Goal: Task Accomplishment & Management: Complete application form

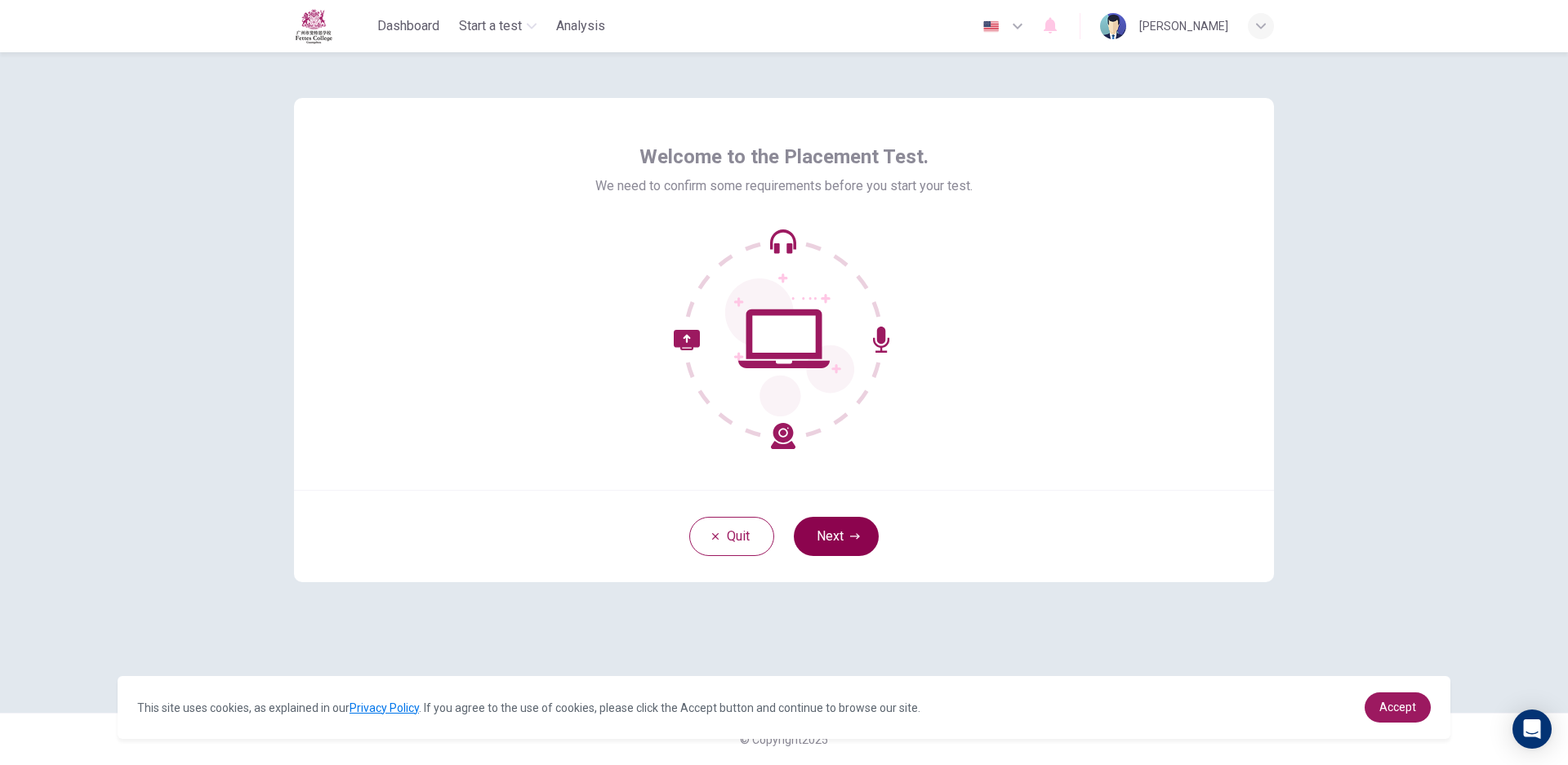
click at [826, 522] on button "Next" at bounding box center [836, 537] width 85 height 40
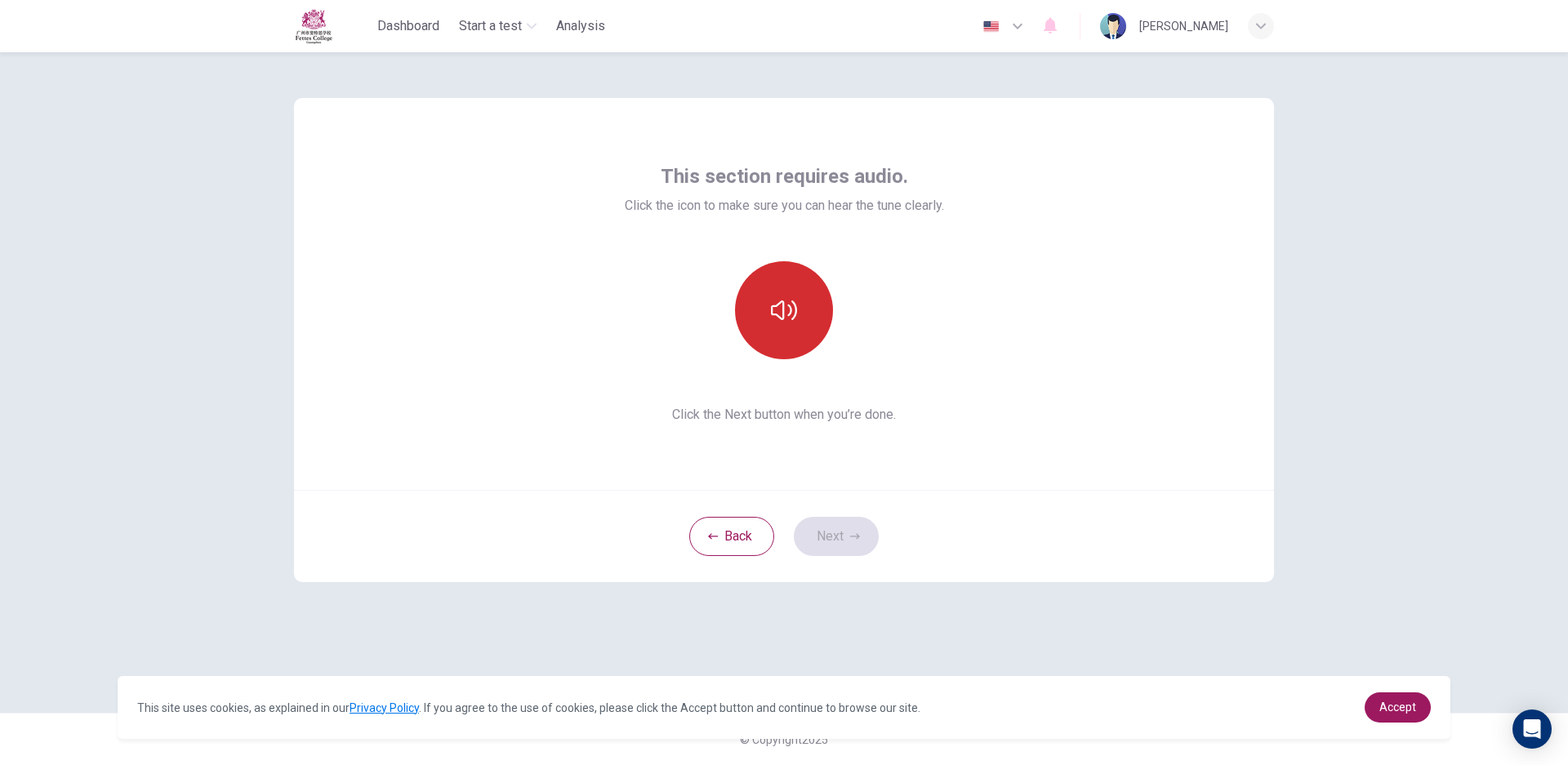
click at [770, 307] on button "button" at bounding box center [784, 310] width 98 height 98
click at [849, 533] on button "Next" at bounding box center [836, 537] width 85 height 40
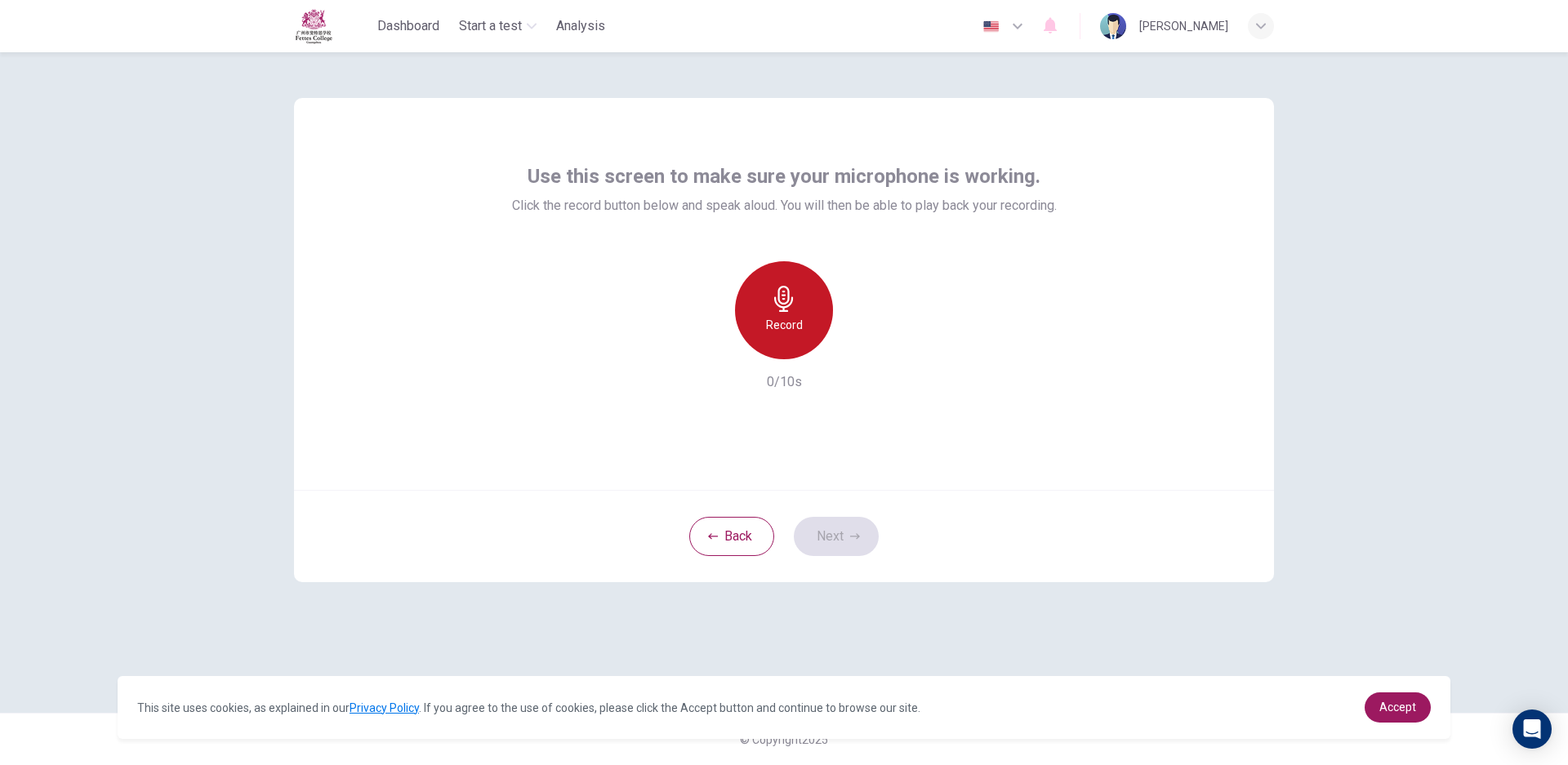
click at [780, 297] on icon "button" at bounding box center [784, 299] width 19 height 26
click at [830, 536] on button "Next" at bounding box center [836, 537] width 85 height 40
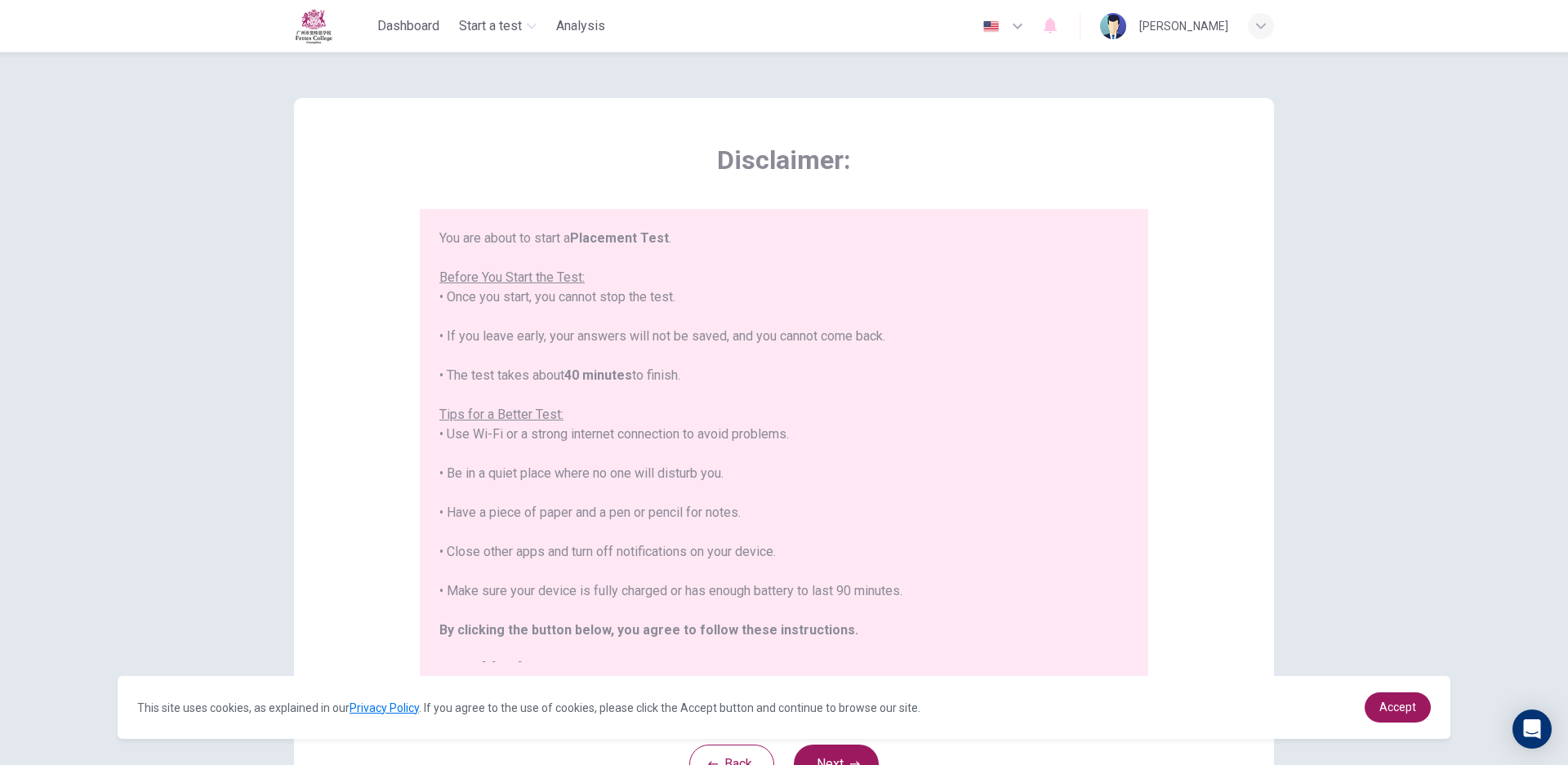
scroll to position [19, 0]
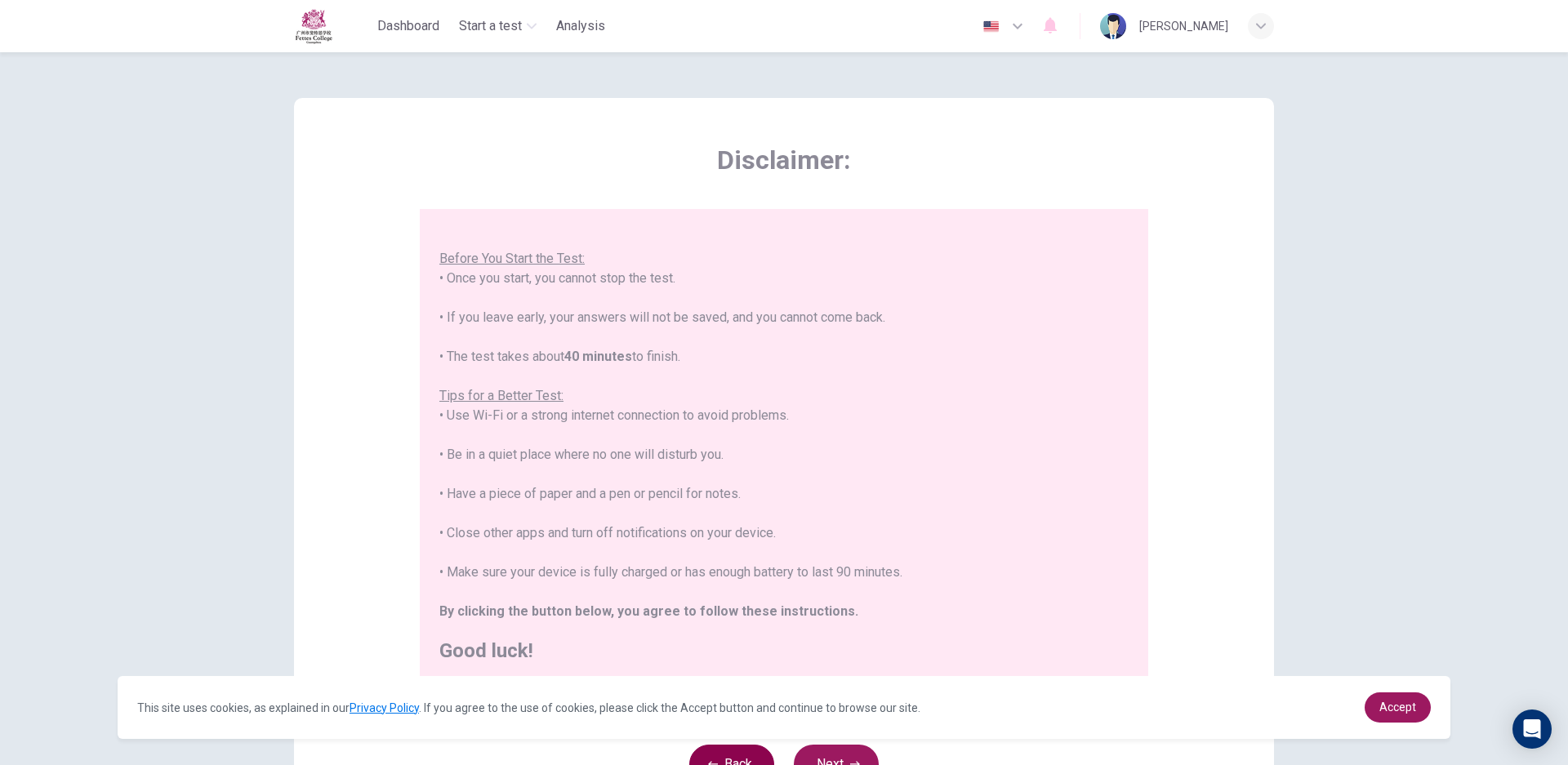
click at [704, 753] on button "Back" at bounding box center [732, 765] width 85 height 40
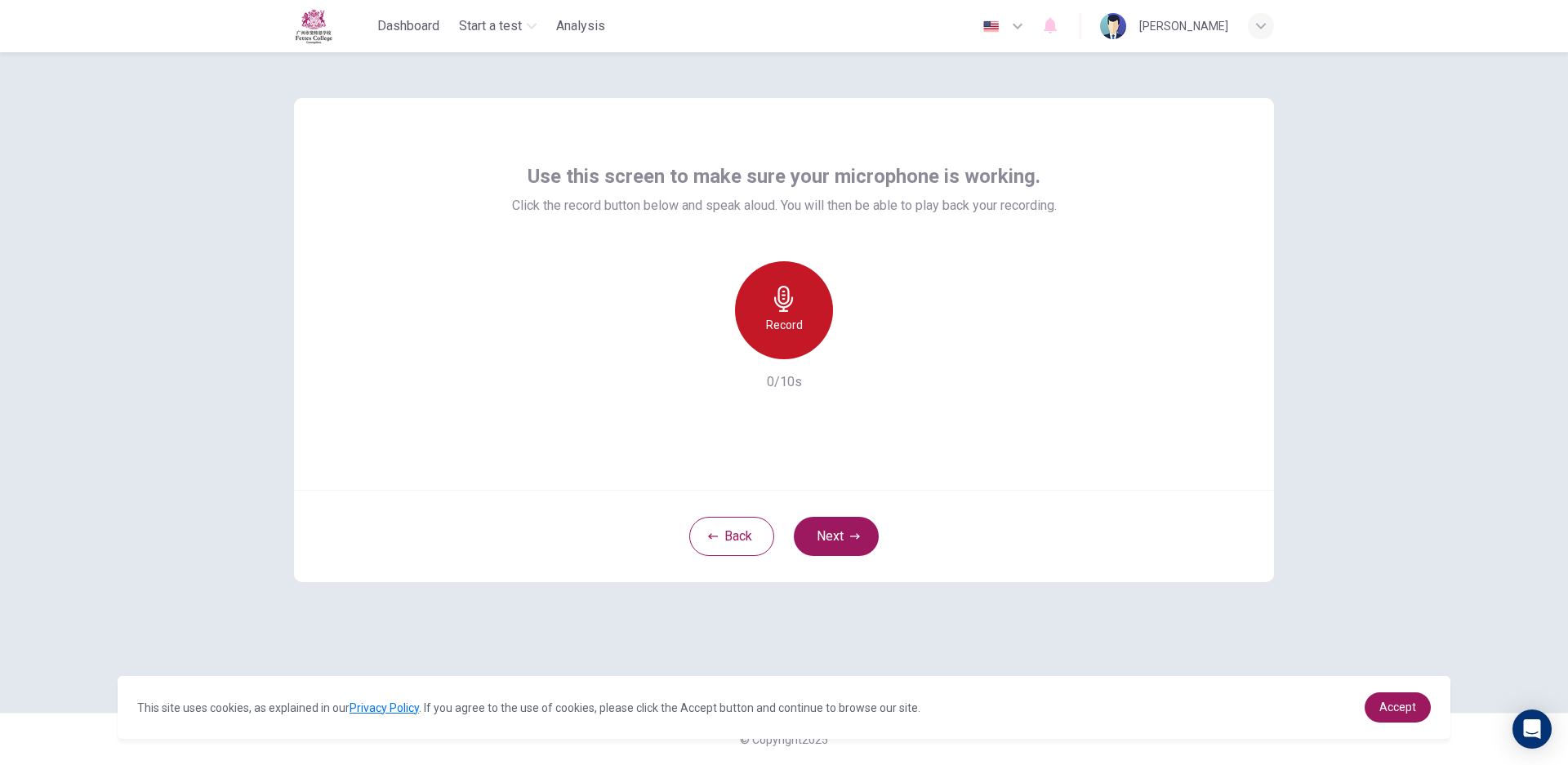
click at [794, 346] on div "Record" at bounding box center [784, 310] width 98 height 98
click at [794, 346] on div "Stop" at bounding box center [784, 310] width 98 height 98
drag, startPoint x: 896, startPoint y: 239, endPoint x: 859, endPoint y: 262, distance: 43.6
click at [889, 242] on div "Use this screen to make sure your microphone is working. Click the record butto…" at bounding box center [784, 277] width 545 height 229
click at [855, 338] on icon "button" at bounding box center [859, 346] width 17 height 17
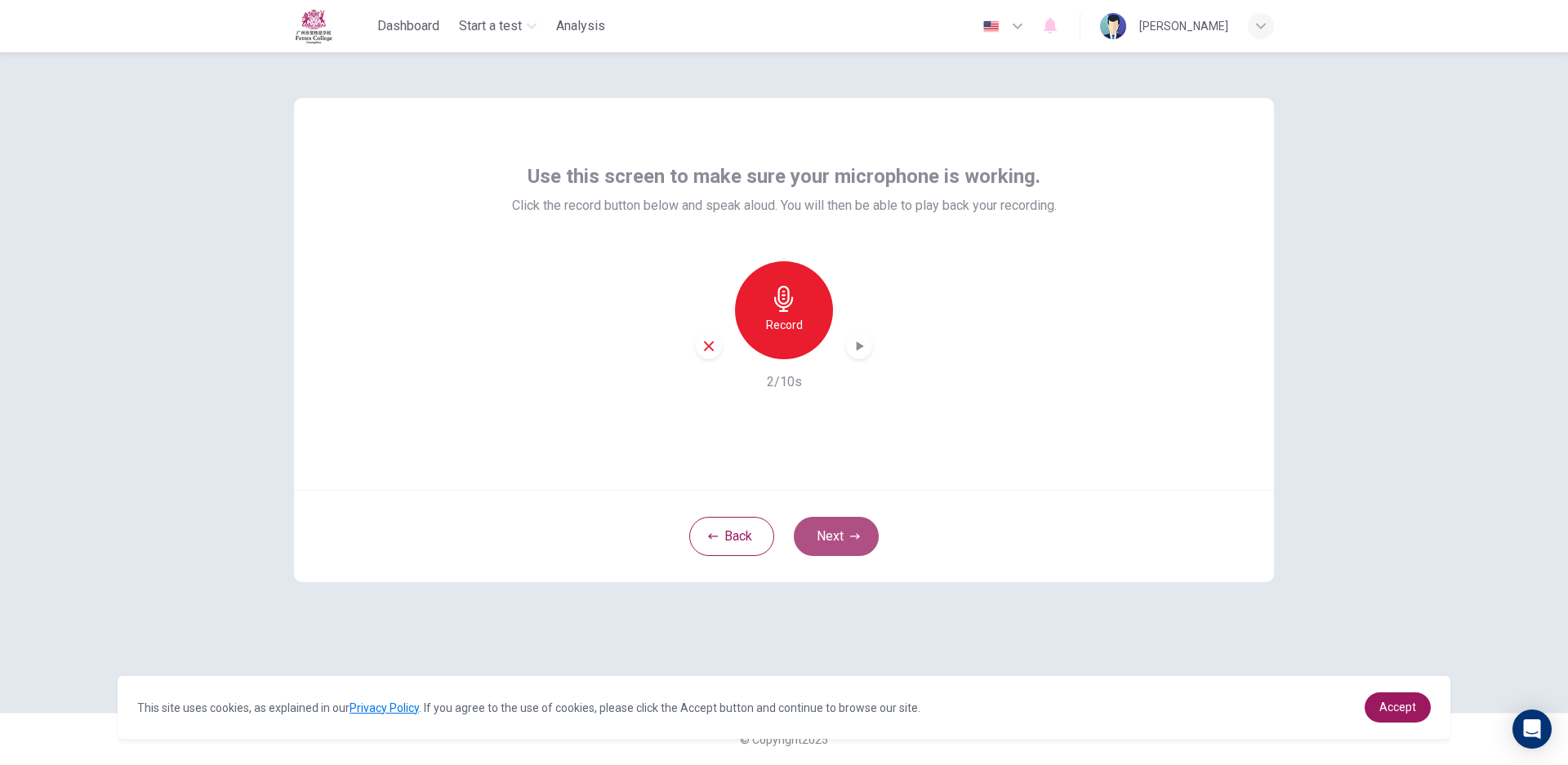
click at [828, 535] on button "Next" at bounding box center [836, 537] width 85 height 40
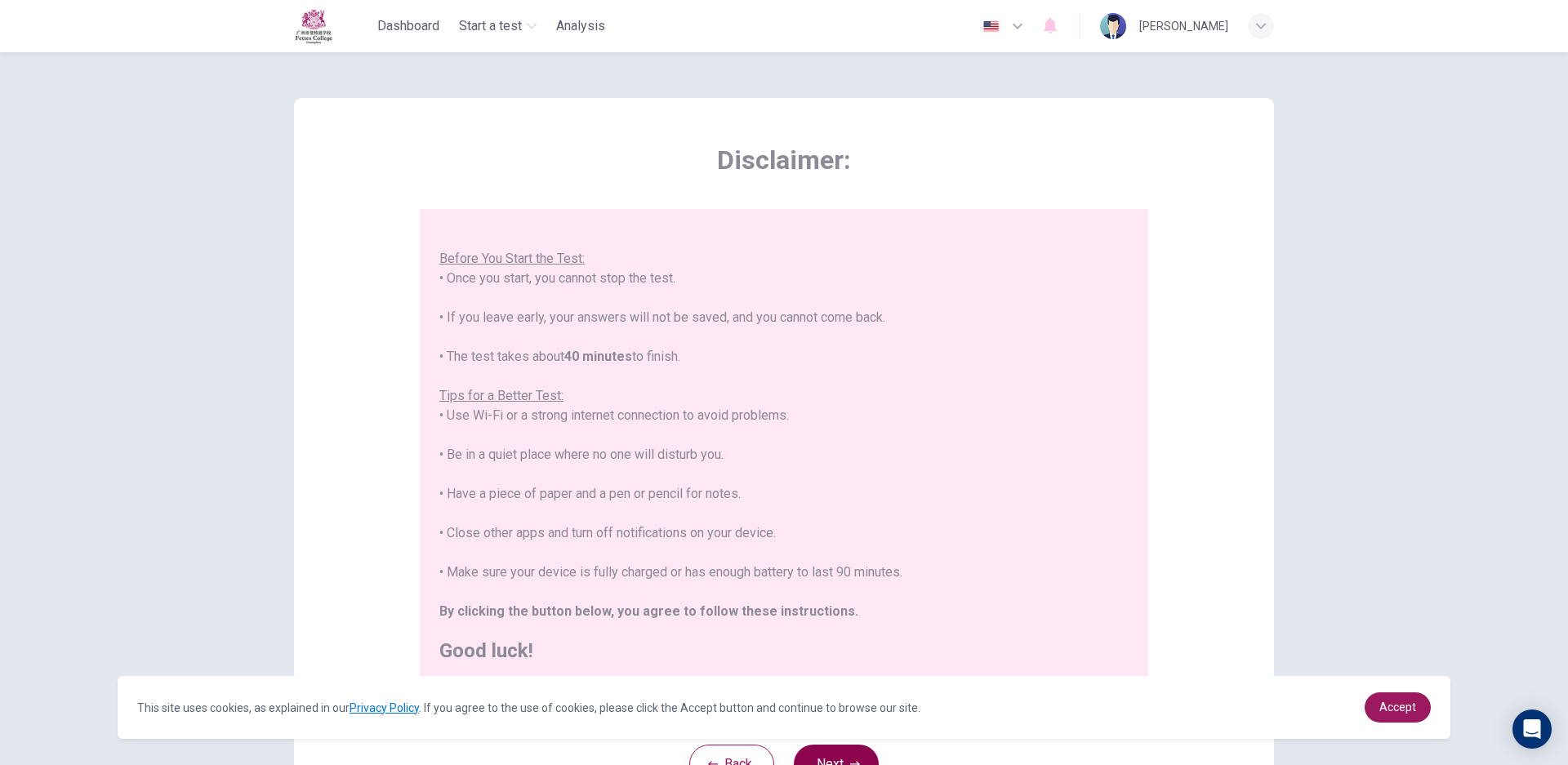
click at [834, 749] on button "Next" at bounding box center [836, 765] width 85 height 40
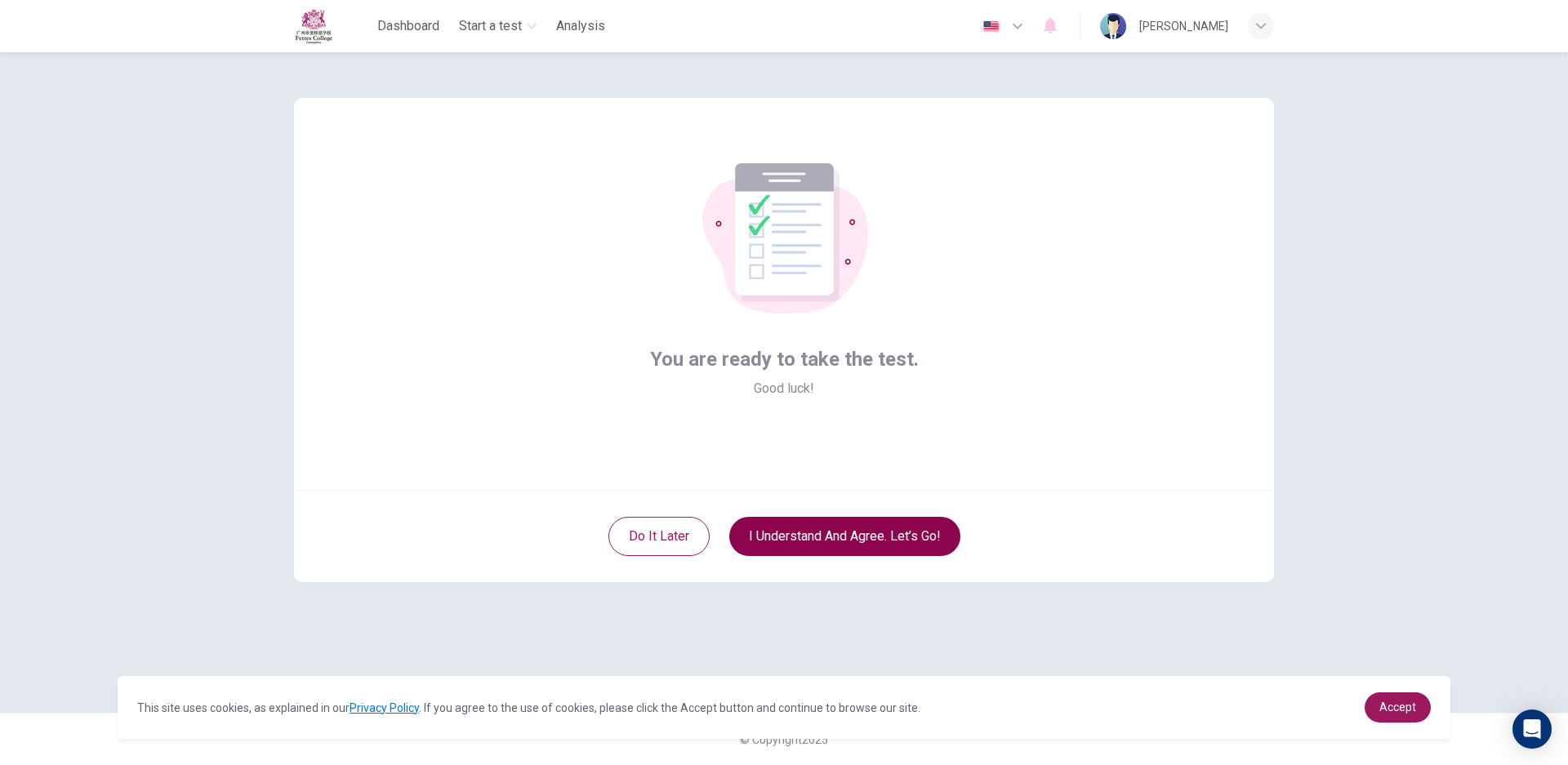
click at [872, 542] on button "I understand and agree. Let’s go!" at bounding box center [845, 537] width 231 height 40
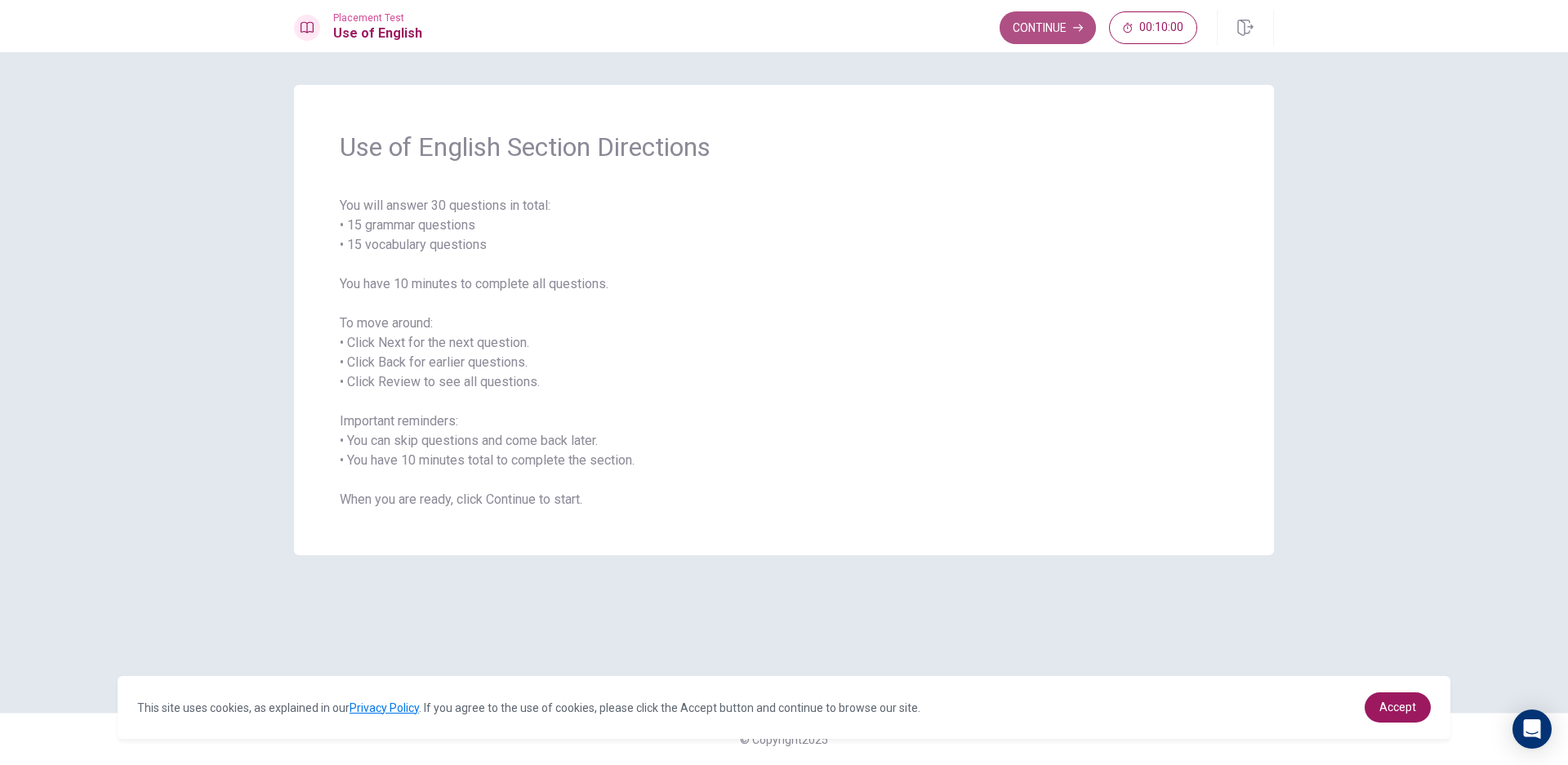
click at [1048, 27] on button "Continue" at bounding box center [1047, 28] width 96 height 33
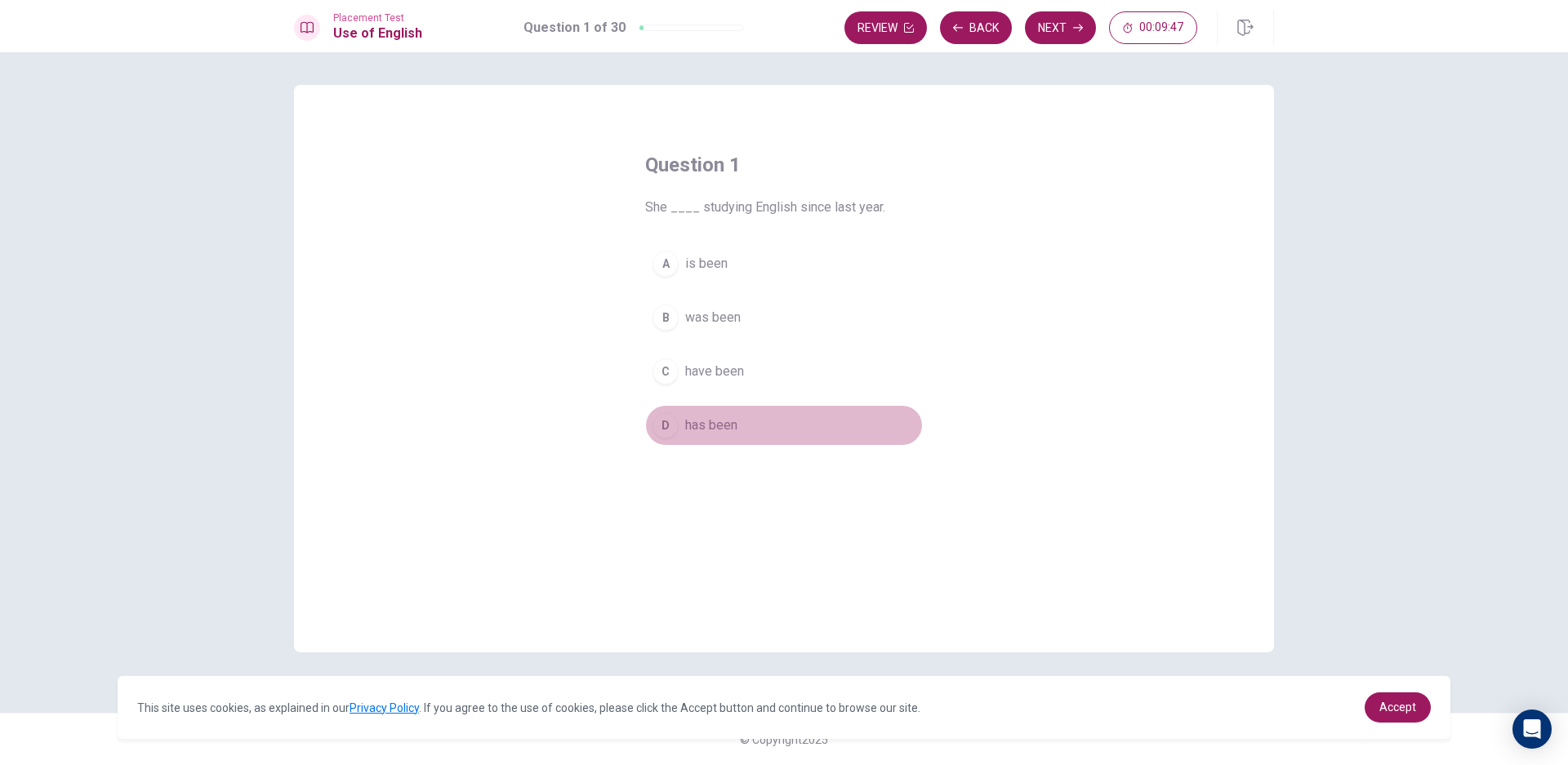
click at [651, 424] on button "D has been" at bounding box center [784, 425] width 278 height 41
click at [1053, 28] on button "Next" at bounding box center [1061, 28] width 71 height 33
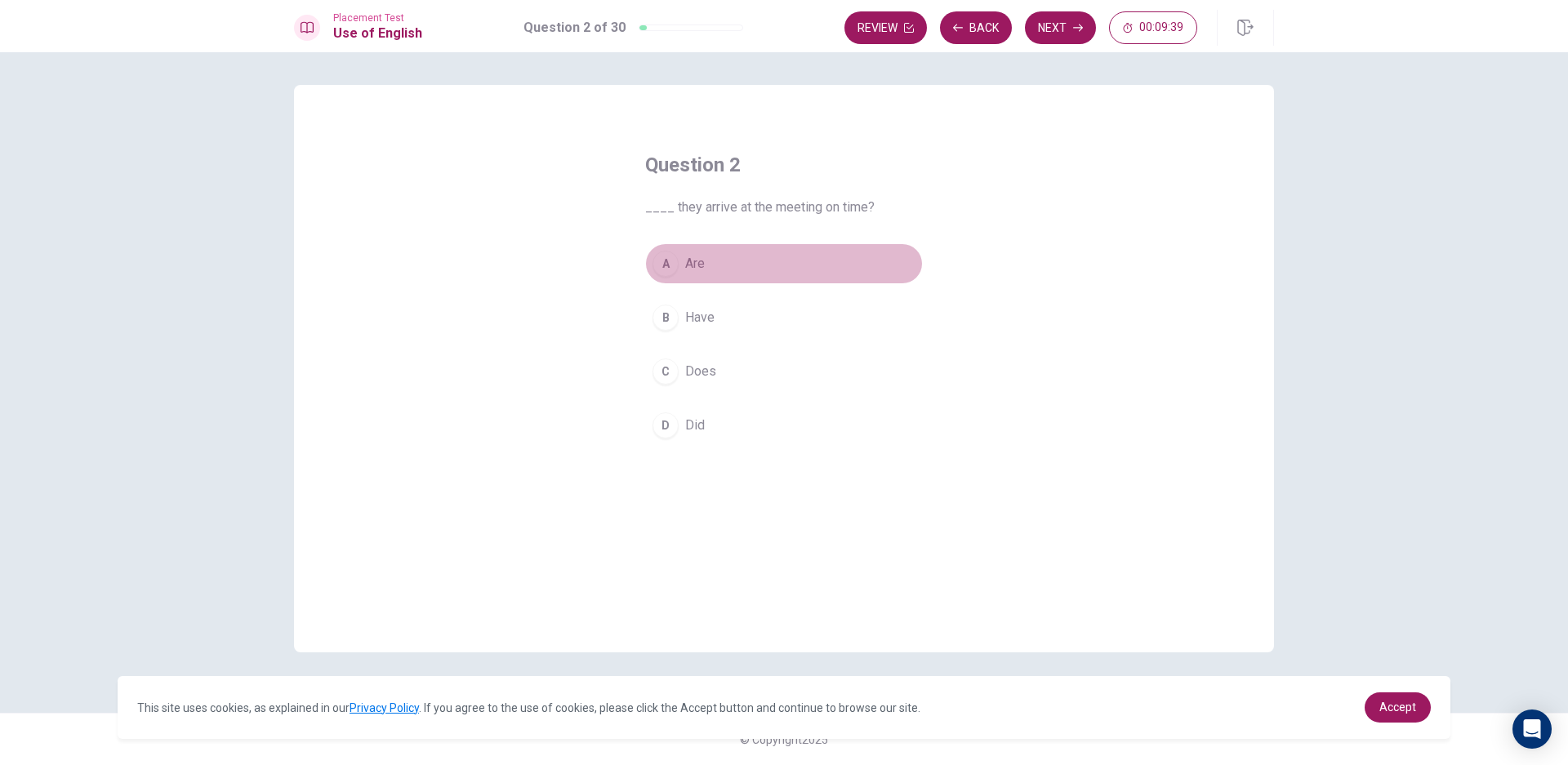
click at [742, 278] on button "A Are" at bounding box center [784, 263] width 278 height 41
click at [1060, 31] on button "Next" at bounding box center [1061, 28] width 71 height 33
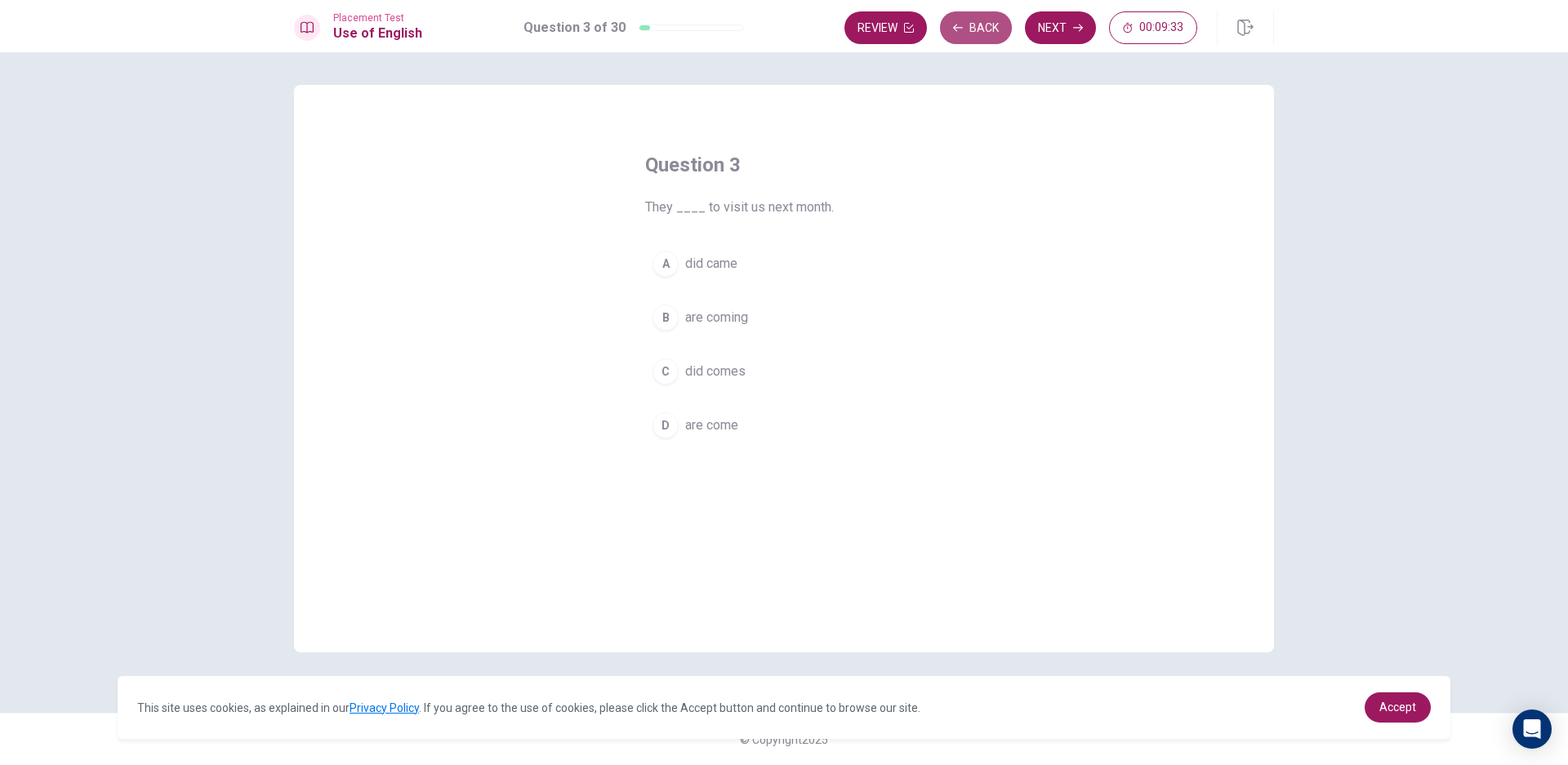
click at [980, 37] on button "Back" at bounding box center [975, 28] width 72 height 33
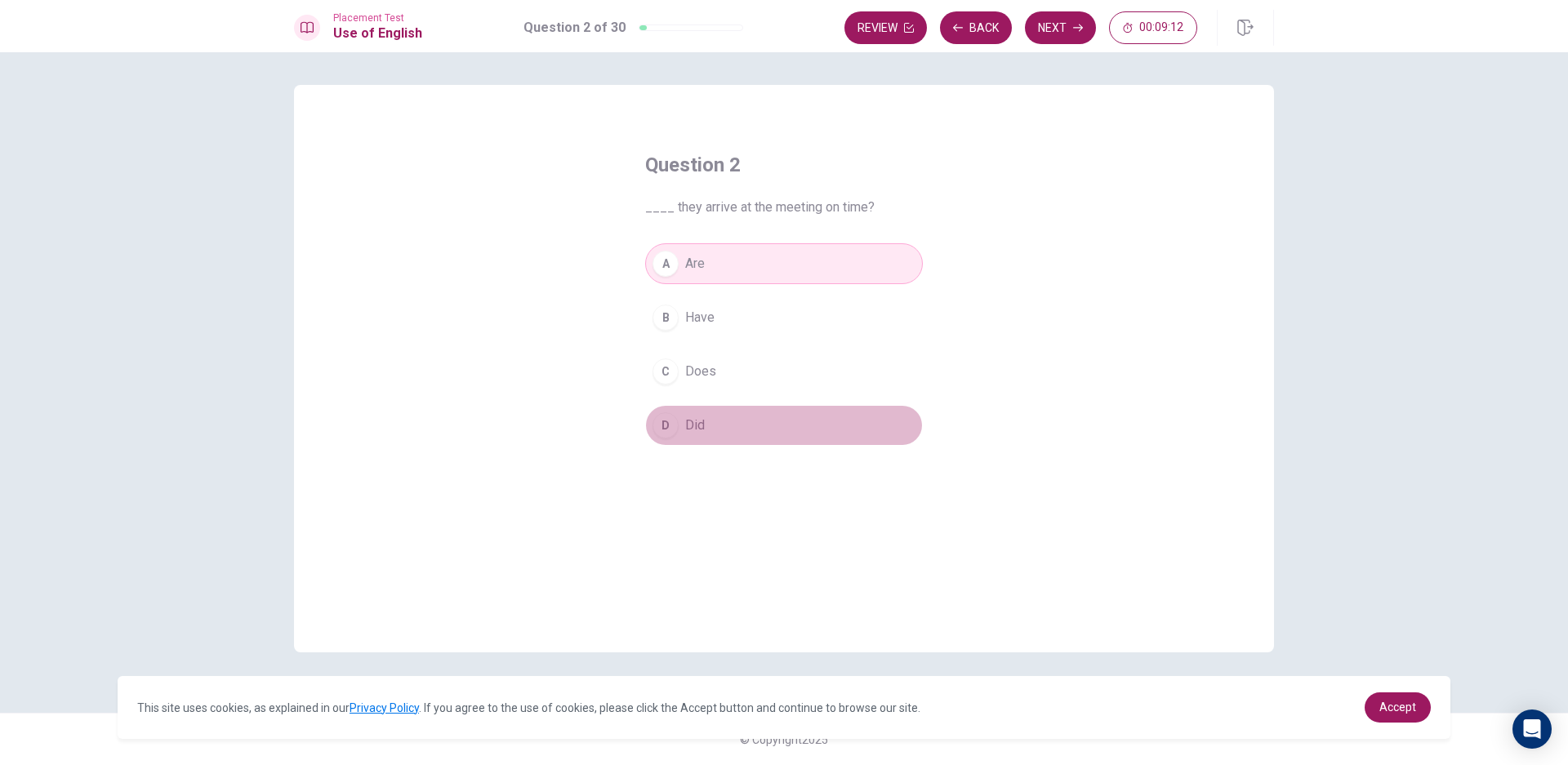
click at [775, 421] on button "D Did" at bounding box center [784, 425] width 278 height 41
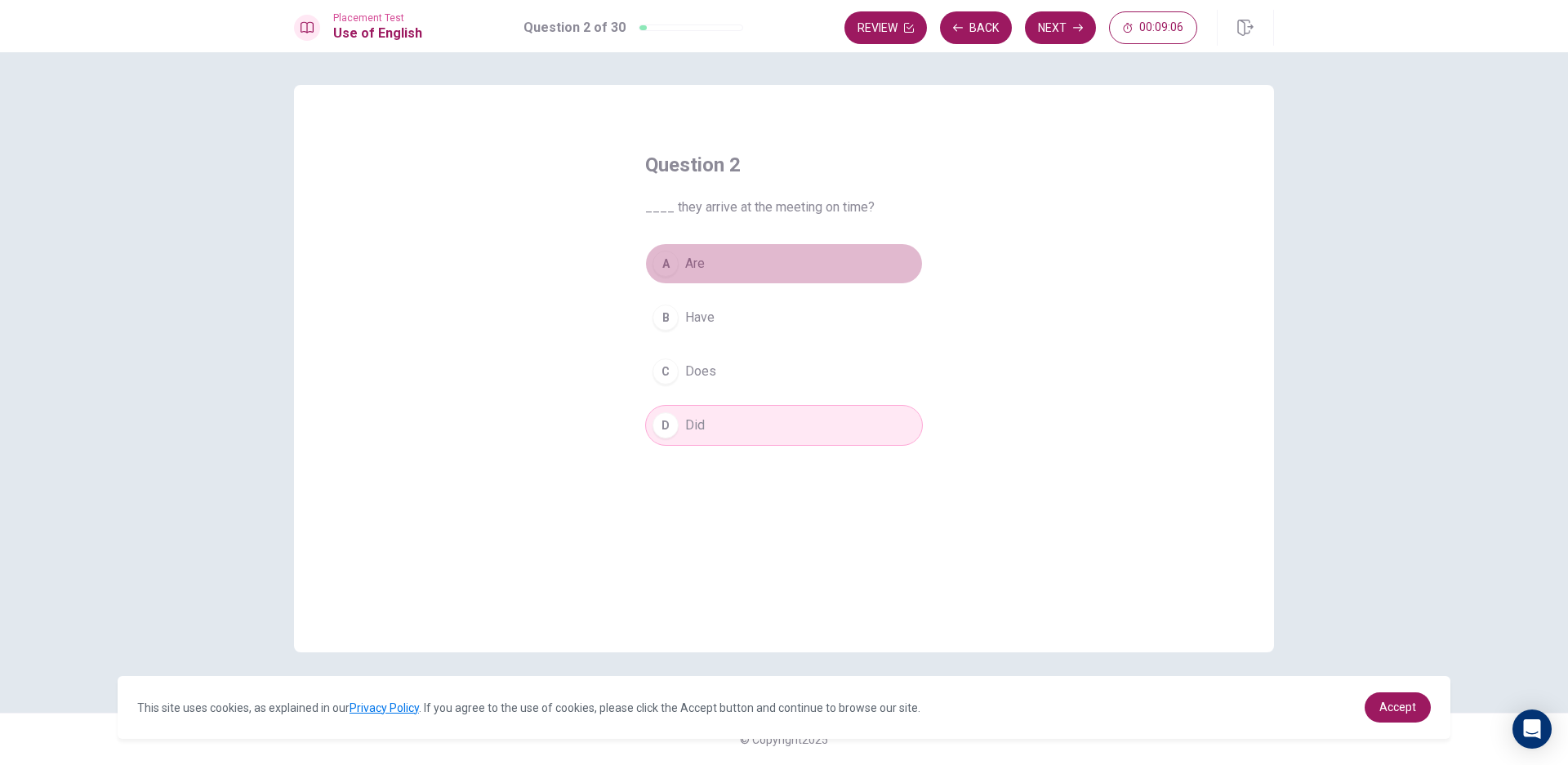
click at [746, 278] on button "A Are" at bounding box center [784, 263] width 278 height 41
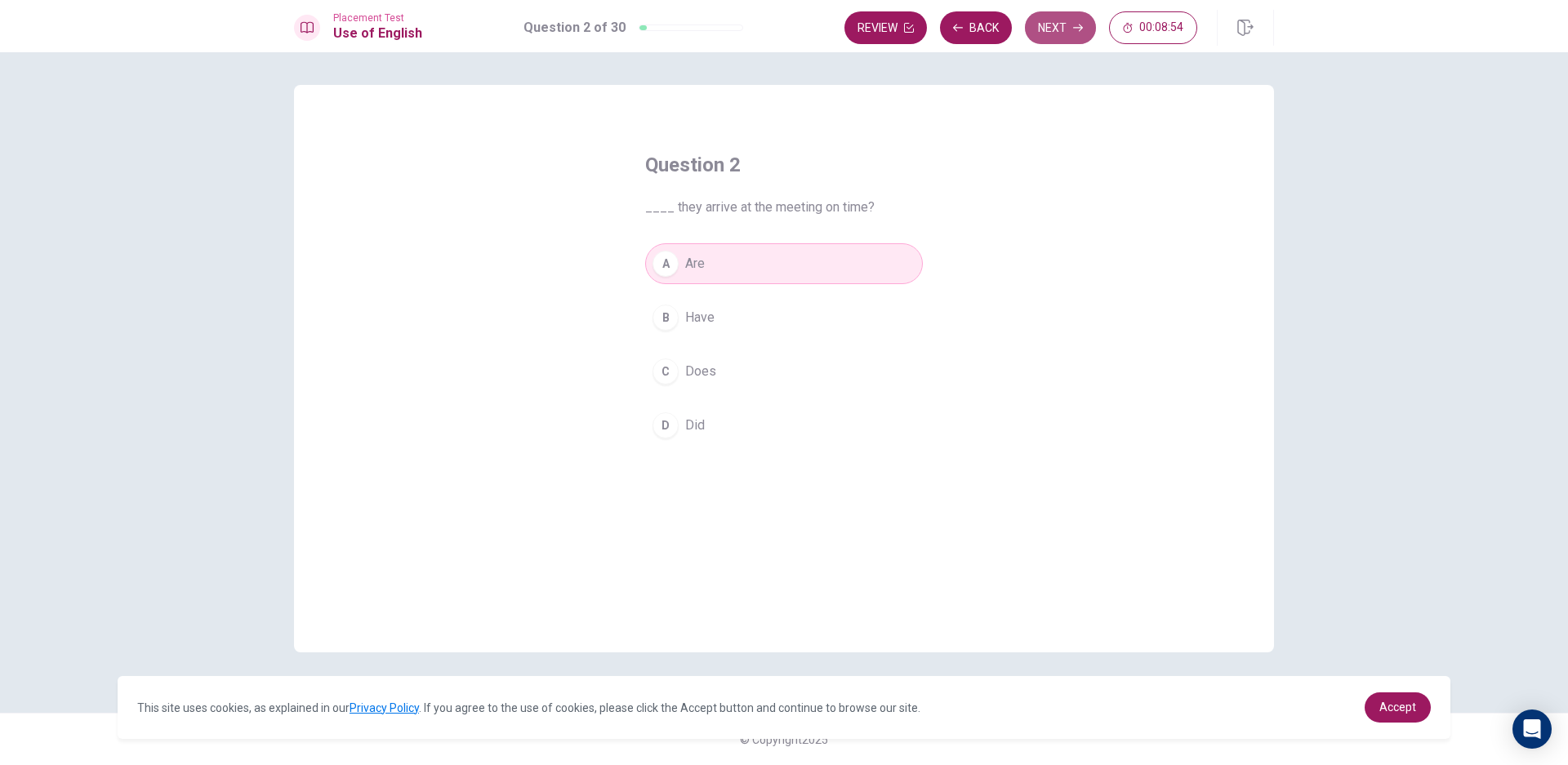
click at [1060, 29] on button "Next" at bounding box center [1061, 28] width 71 height 33
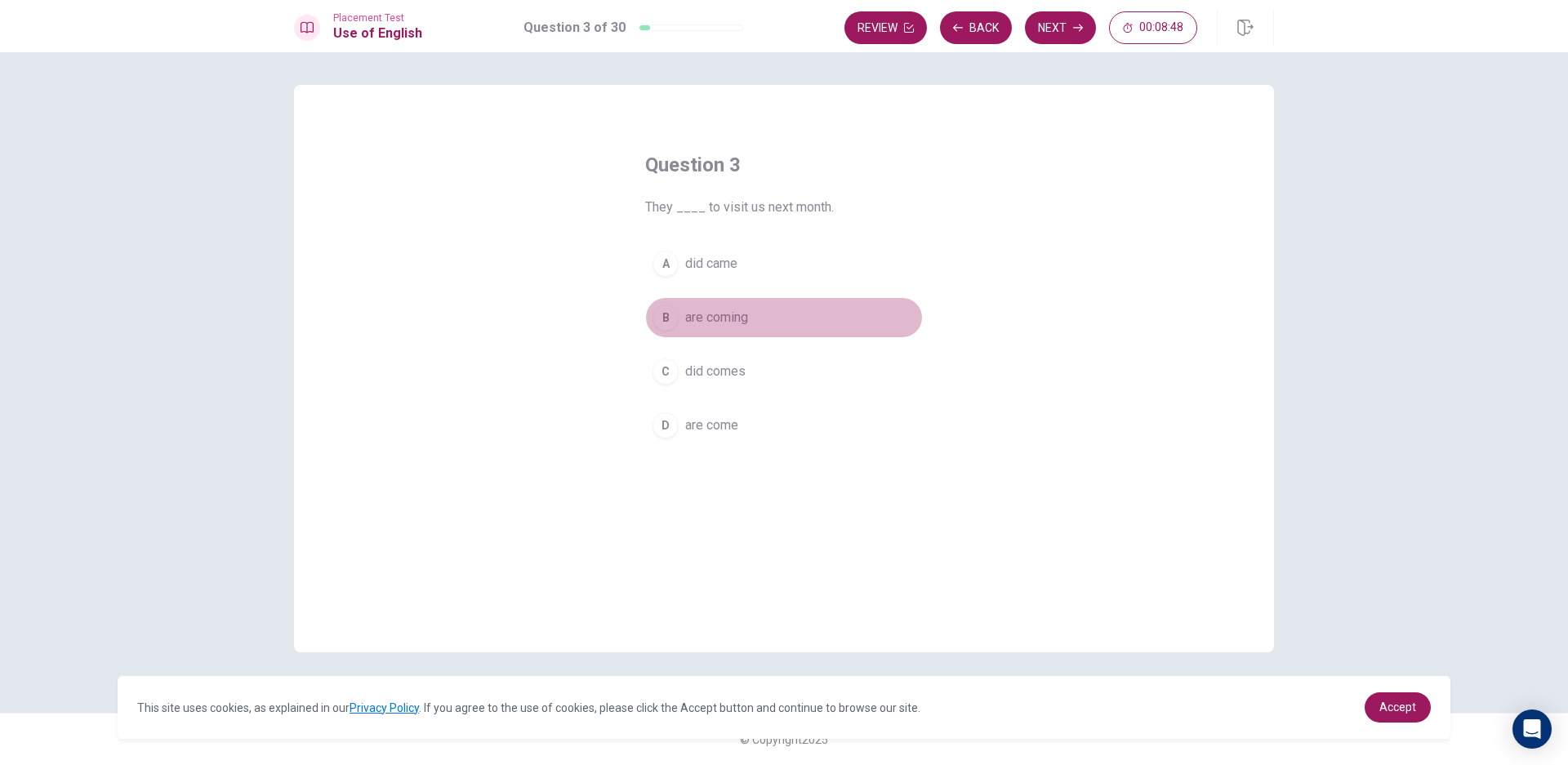
click at [748, 322] on span "are coming" at bounding box center [717, 318] width 63 height 20
click at [1056, 36] on button "Next" at bounding box center [1061, 28] width 71 height 33
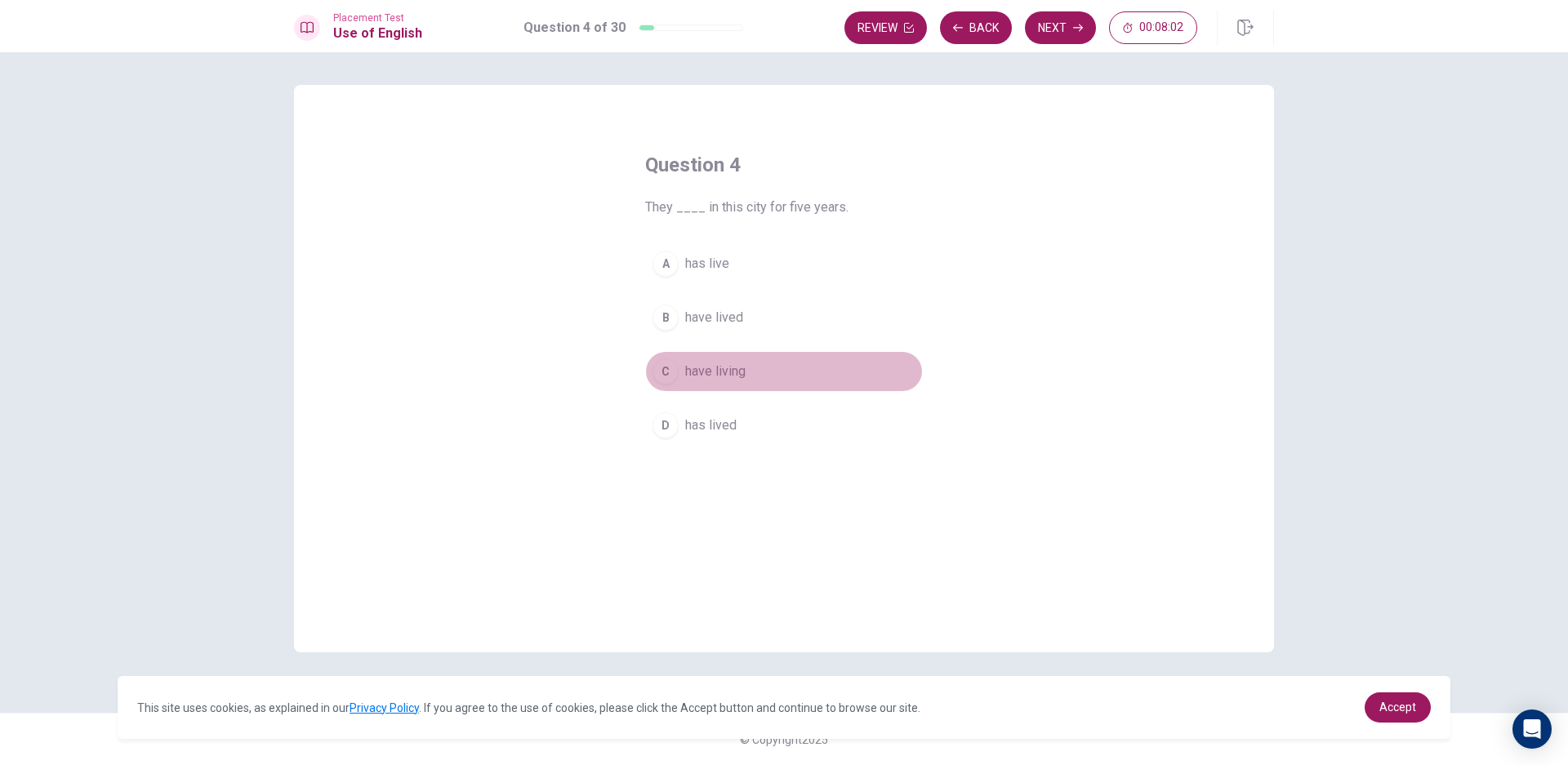
click at [722, 364] on span "have living" at bounding box center [715, 372] width 60 height 20
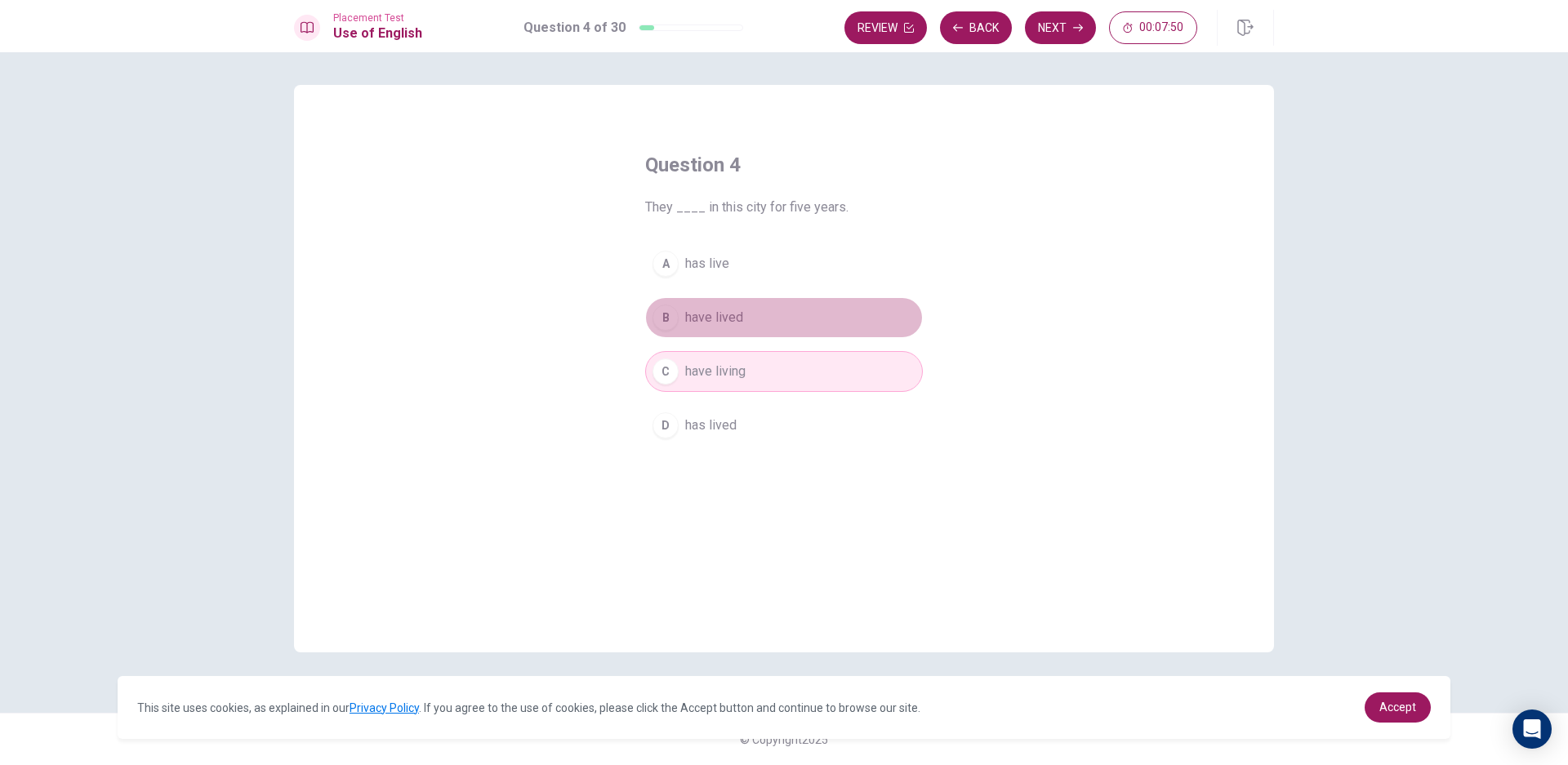
click at [765, 323] on button "B have lived" at bounding box center [784, 317] width 278 height 41
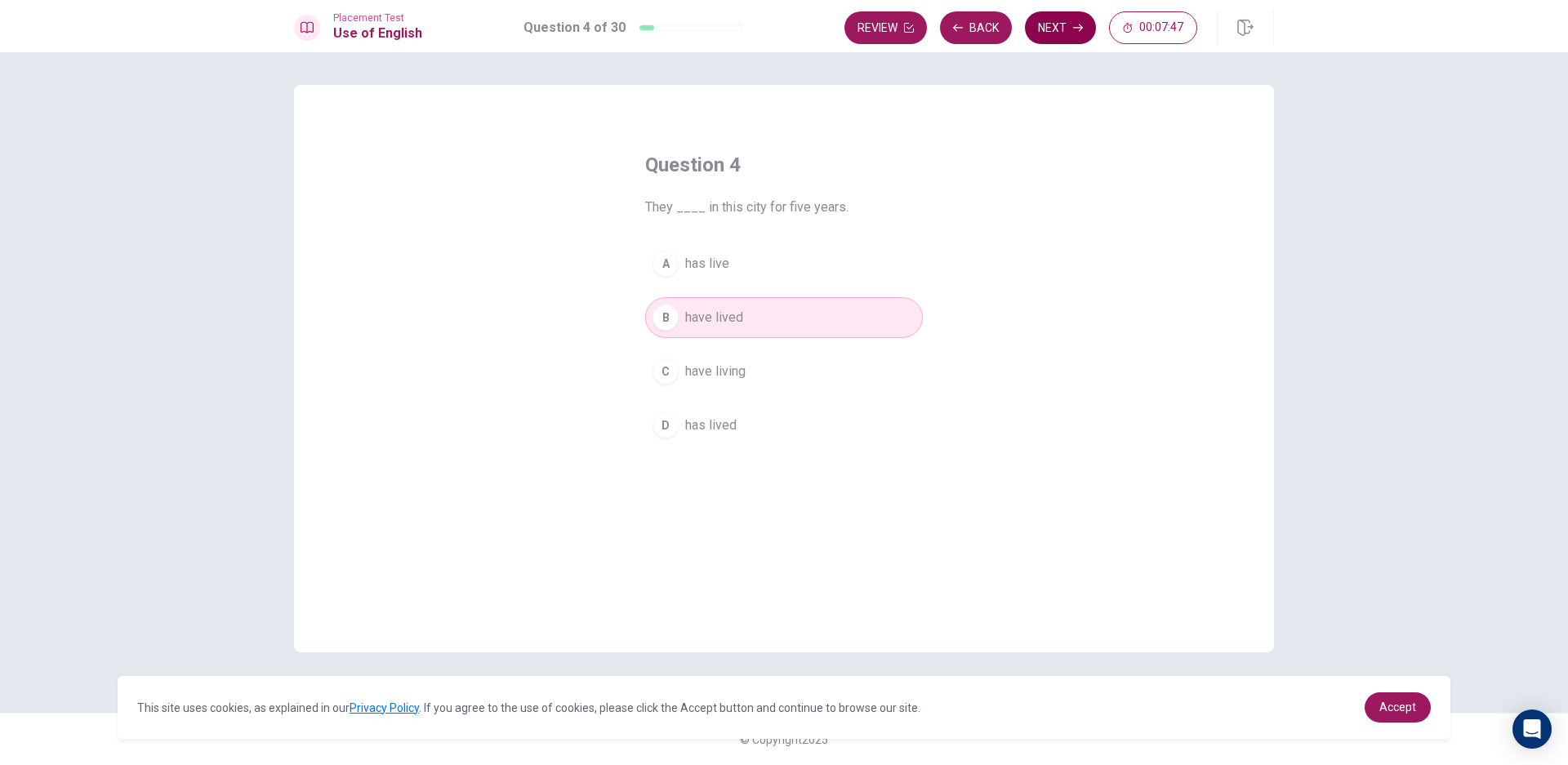
click at [1051, 28] on button "Next" at bounding box center [1061, 28] width 71 height 33
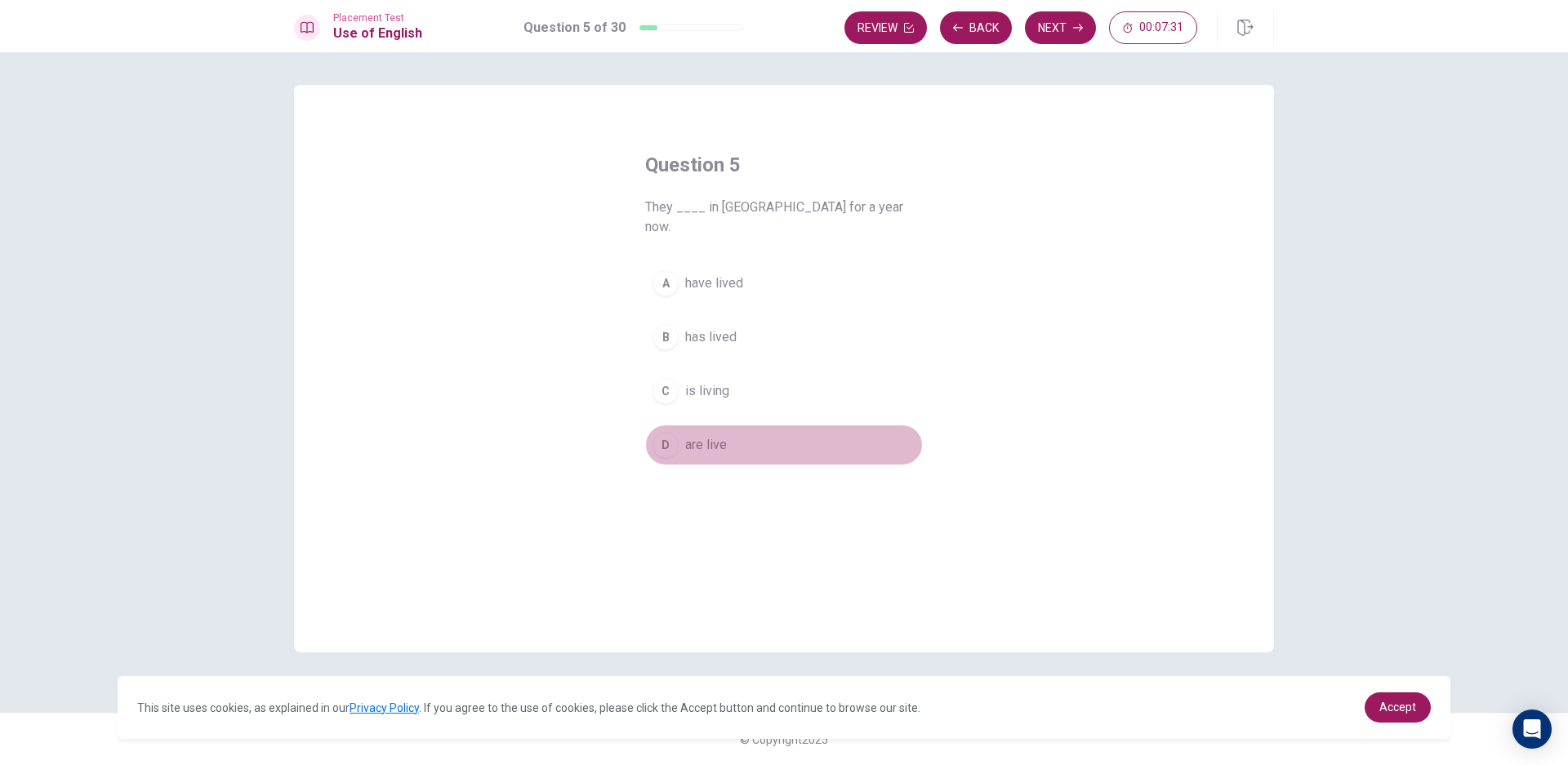
click at [734, 425] on button "D are live" at bounding box center [784, 444] width 278 height 41
click at [1046, 19] on button "Next" at bounding box center [1061, 28] width 71 height 33
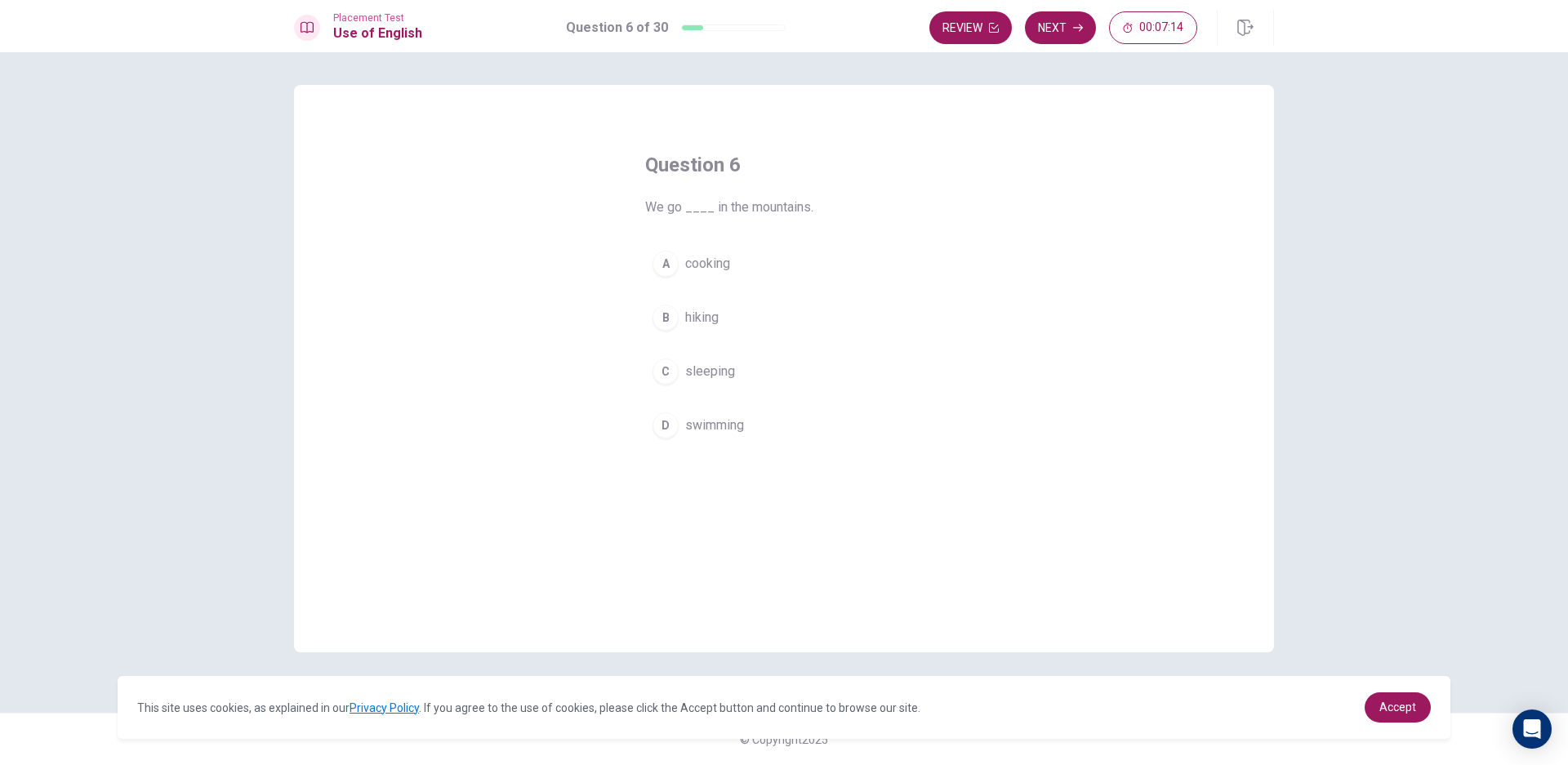
click at [737, 326] on button "B hiking" at bounding box center [784, 317] width 278 height 41
click at [1067, 30] on button "Next" at bounding box center [1061, 28] width 71 height 33
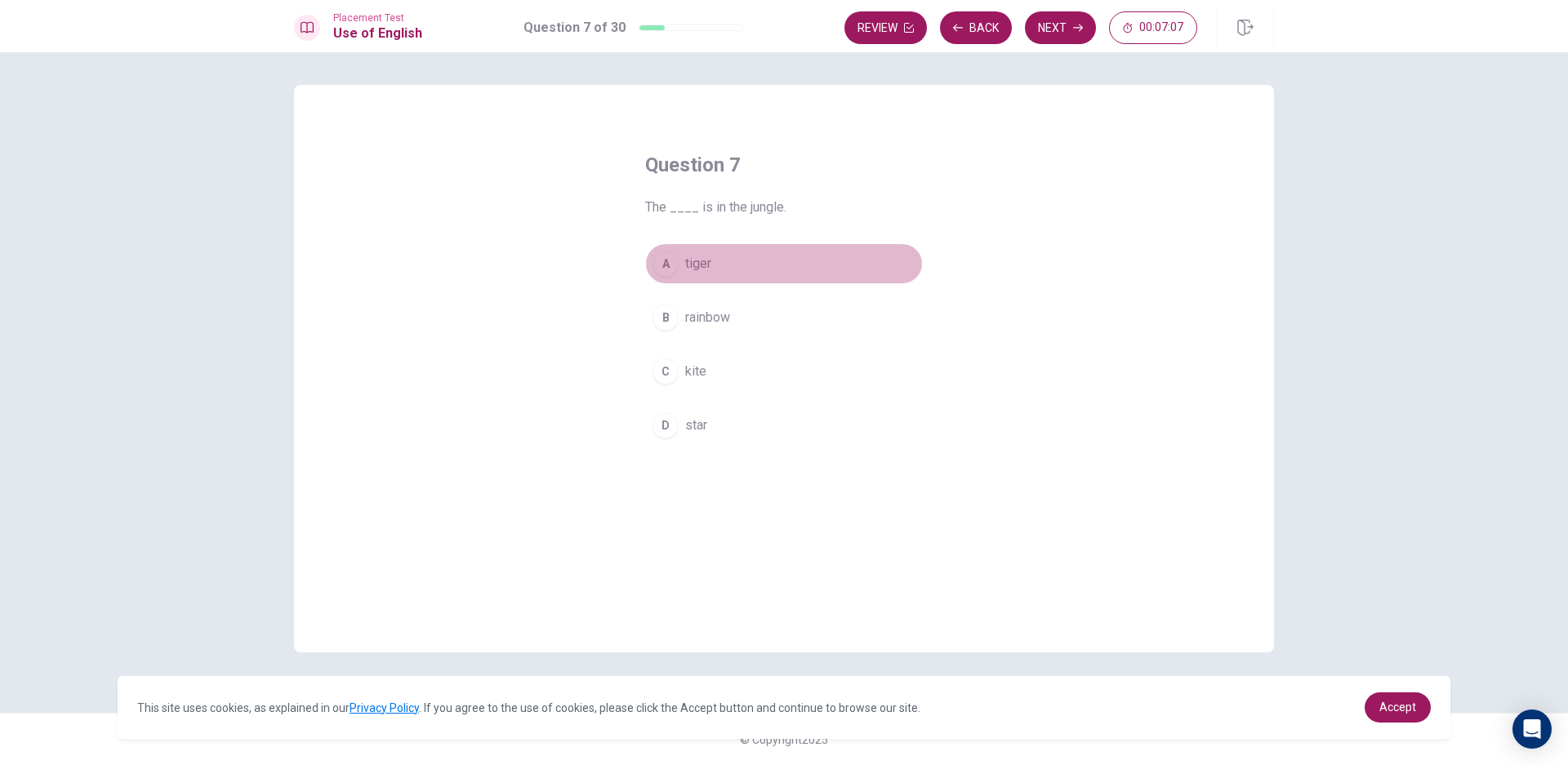
drag, startPoint x: 736, startPoint y: 275, endPoint x: 718, endPoint y: 272, distance: 18.2
click at [723, 274] on button "A tiger" at bounding box center [784, 263] width 278 height 41
click at [1053, 30] on button "Next" at bounding box center [1061, 28] width 71 height 33
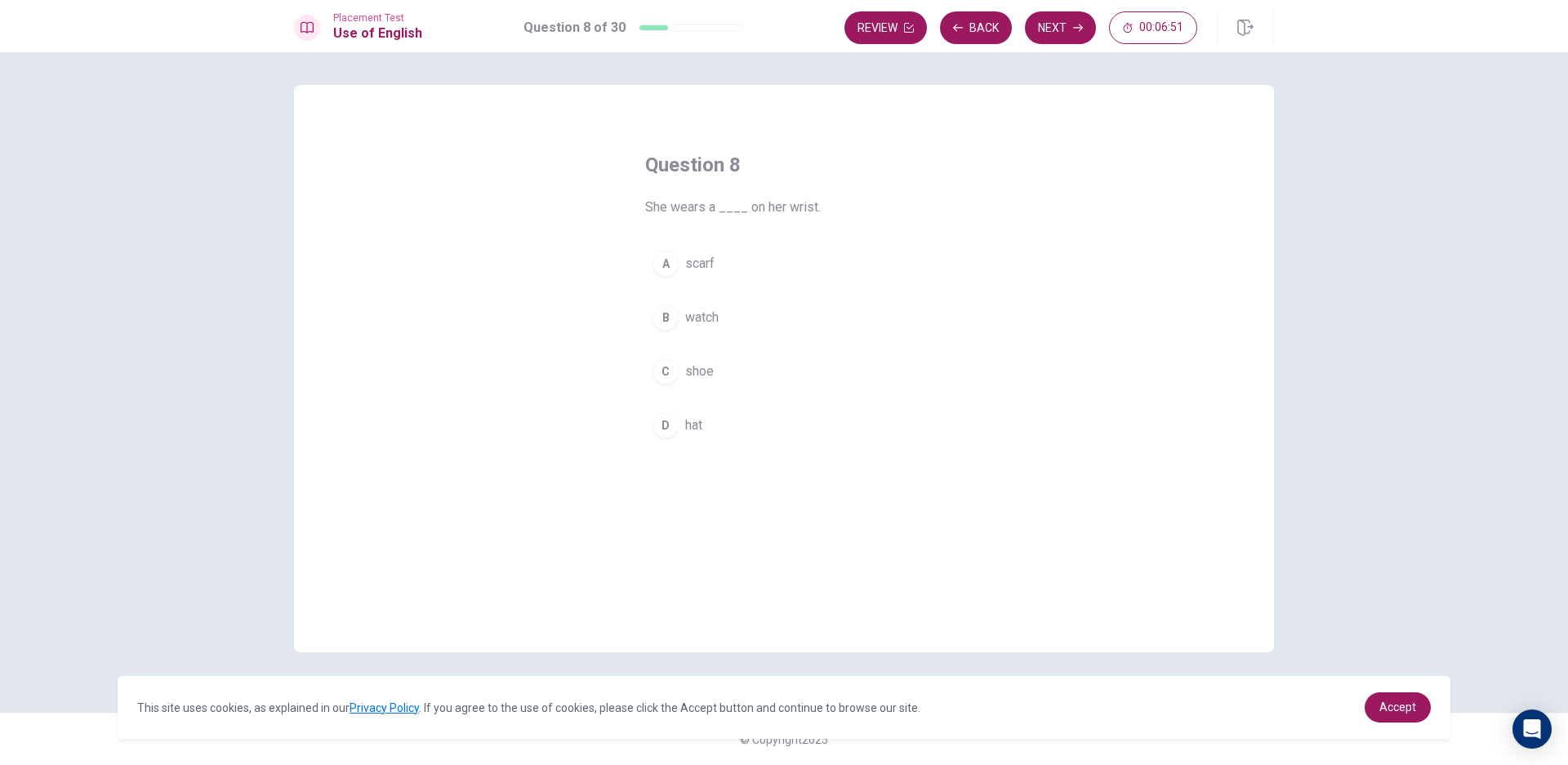
click at [734, 321] on button "B watch" at bounding box center [784, 317] width 278 height 41
click at [1049, 30] on button "Next" at bounding box center [1061, 28] width 71 height 33
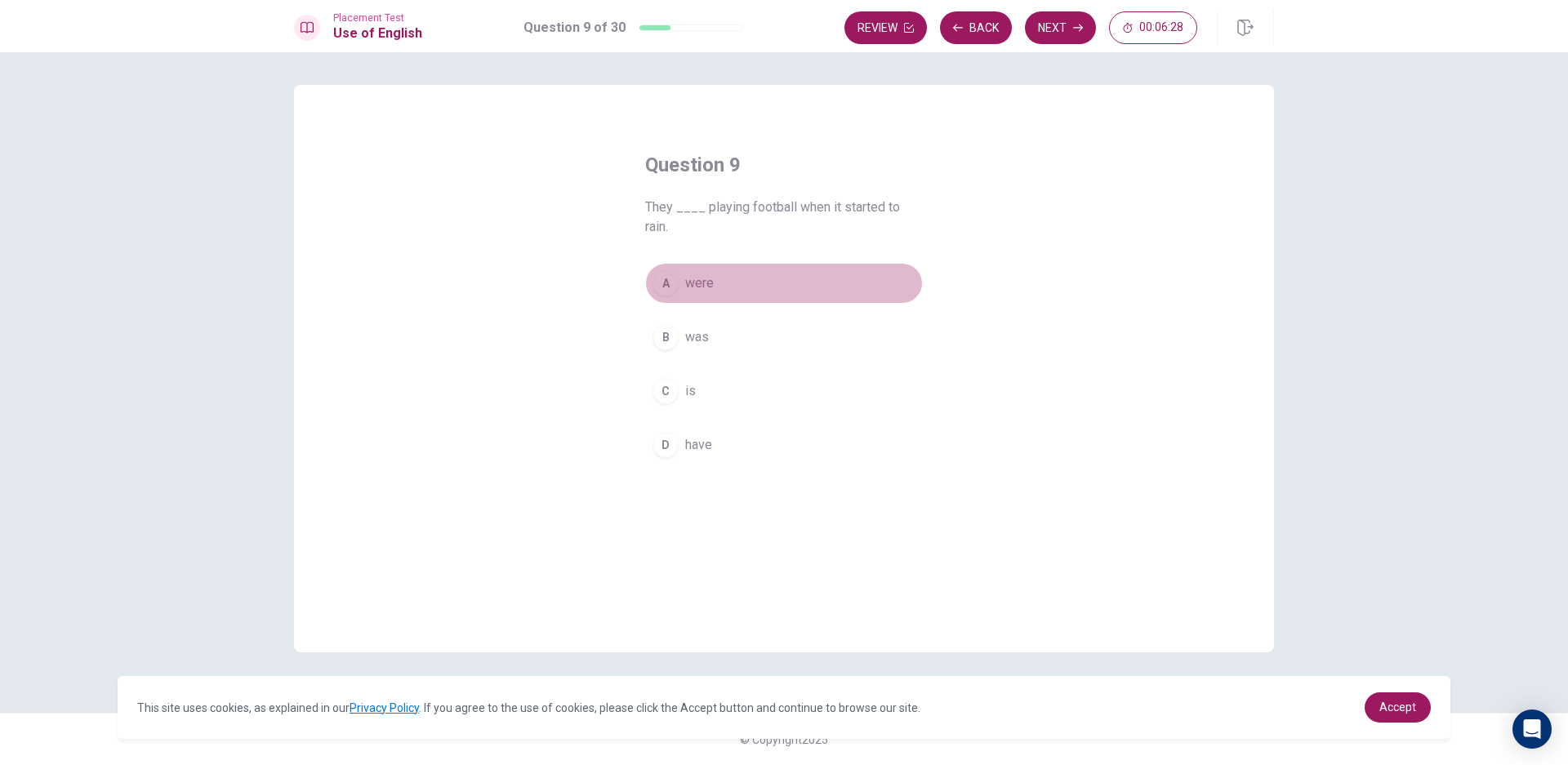
click at [758, 294] on button "A were" at bounding box center [784, 283] width 278 height 41
click at [1065, 32] on button "Next" at bounding box center [1061, 28] width 71 height 33
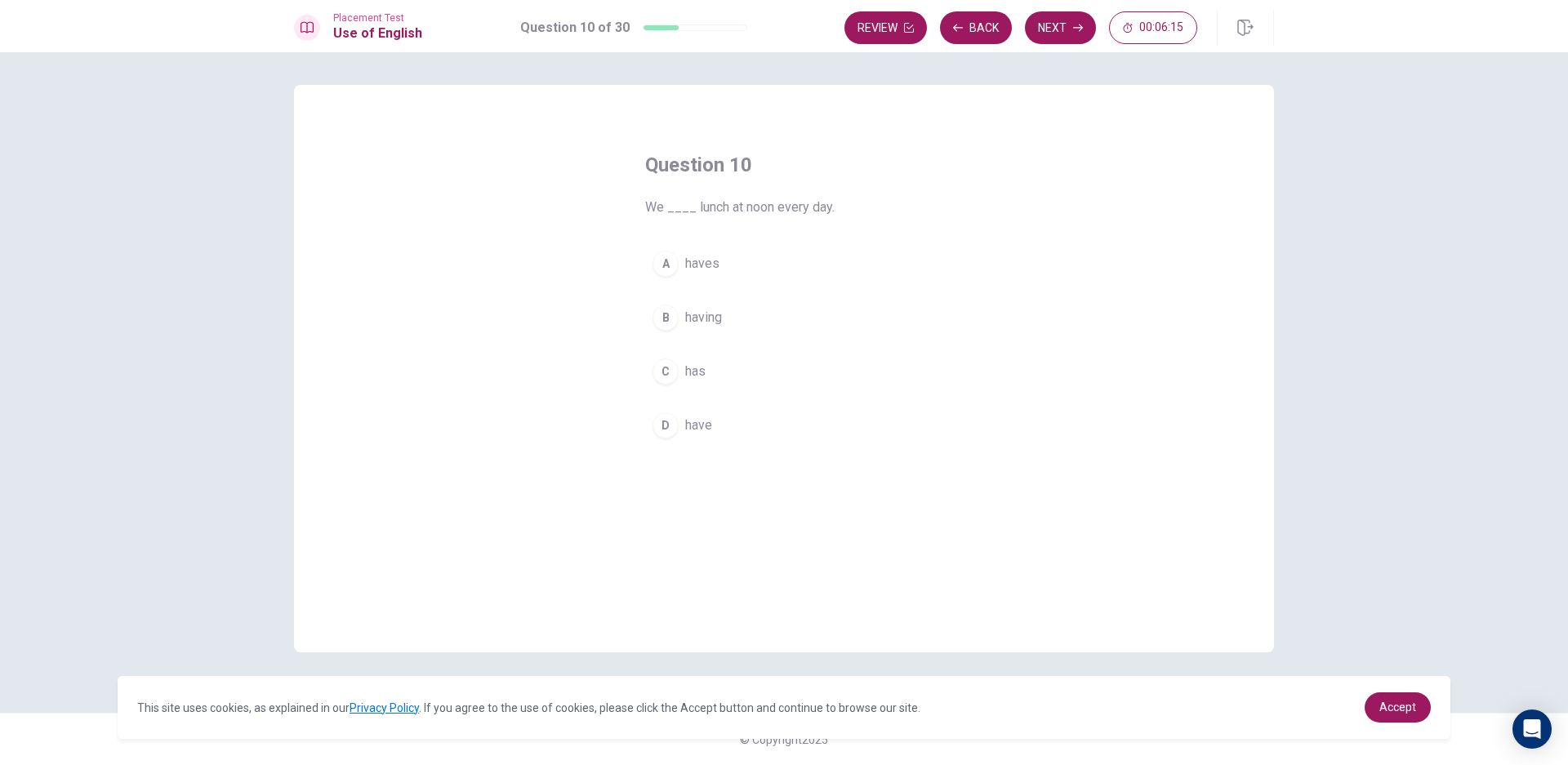
click at [742, 317] on button "B having" at bounding box center [784, 317] width 278 height 41
click at [1074, 26] on icon "button" at bounding box center [1078, 28] width 10 height 10
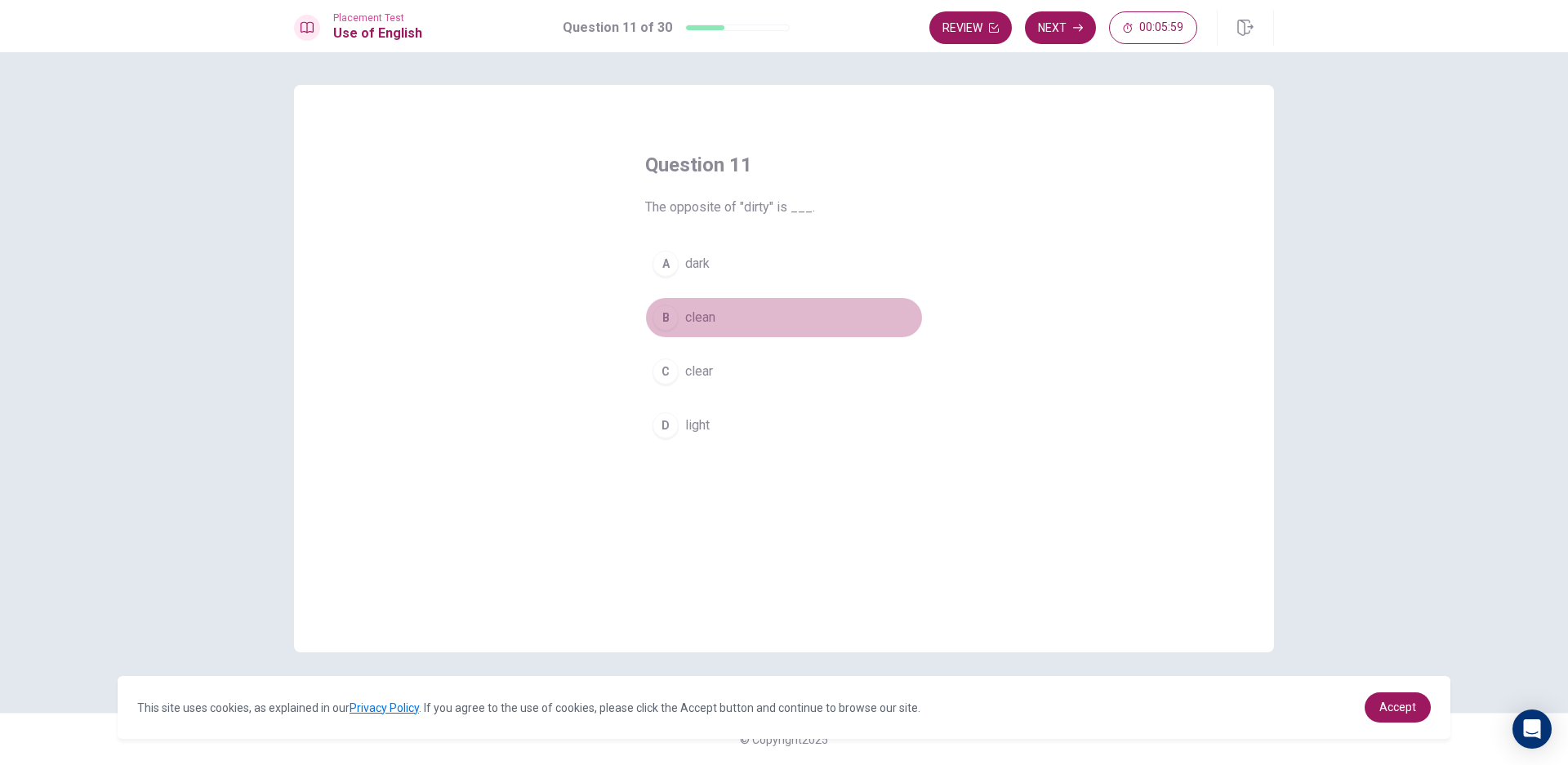
click at [726, 320] on button "B clean" at bounding box center [784, 317] width 278 height 41
click at [1058, 21] on button "Next" at bounding box center [1061, 28] width 71 height 33
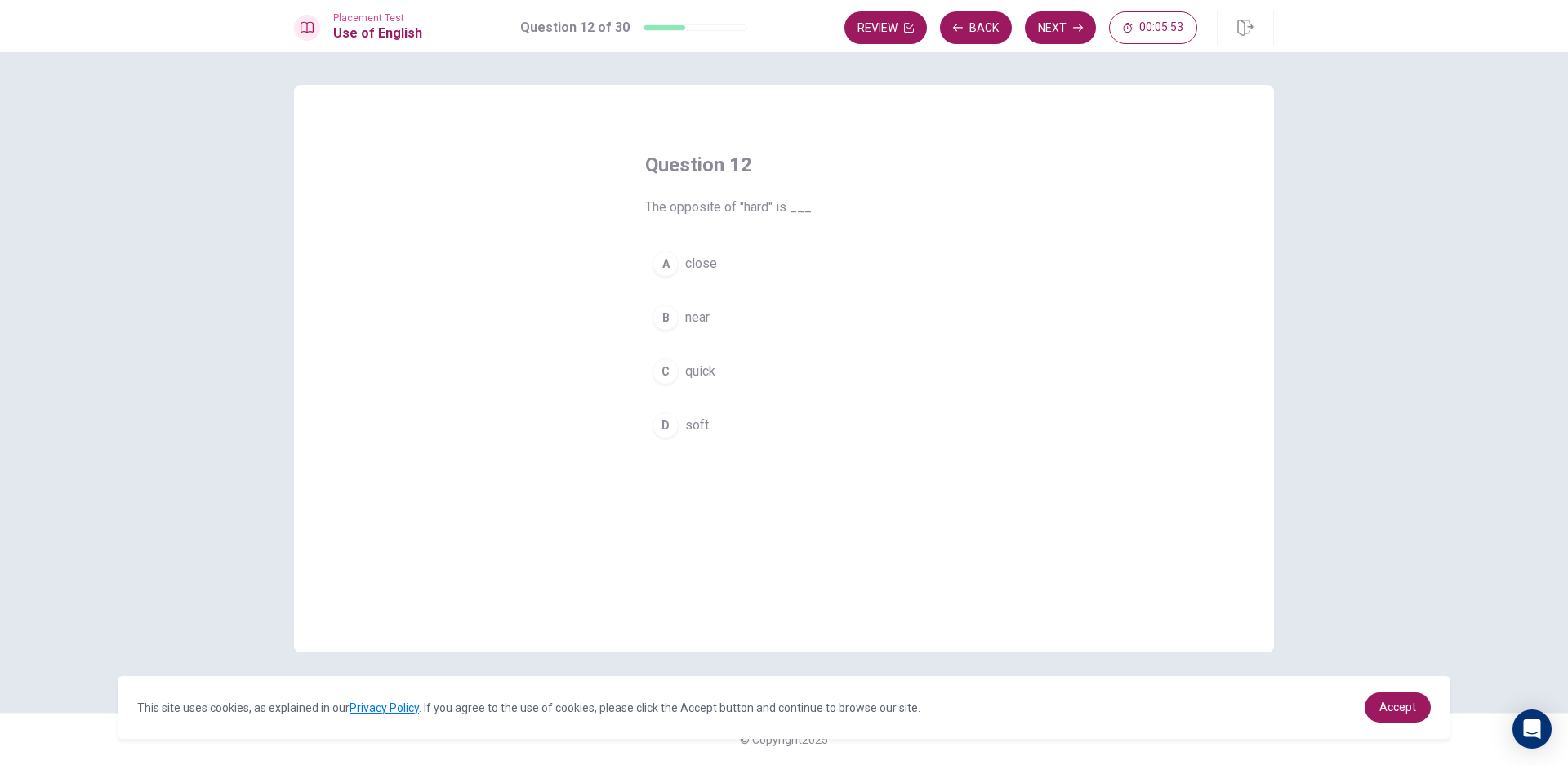
drag, startPoint x: 729, startPoint y: 430, endPoint x: 707, endPoint y: 447, distance: 27.8
click at [707, 447] on div "Question 12 The opposite of "hard" is ___. A close B near C quick D soft" at bounding box center [784, 299] width 343 height 346
click at [1066, 27] on button "Next" at bounding box center [1061, 28] width 71 height 33
click at [962, 26] on icon "button" at bounding box center [958, 28] width 10 height 10
click at [707, 422] on span "soft" at bounding box center [697, 426] width 24 height 20
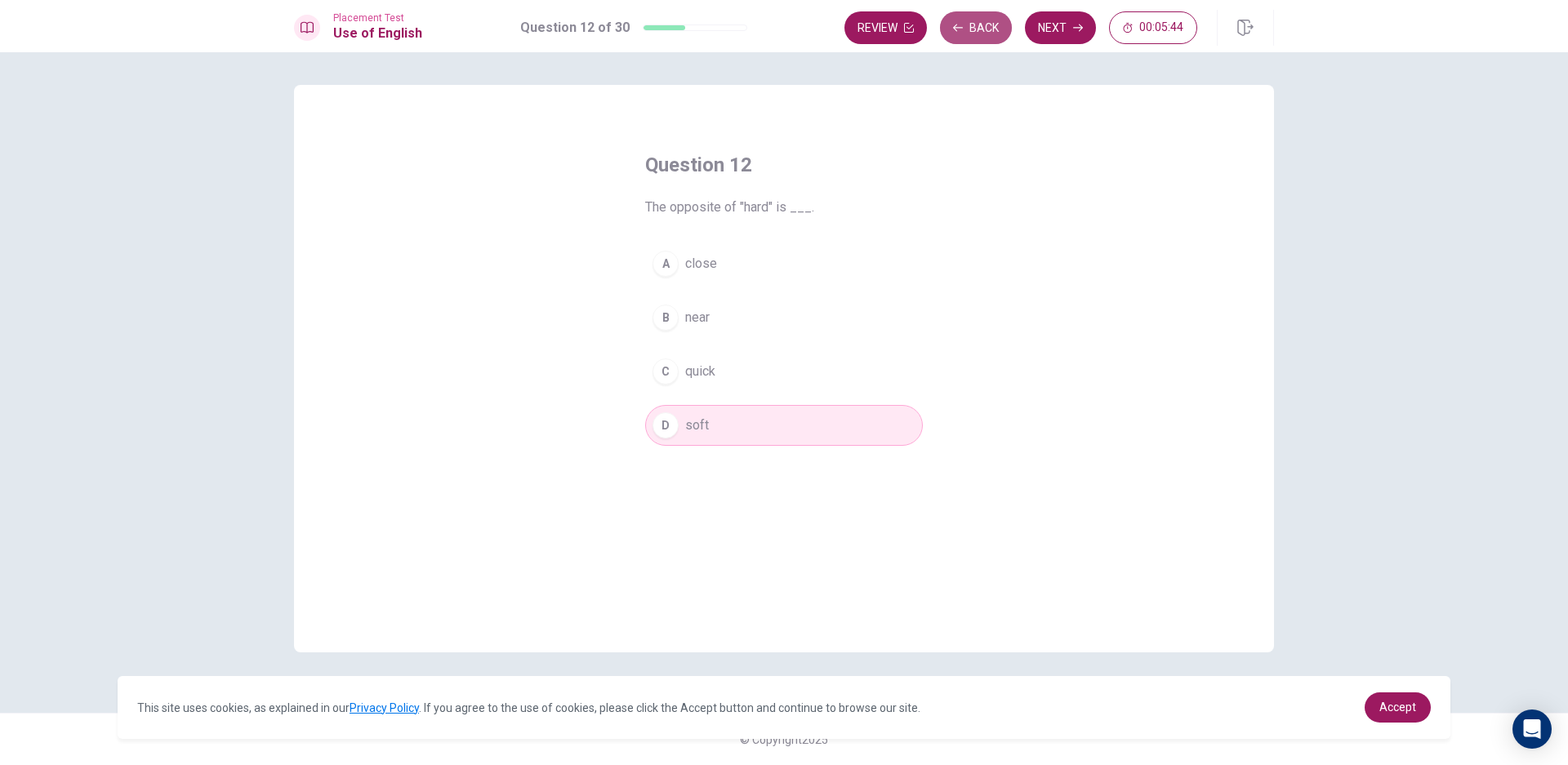
click at [989, 24] on button "Back" at bounding box center [975, 28] width 72 height 33
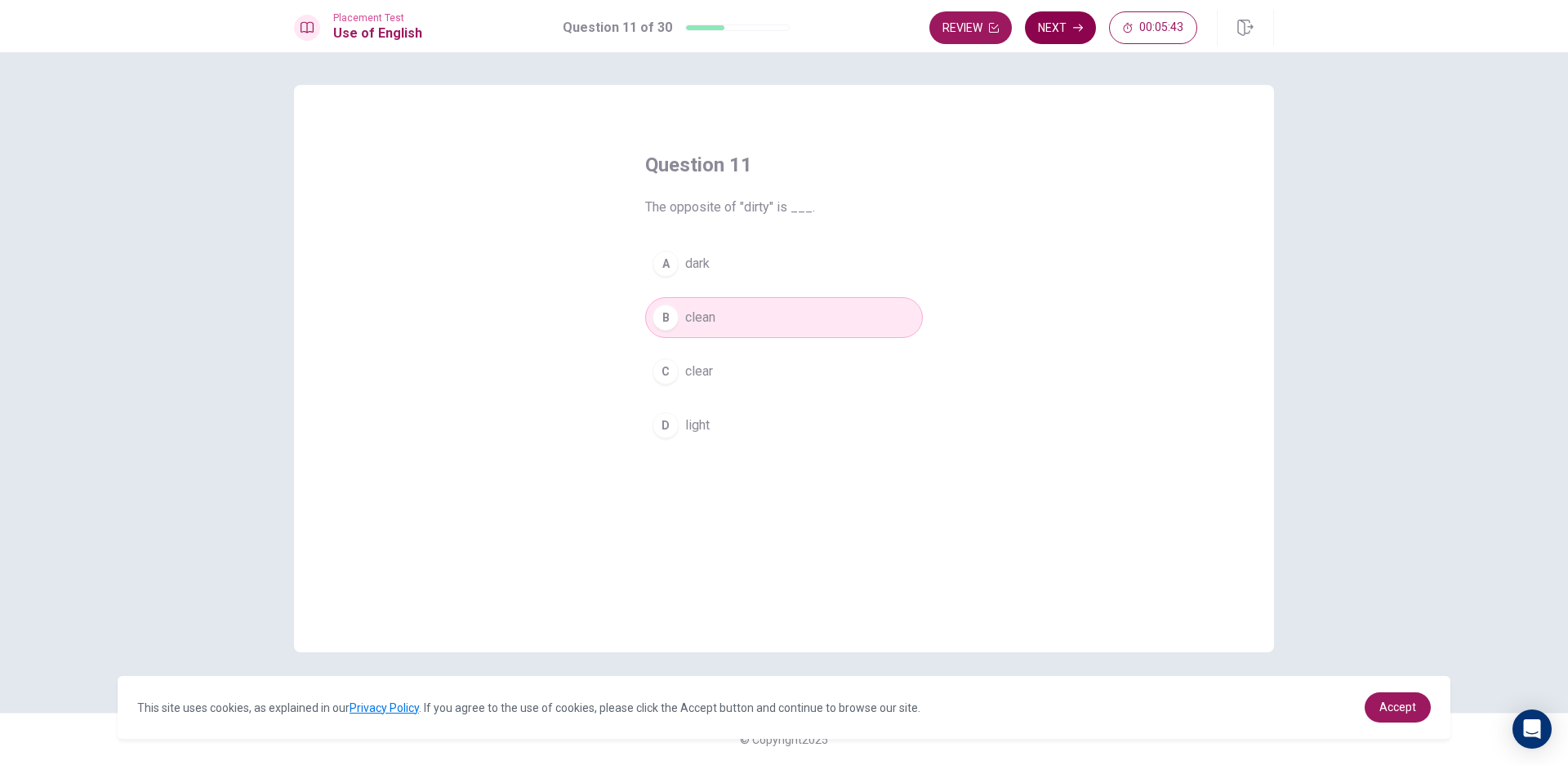
click at [1057, 23] on button "Next" at bounding box center [1061, 28] width 71 height 33
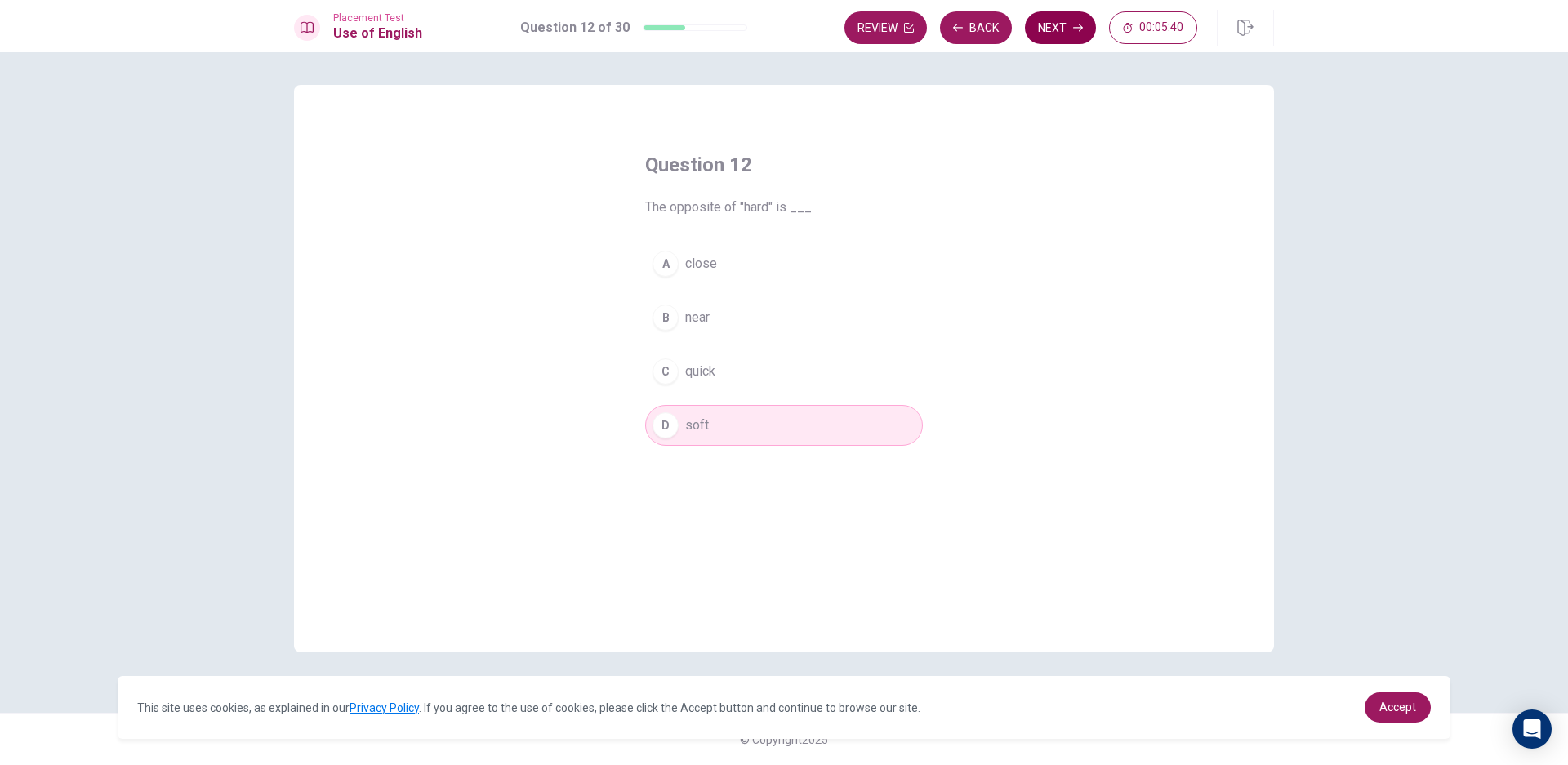
click at [1062, 28] on button "Next" at bounding box center [1061, 28] width 71 height 33
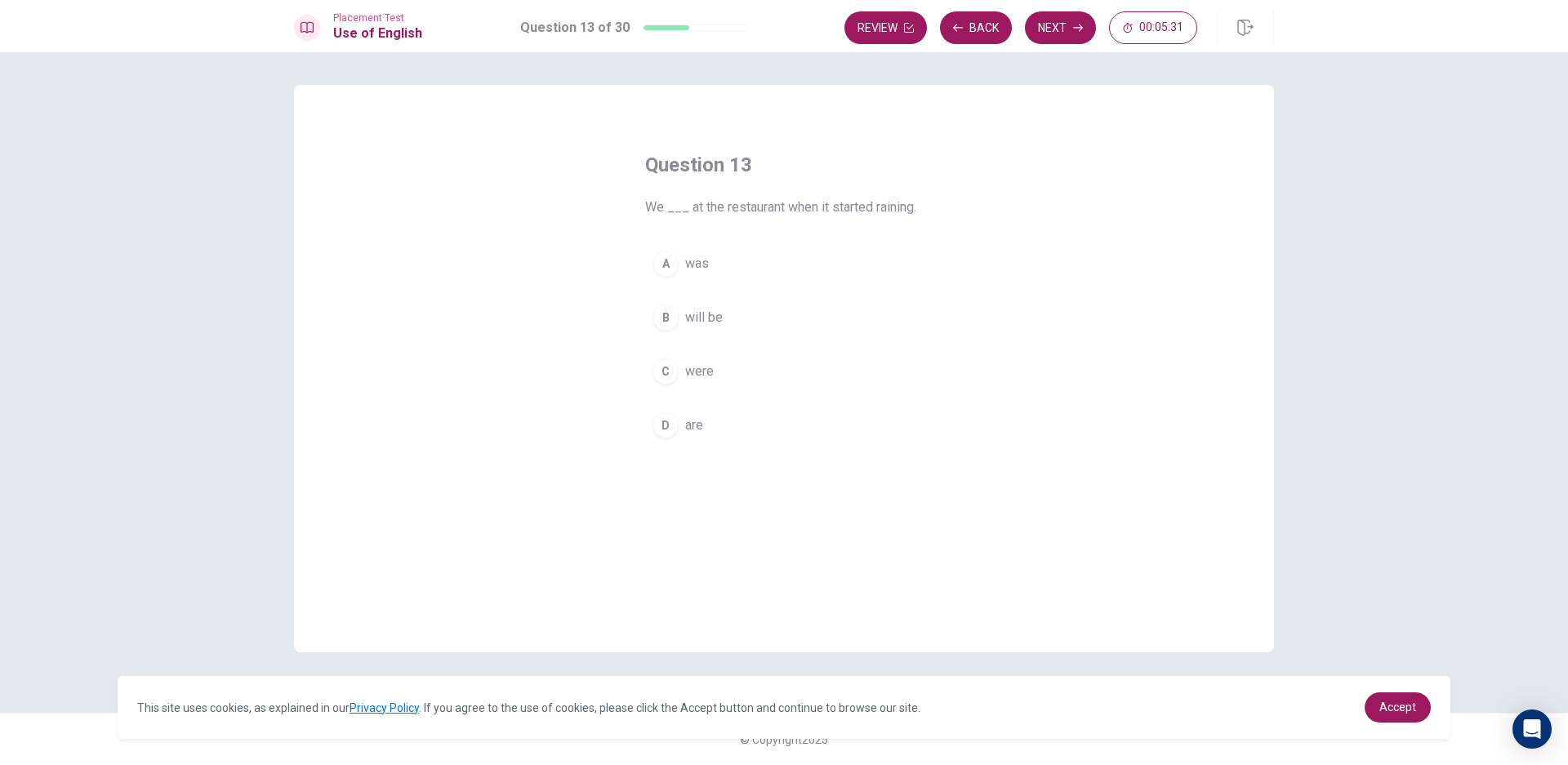
click at [767, 374] on button "C were" at bounding box center [784, 371] width 278 height 41
click at [1069, 31] on button "Next" at bounding box center [1061, 28] width 71 height 33
click at [717, 255] on span "strong" at bounding box center [703, 264] width 37 height 20
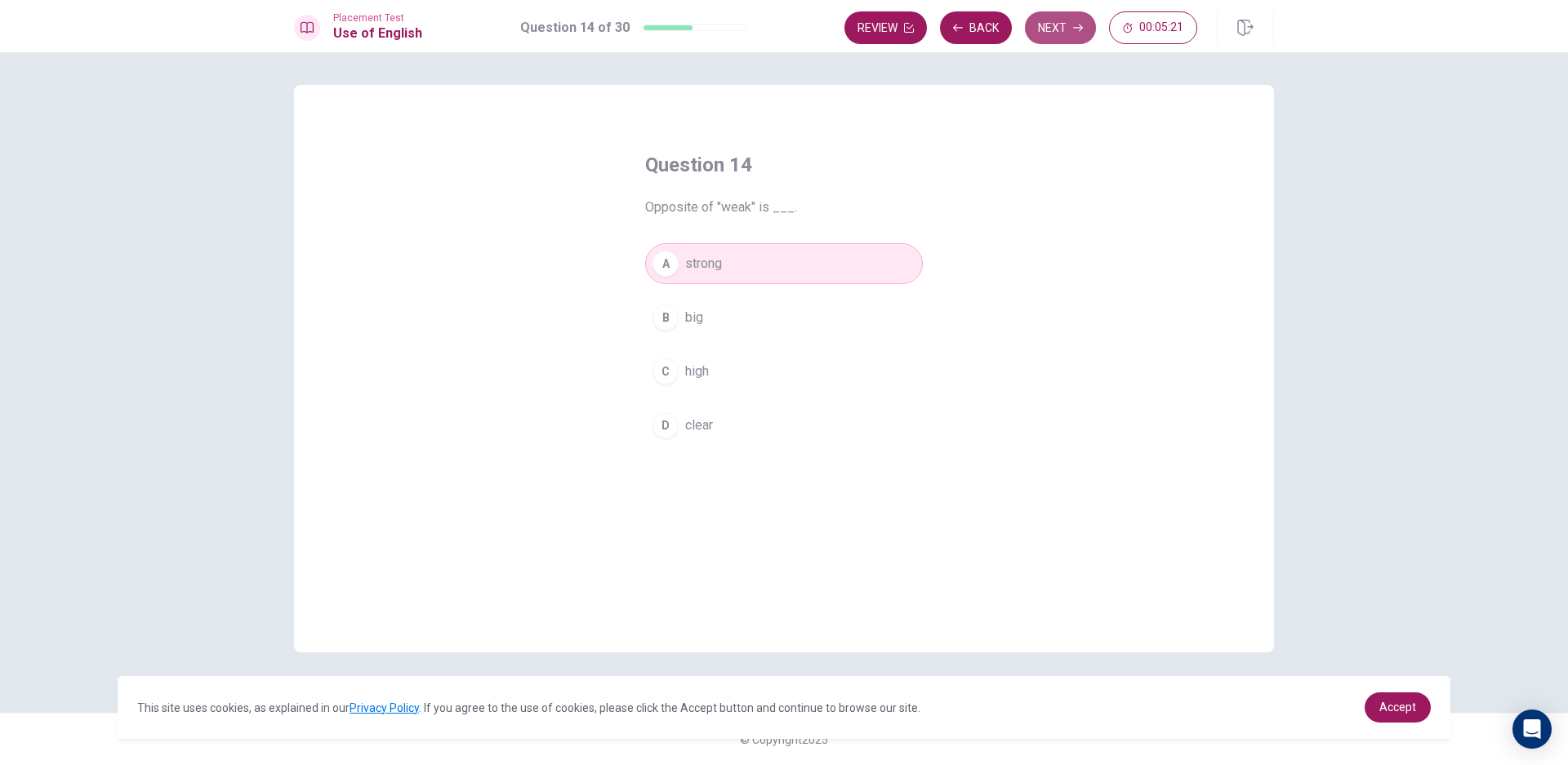
click at [1071, 24] on button "Next" at bounding box center [1061, 28] width 71 height 33
click at [749, 265] on button "A Carrot" at bounding box center [784, 263] width 278 height 41
click at [1070, 15] on button "Next" at bounding box center [1061, 28] width 71 height 33
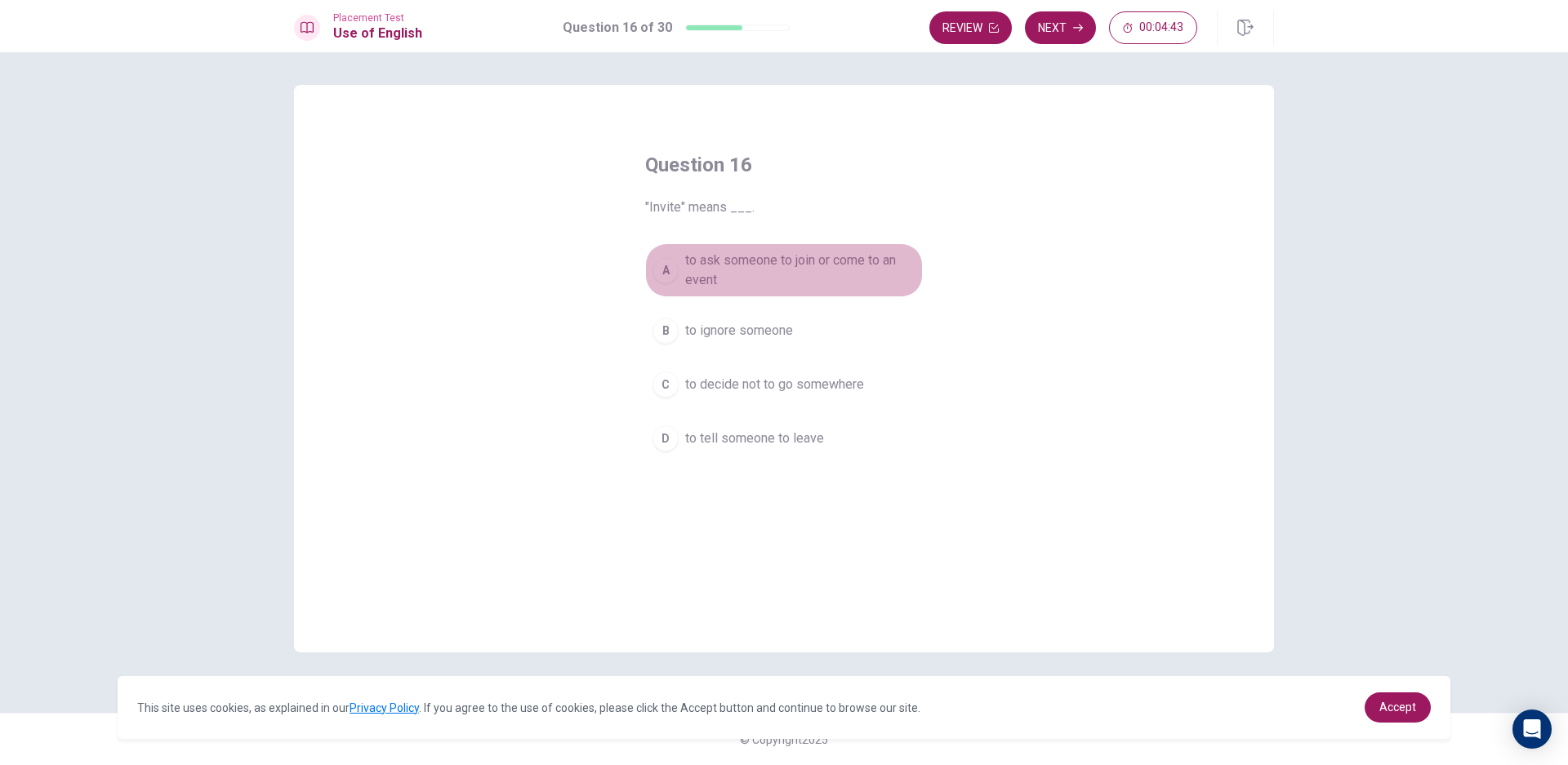
click at [750, 264] on span "to ask someone to join or come to an event" at bounding box center [800, 270] width 231 height 40
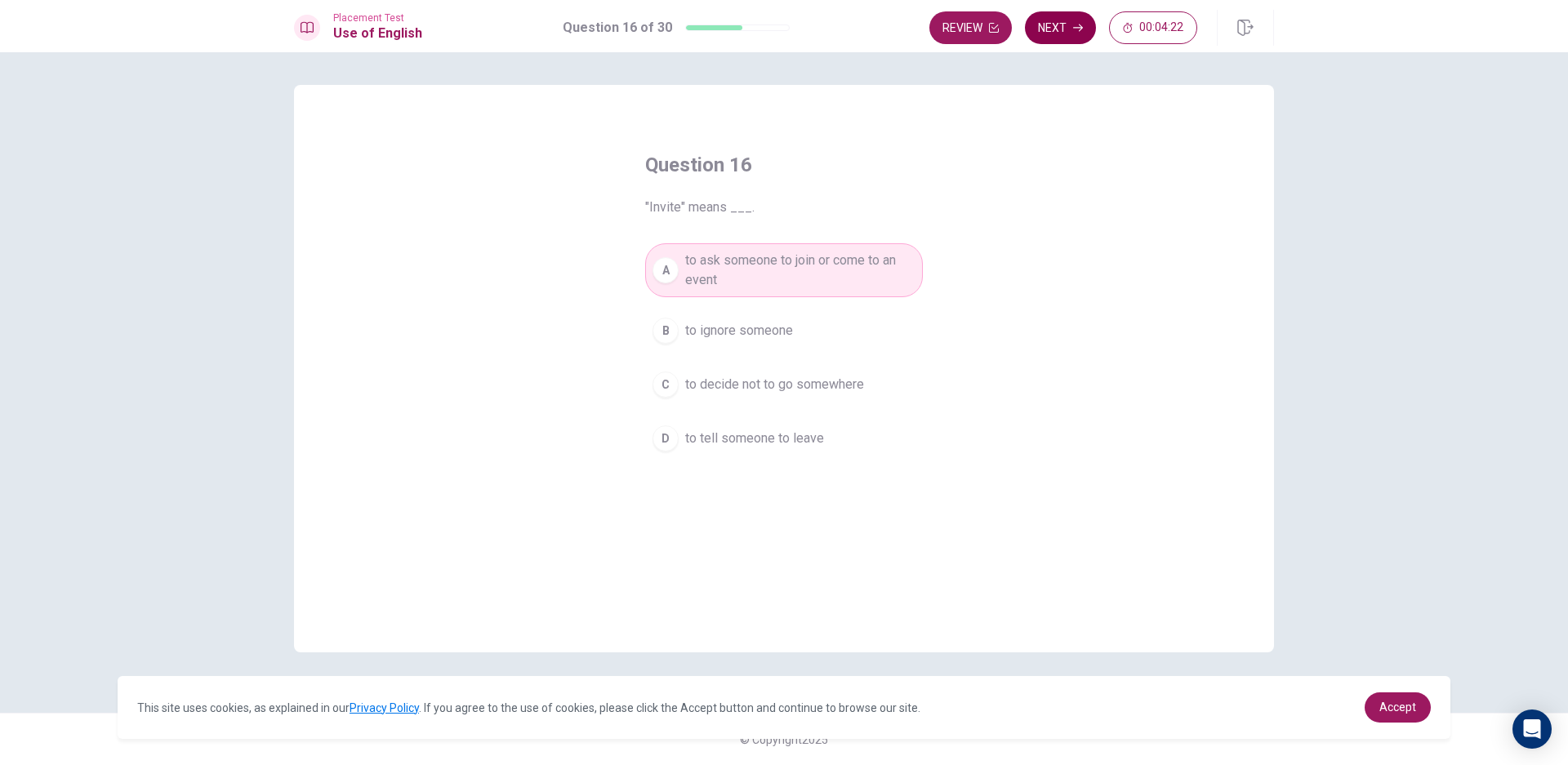
click at [1064, 26] on button "Next" at bounding box center [1061, 28] width 71 height 33
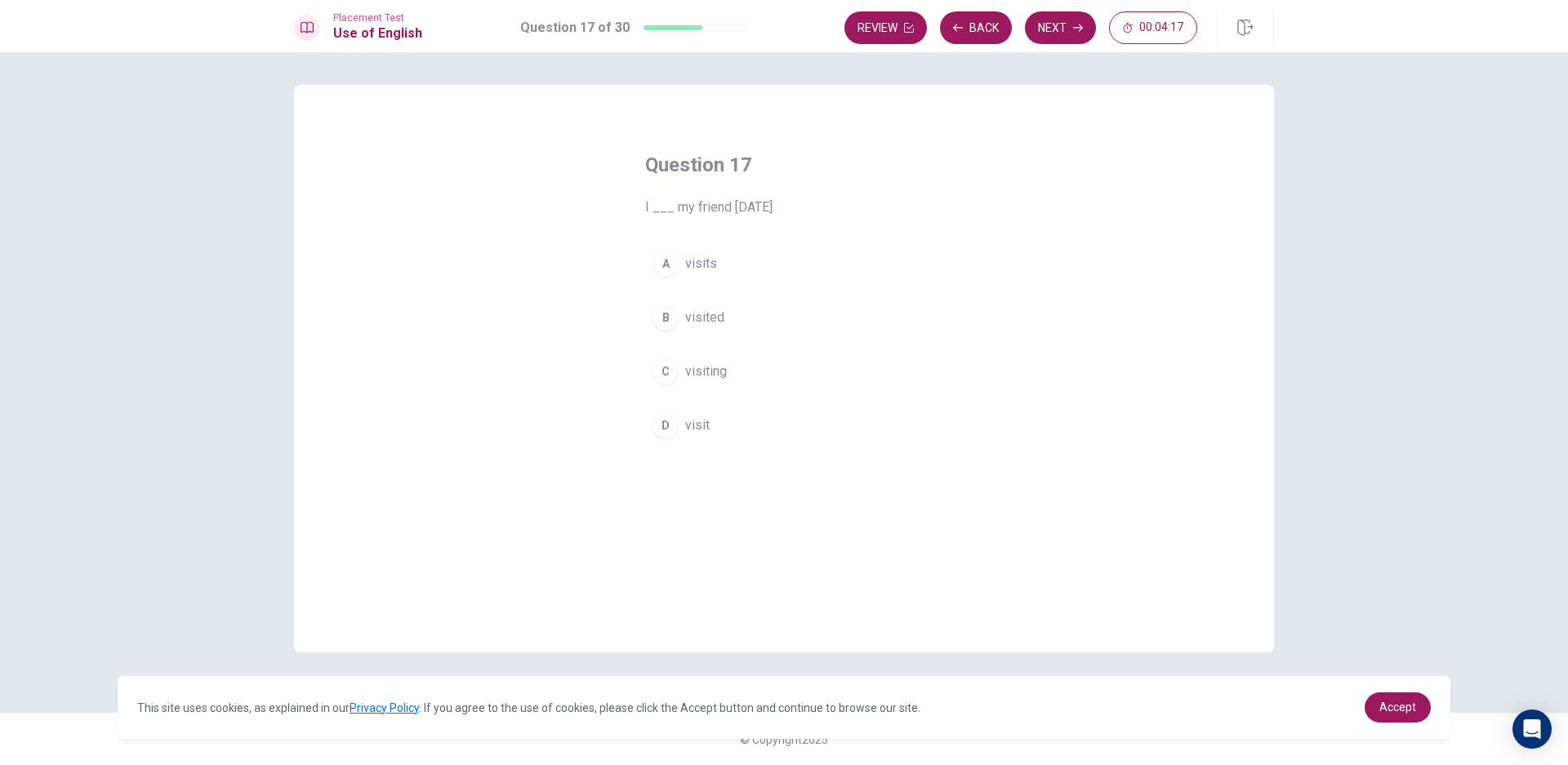
click at [734, 319] on button "B visited" at bounding box center [784, 317] width 278 height 41
click at [1077, 26] on icon "button" at bounding box center [1078, 28] width 10 height 10
click at [765, 433] on button "D was sent" at bounding box center [784, 425] width 278 height 41
click at [1061, 17] on button "Next" at bounding box center [1061, 28] width 71 height 33
click at [728, 274] on button "A did you do" at bounding box center [784, 263] width 278 height 41
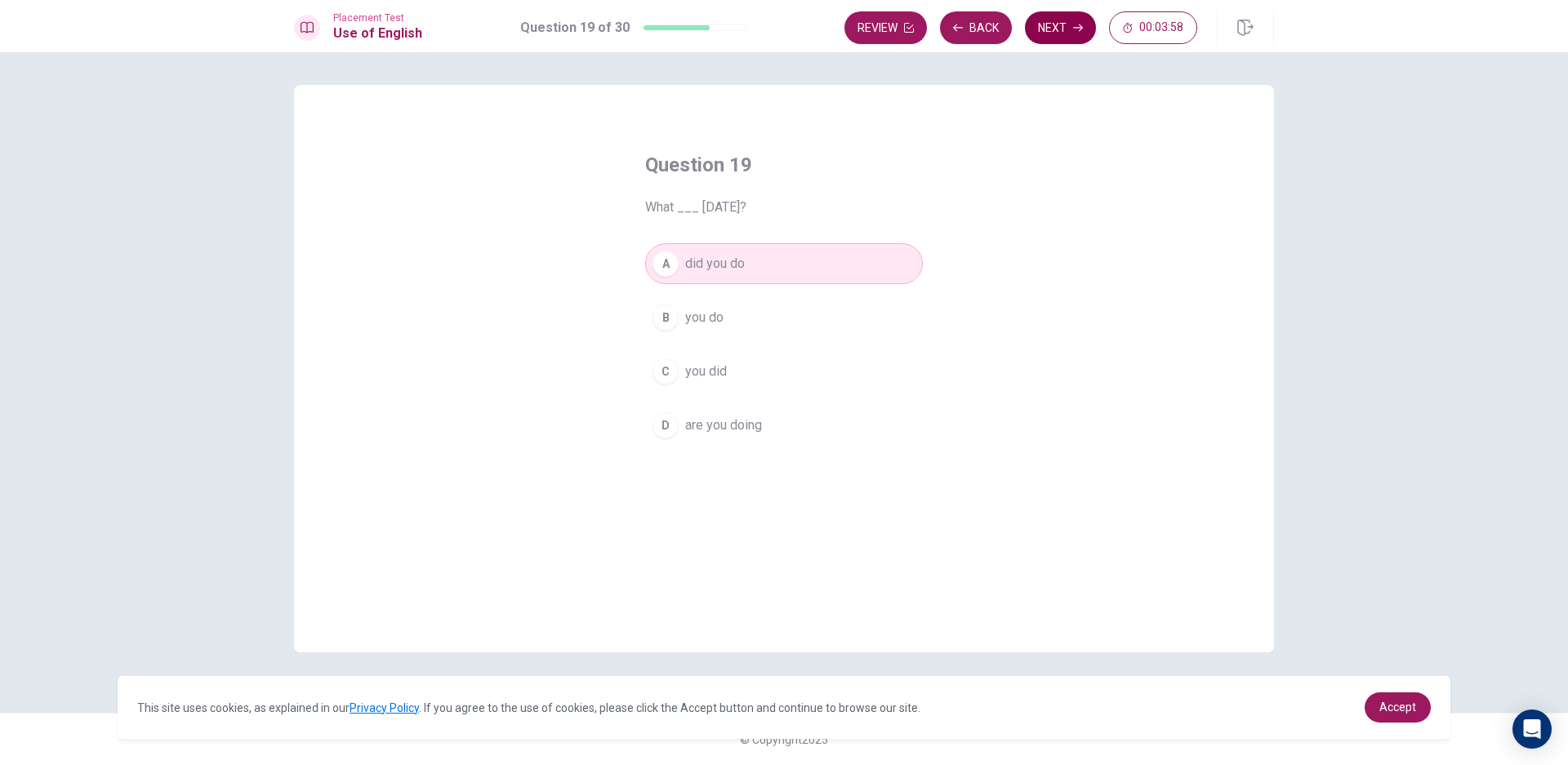
click at [1080, 21] on button "Next" at bounding box center [1061, 28] width 71 height 33
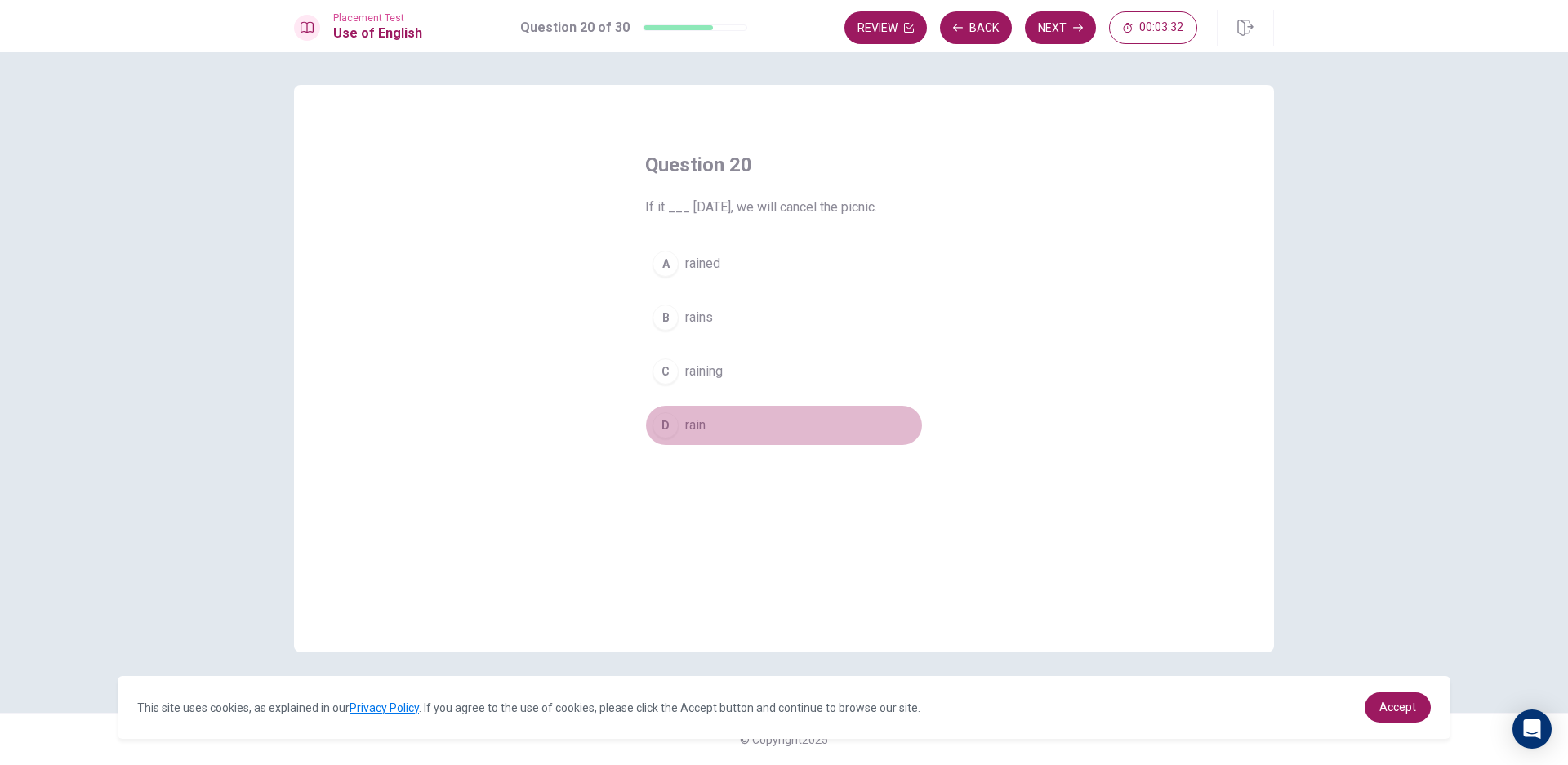
click at [704, 430] on span "rain" at bounding box center [695, 426] width 21 height 20
click at [1069, 26] on button "Next" at bounding box center [1061, 28] width 71 height 33
click at [718, 422] on span "above" at bounding box center [702, 426] width 35 height 20
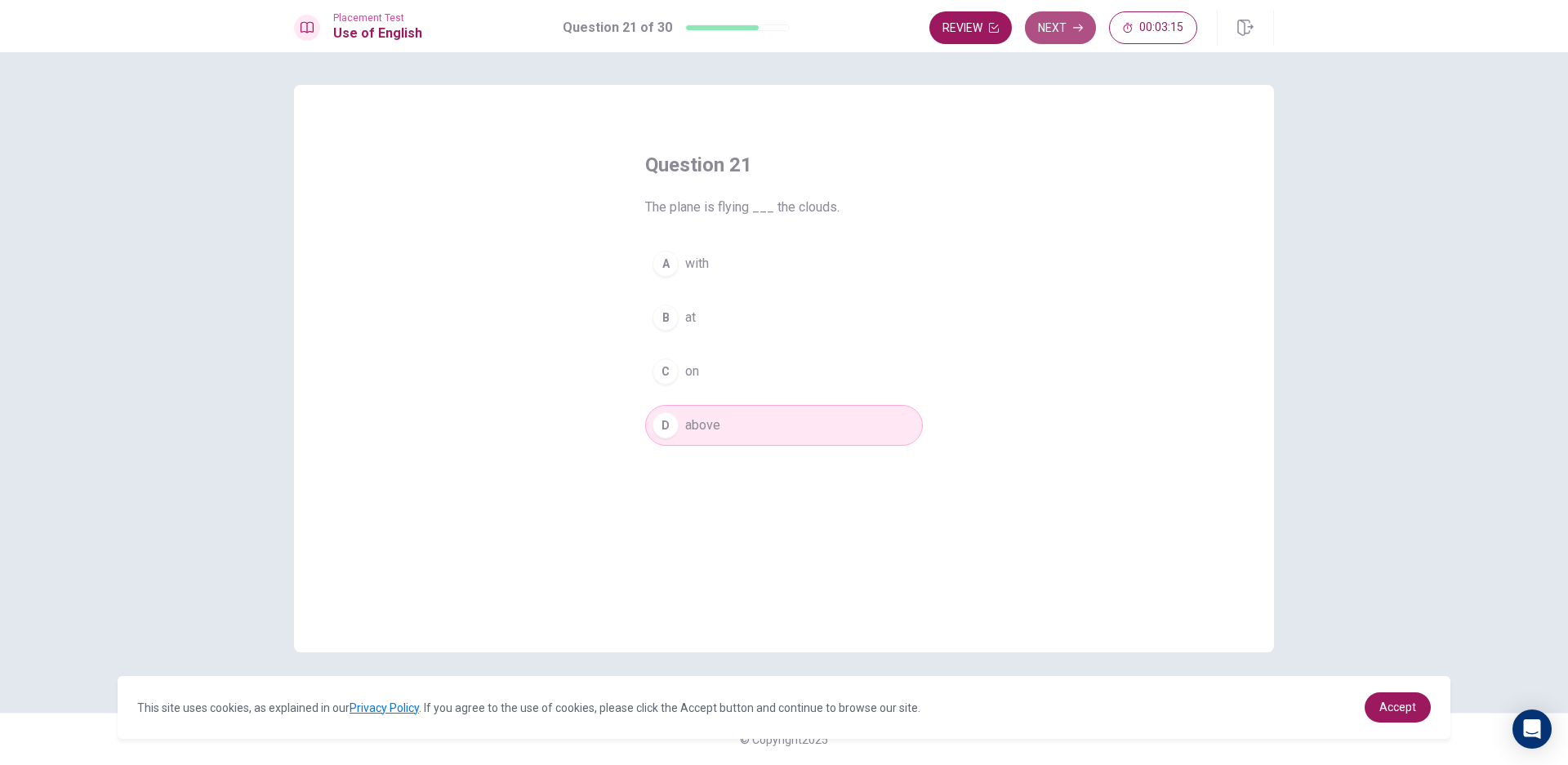
click at [1073, 24] on icon "button" at bounding box center [1078, 28] width 10 height 10
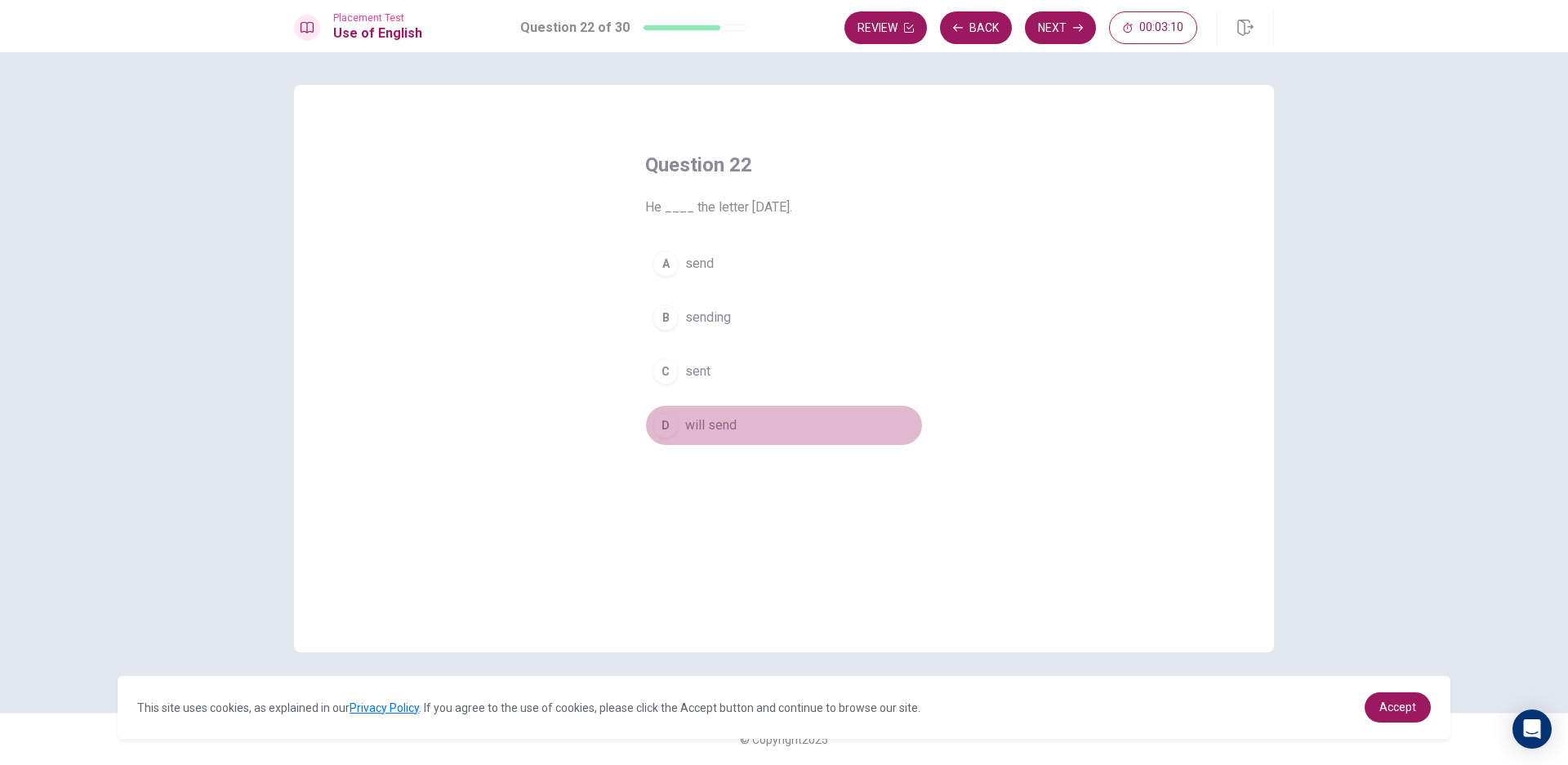
click at [761, 435] on button "D will send" at bounding box center [784, 425] width 278 height 41
click at [1037, 18] on button "Next" at bounding box center [1061, 28] width 71 height 33
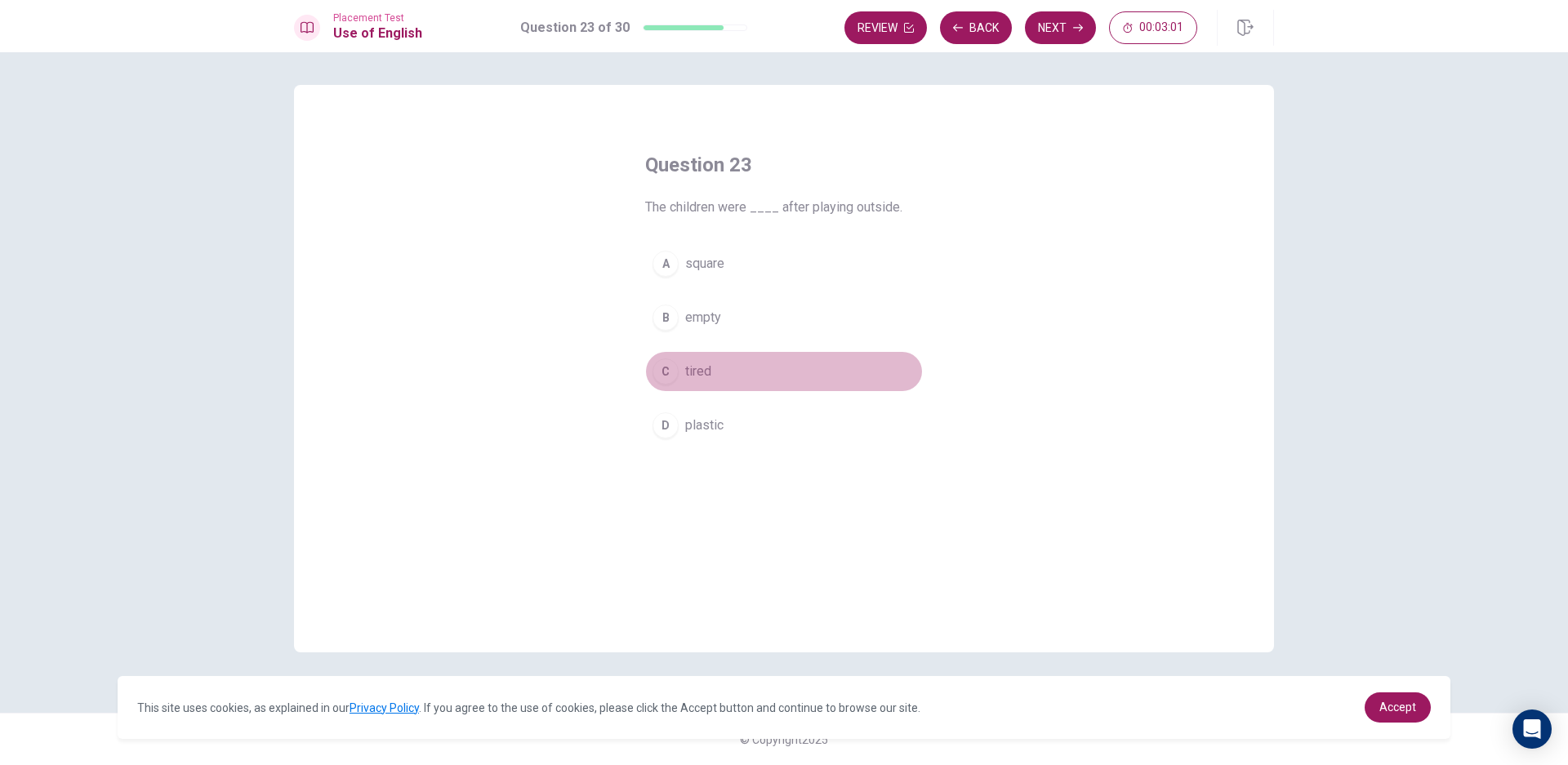
drag, startPoint x: 759, startPoint y: 371, endPoint x: 753, endPoint y: 386, distance: 16.2
click at [755, 381] on button "C tired" at bounding box center [784, 371] width 278 height 41
click at [1057, 25] on button "Next" at bounding box center [1061, 28] width 71 height 33
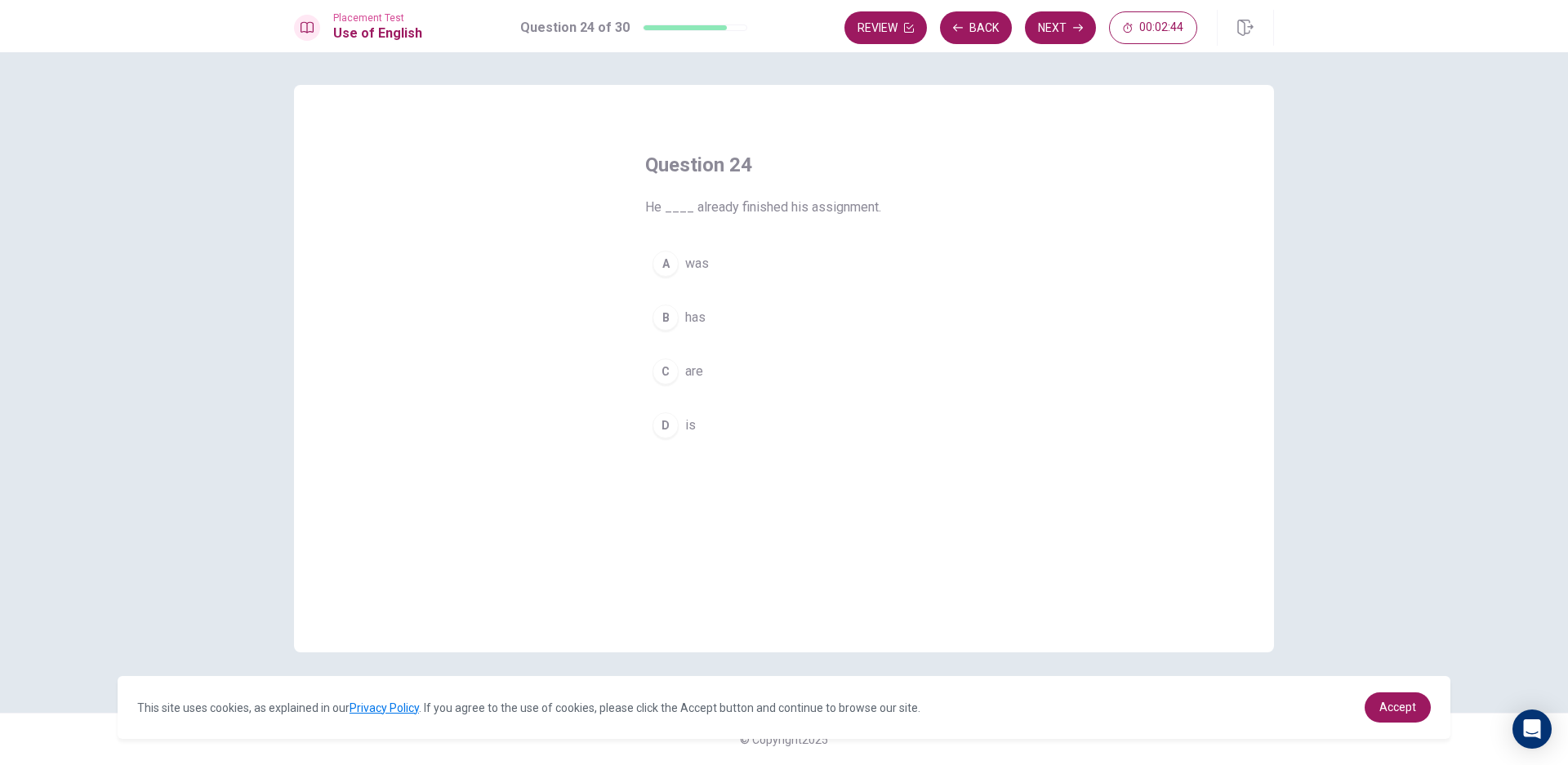
click at [735, 330] on button "B has" at bounding box center [784, 317] width 278 height 41
click at [1071, 19] on button "Next" at bounding box center [1061, 28] width 71 height 33
click at [748, 318] on button "B Will" at bounding box center [784, 317] width 278 height 41
click at [1055, 23] on button "Next" at bounding box center [1061, 28] width 71 height 33
click at [747, 316] on button "B Would" at bounding box center [784, 317] width 278 height 41
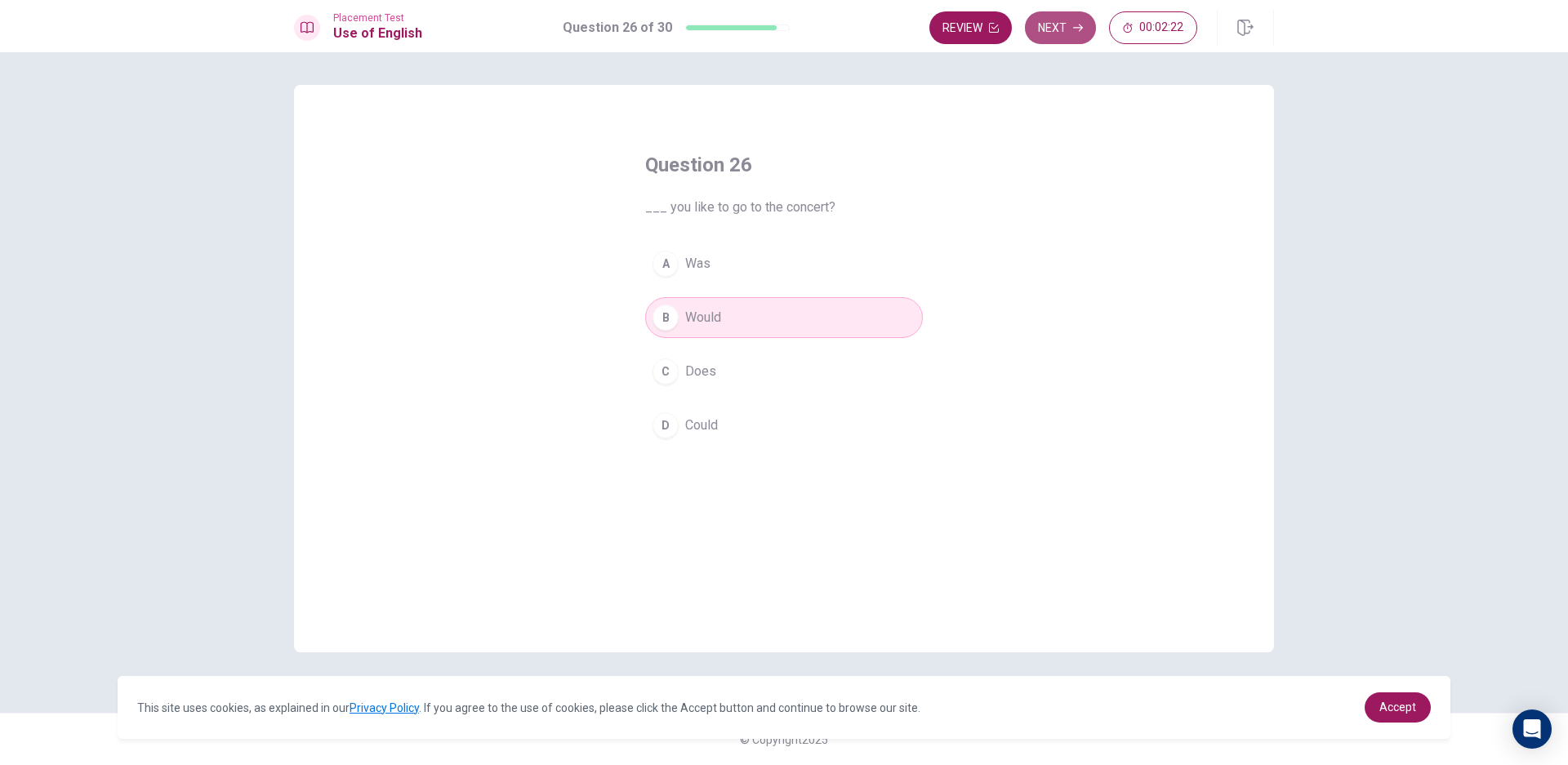
click at [1060, 28] on button "Next" at bounding box center [1061, 28] width 71 height 33
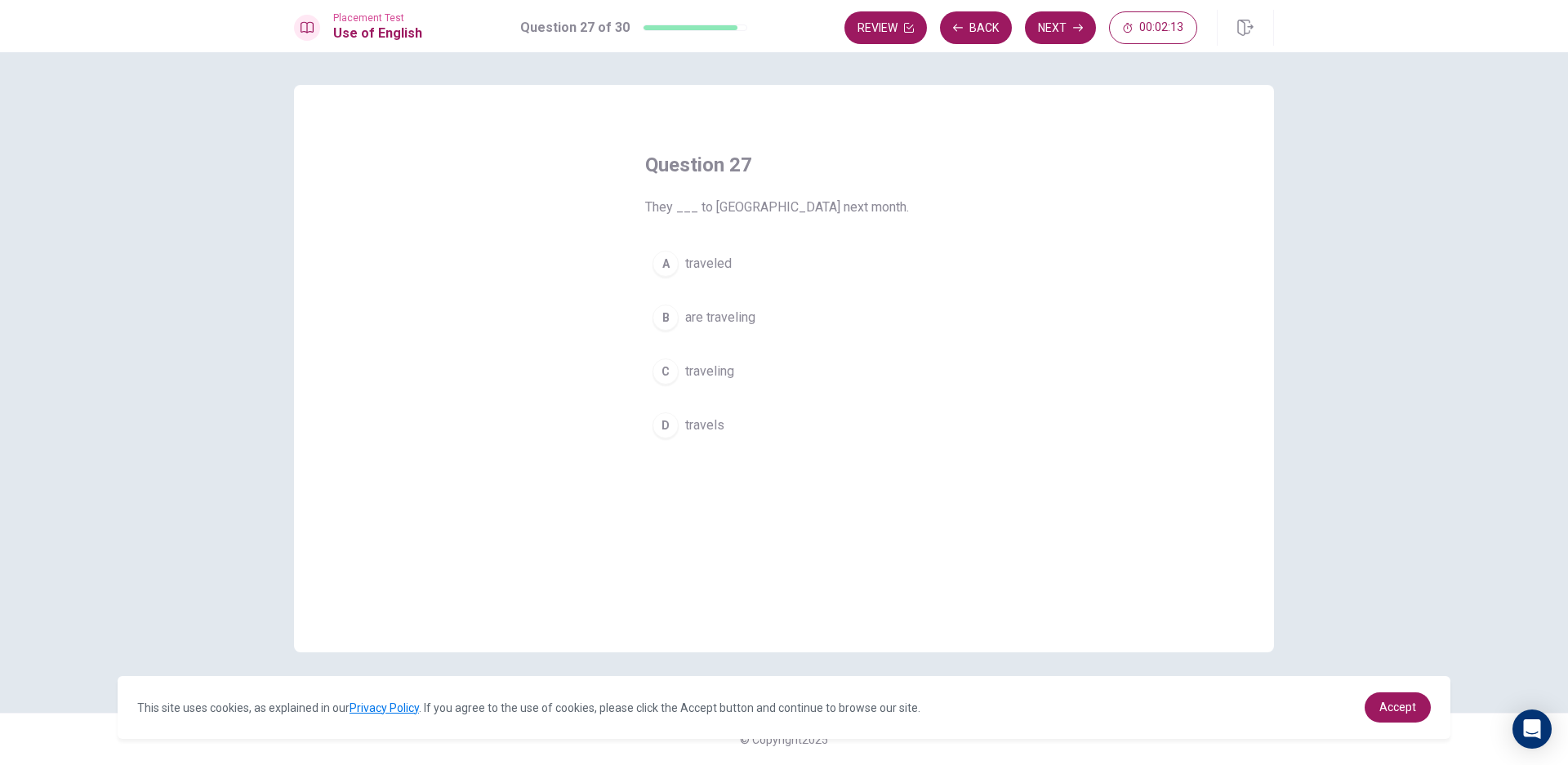
click at [747, 316] on span "are traveling" at bounding box center [720, 318] width 70 height 20
click at [1053, 28] on button "Next" at bounding box center [1061, 28] width 71 height 33
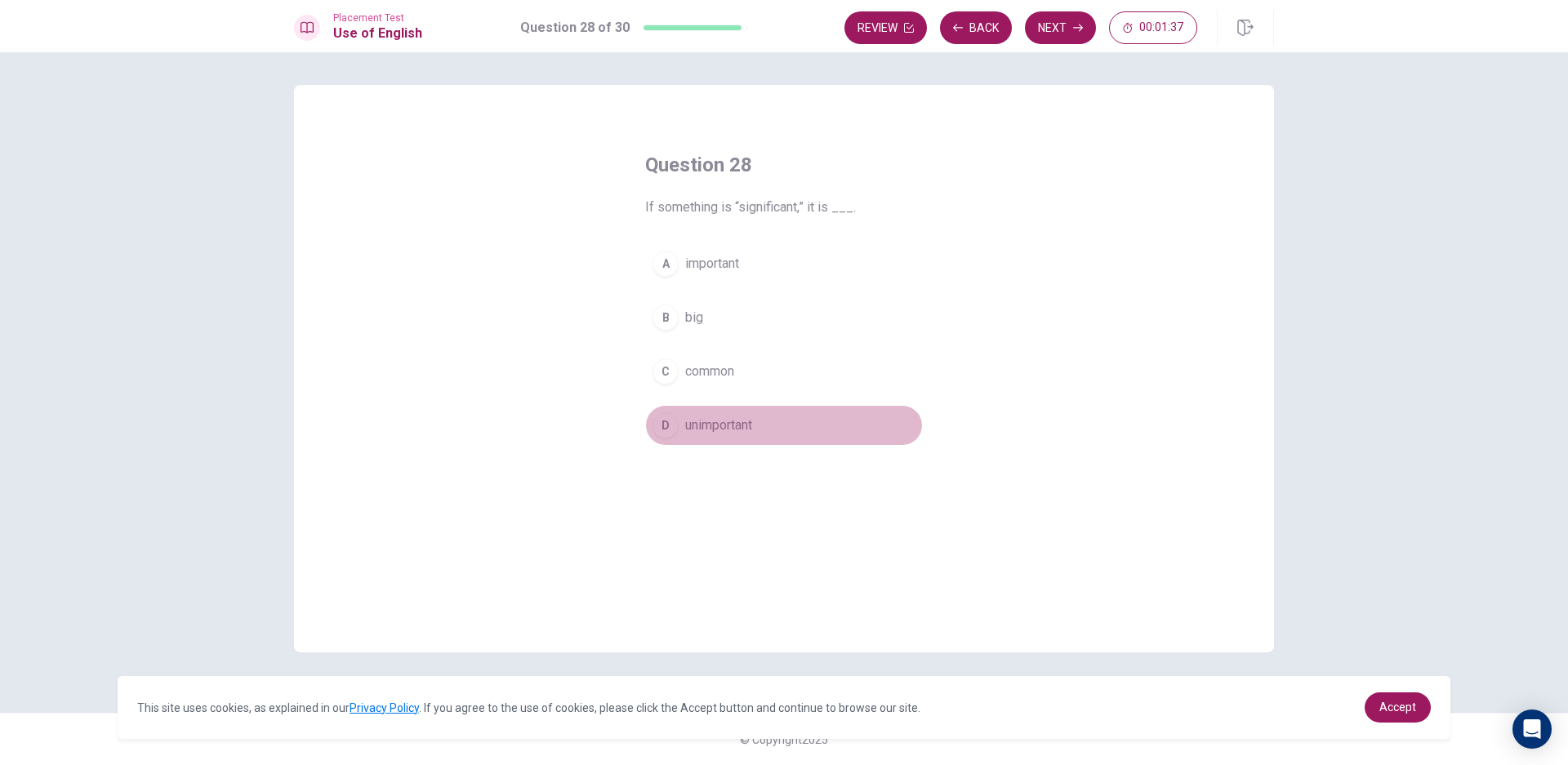
click at [752, 428] on span "unimportant" at bounding box center [719, 426] width 67 height 20
click at [1073, 29] on icon "button" at bounding box center [1078, 28] width 10 height 10
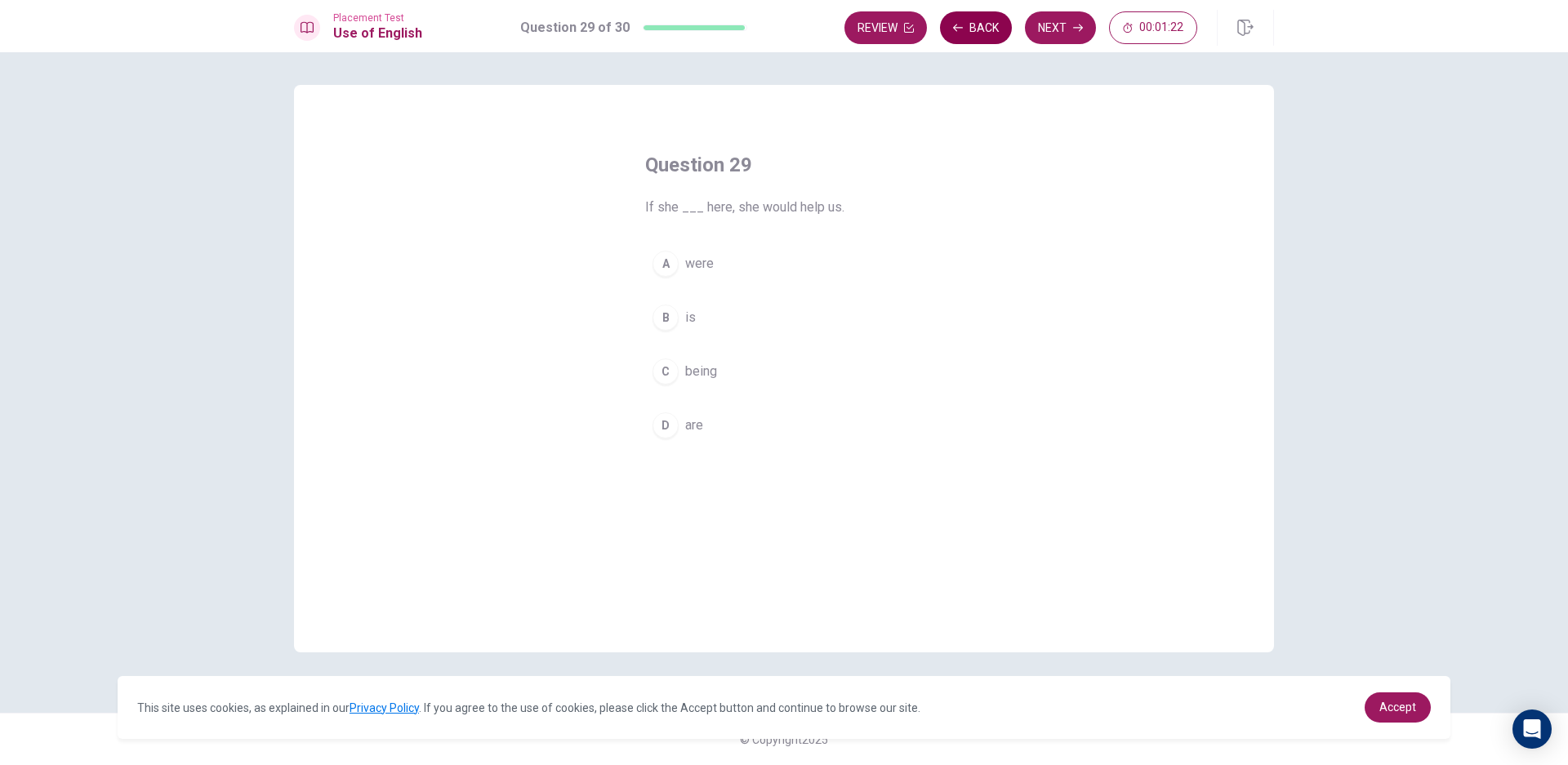
click at [987, 34] on button "Back" at bounding box center [975, 28] width 72 height 33
click at [731, 260] on span "important" at bounding box center [712, 264] width 53 height 20
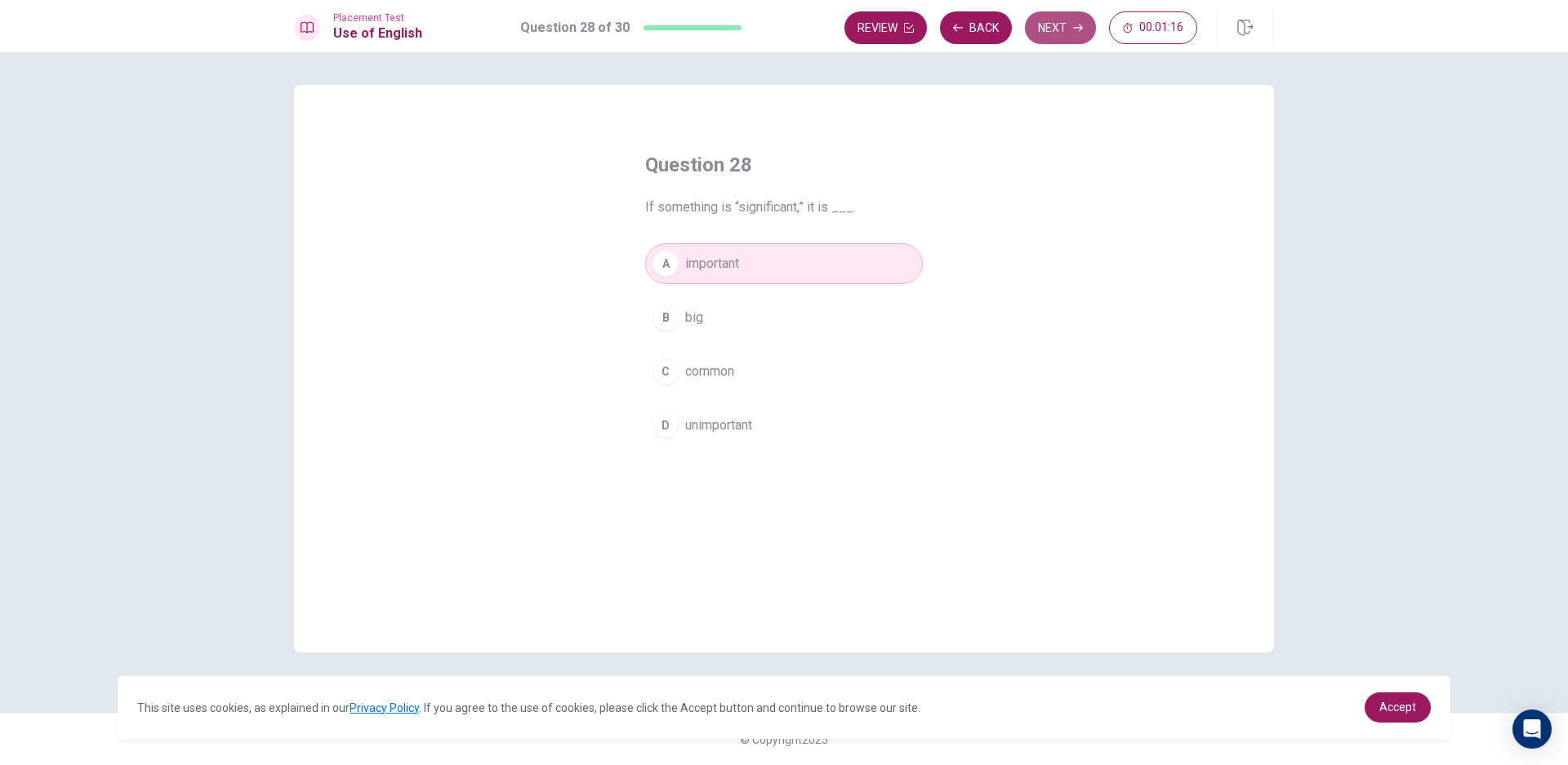
click at [1058, 31] on button "Next" at bounding box center [1061, 28] width 71 height 33
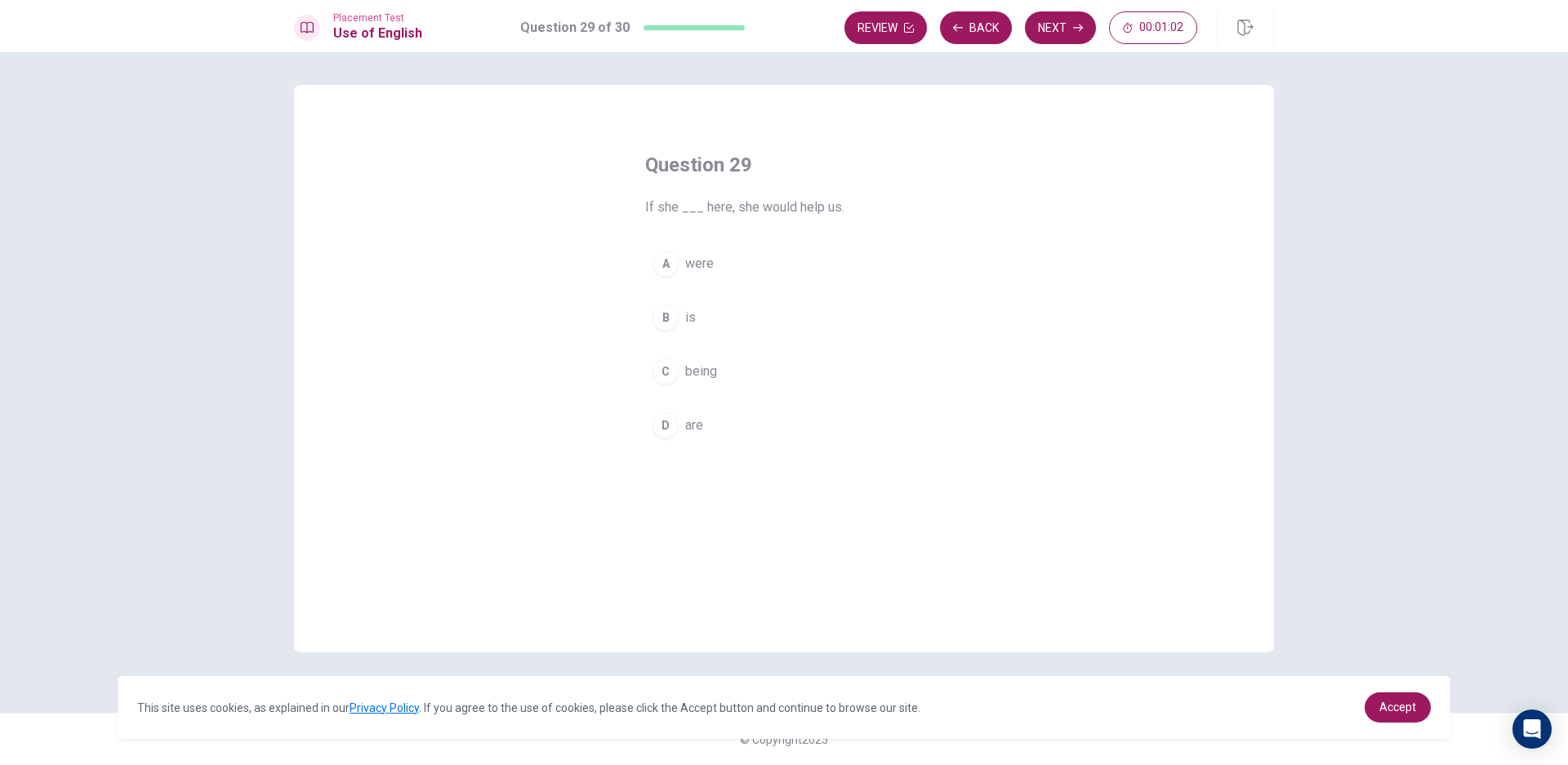
click at [714, 316] on button "B is" at bounding box center [784, 317] width 278 height 41
click at [1064, 31] on button "Next" at bounding box center [1061, 28] width 71 height 33
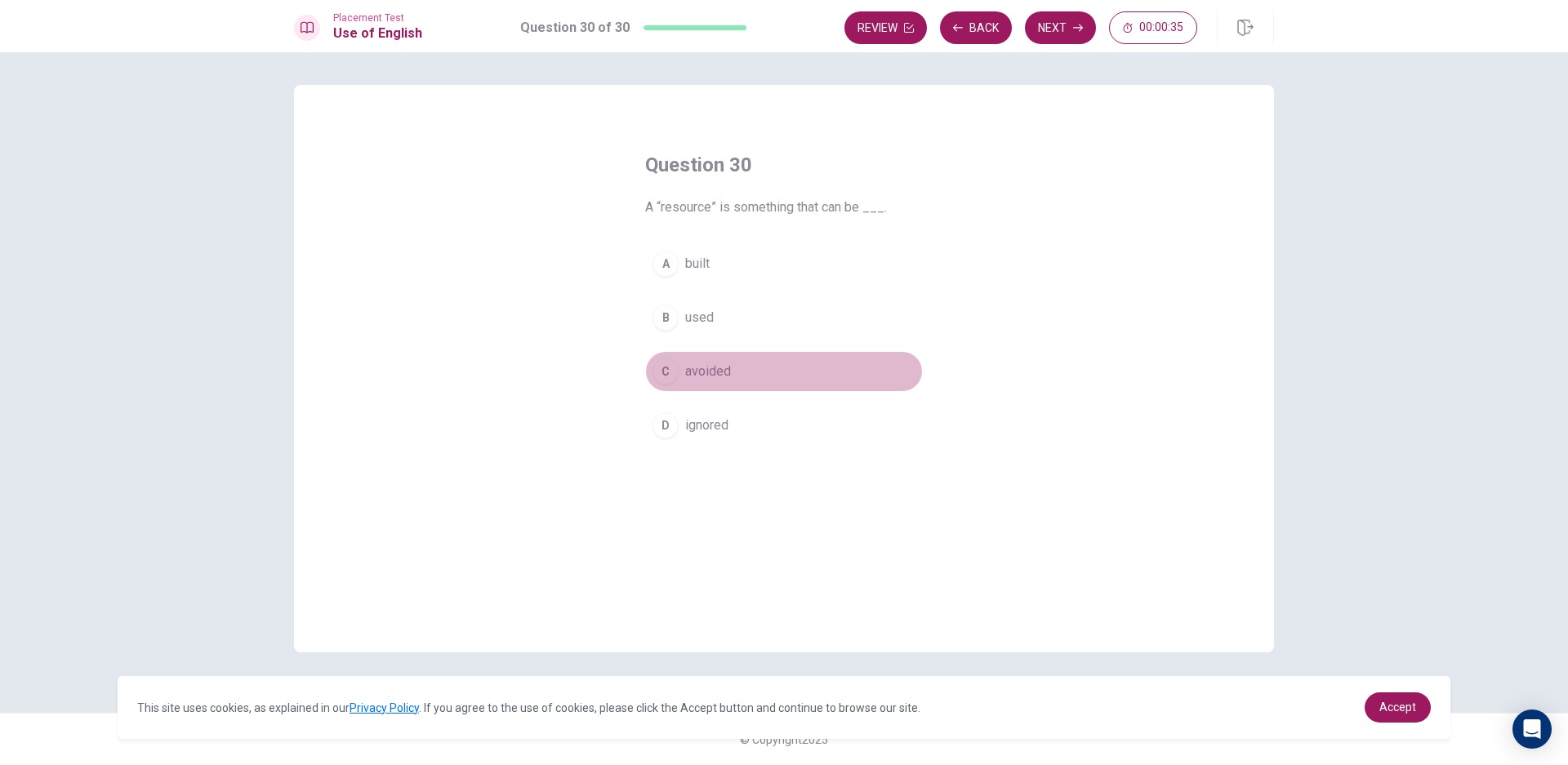
click at [758, 377] on button "C avoided" at bounding box center [784, 371] width 278 height 41
click at [1073, 26] on icon "button" at bounding box center [1078, 28] width 10 height 10
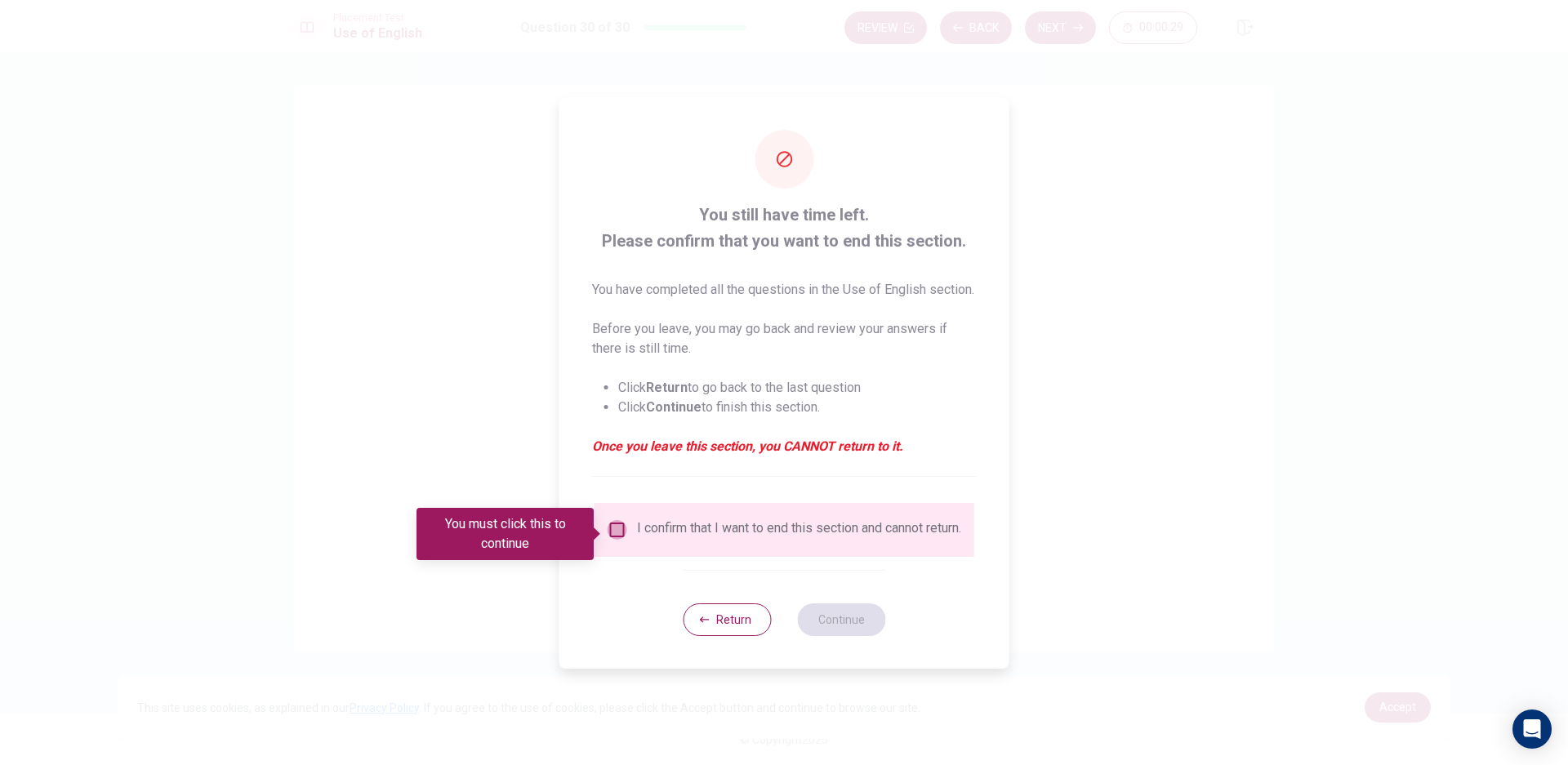
click at [613, 531] on input "You must click this to continue" at bounding box center [617, 530] width 20 height 20
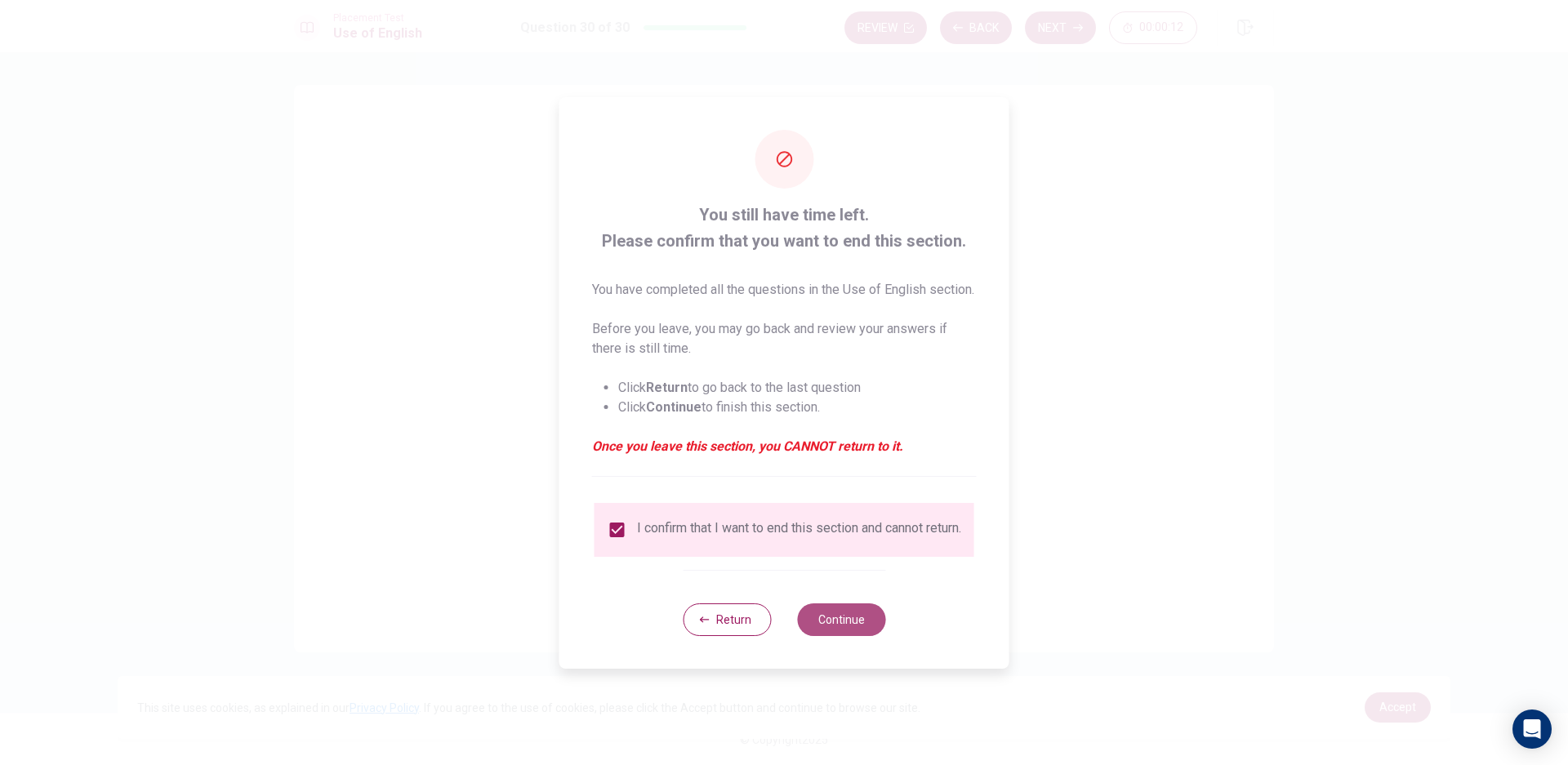
click at [841, 624] on button "Continue" at bounding box center [841, 620] width 88 height 33
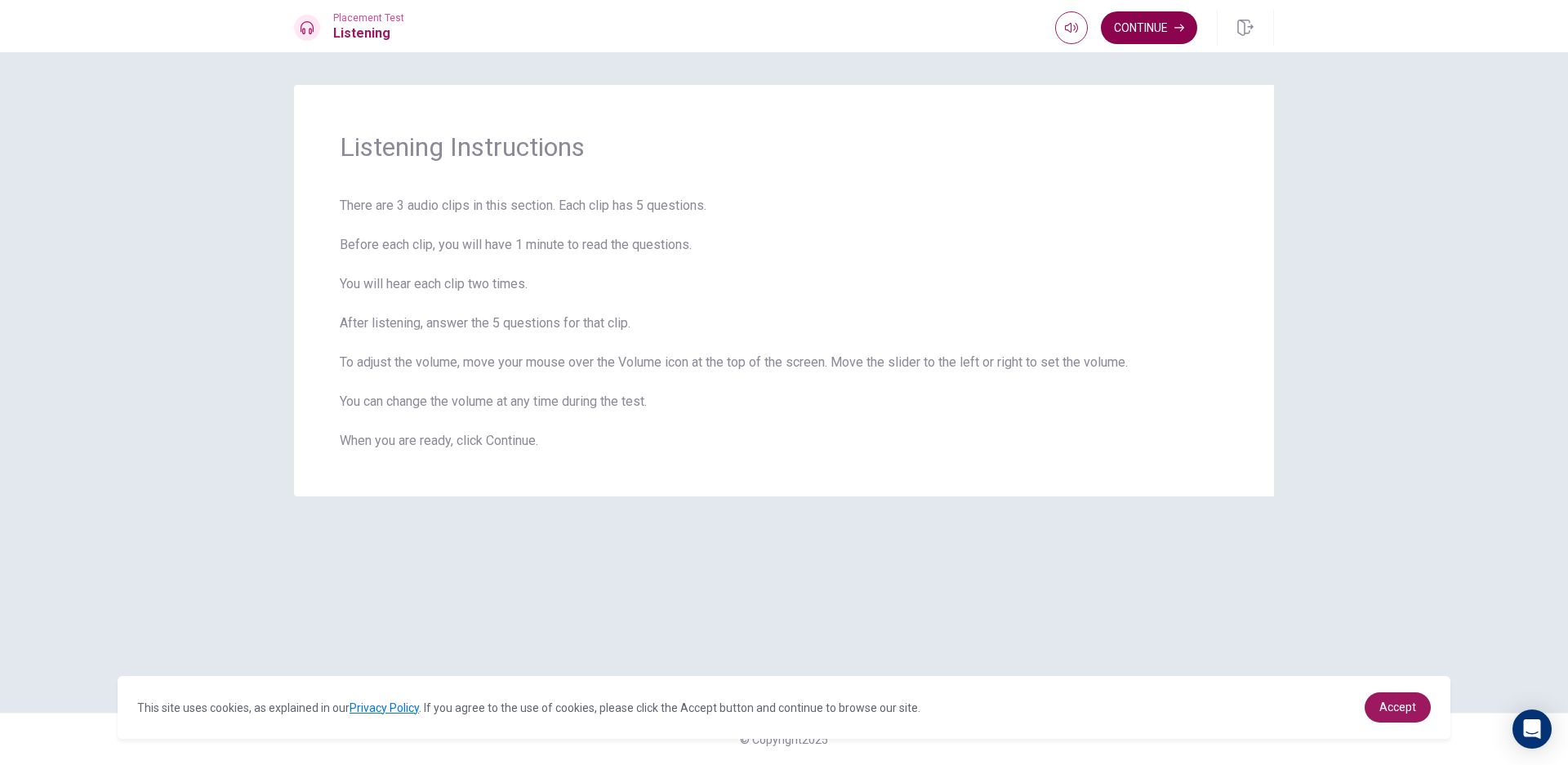
click at [1165, 27] on button "Continue" at bounding box center [1149, 28] width 96 height 33
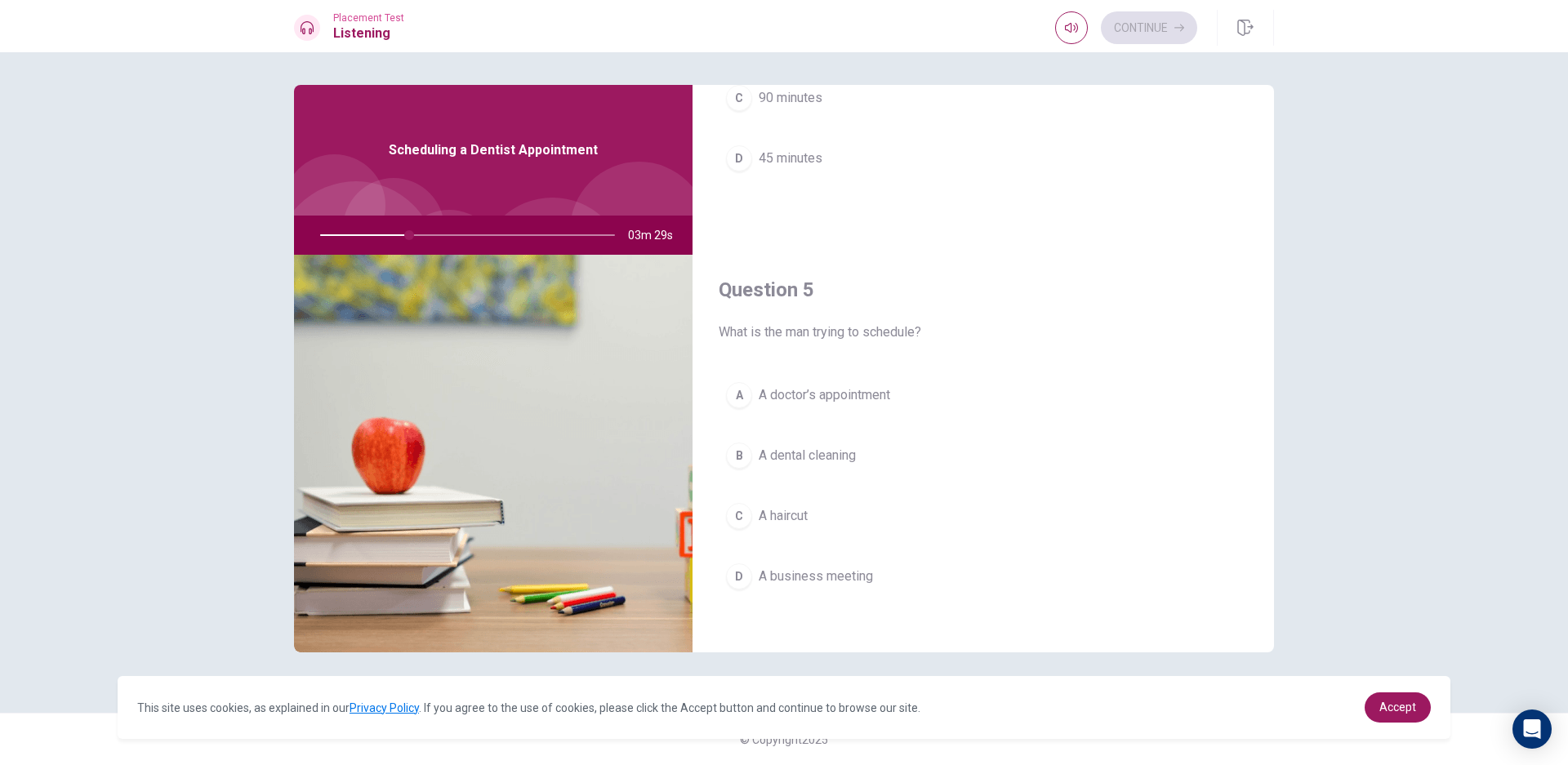
scroll to position [1524, 0]
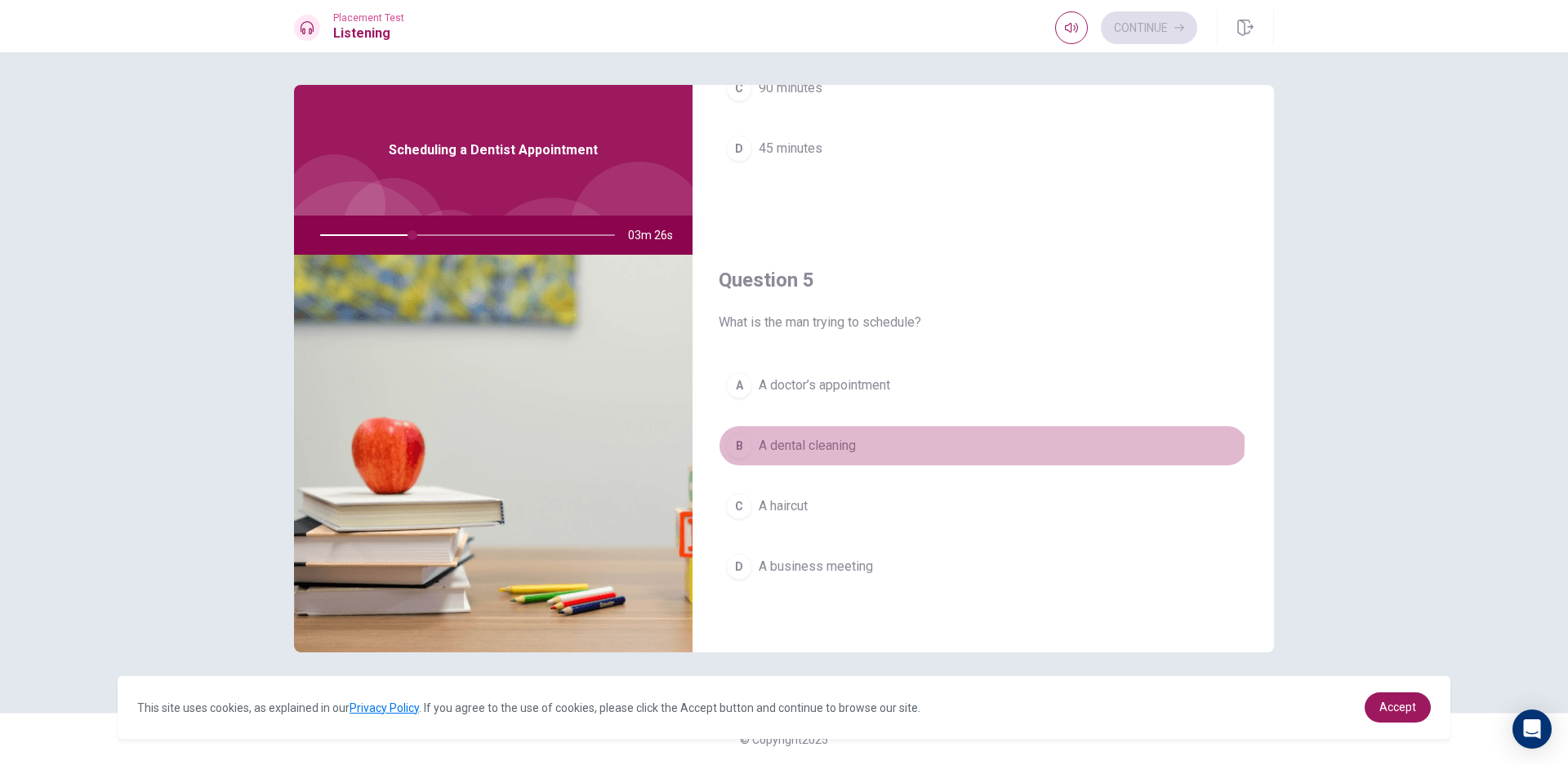
click at [863, 440] on button "B A dental cleaning" at bounding box center [982, 445] width 529 height 41
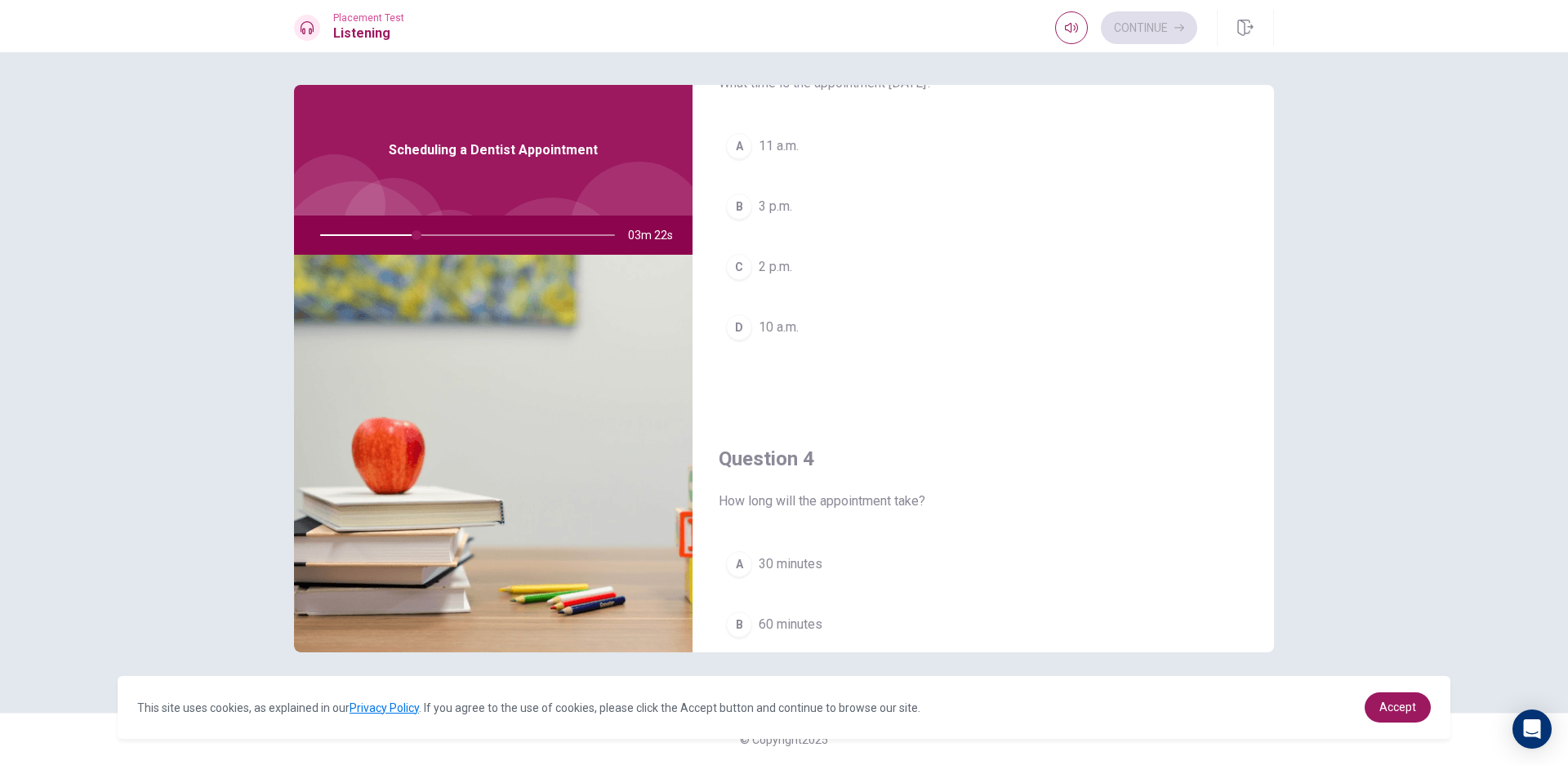
scroll to position [927, 0]
click at [791, 221] on button "B 3 p.m." at bounding box center [982, 205] width 529 height 41
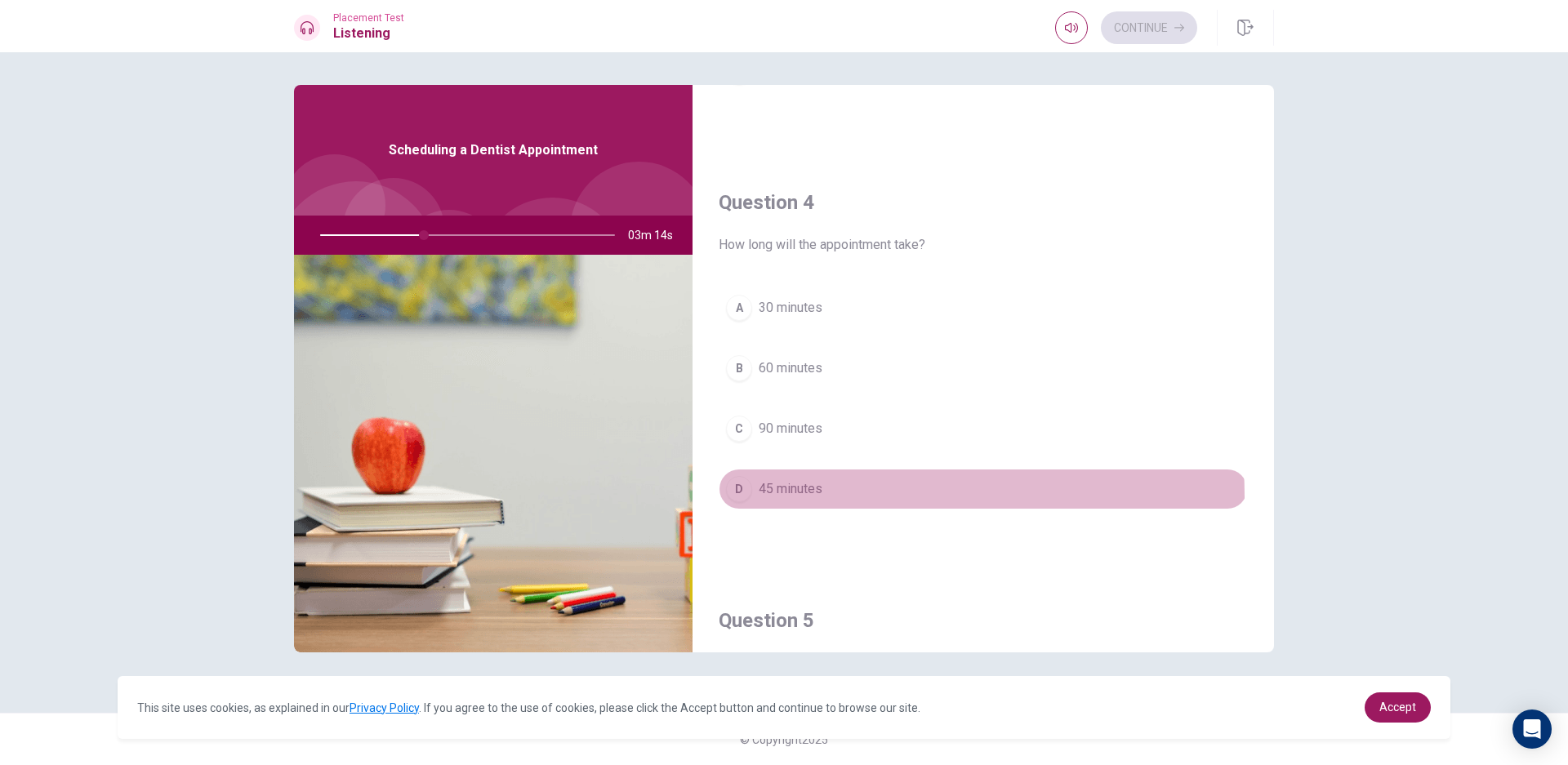
click at [814, 497] on span "45 minutes" at bounding box center [790, 490] width 63 height 20
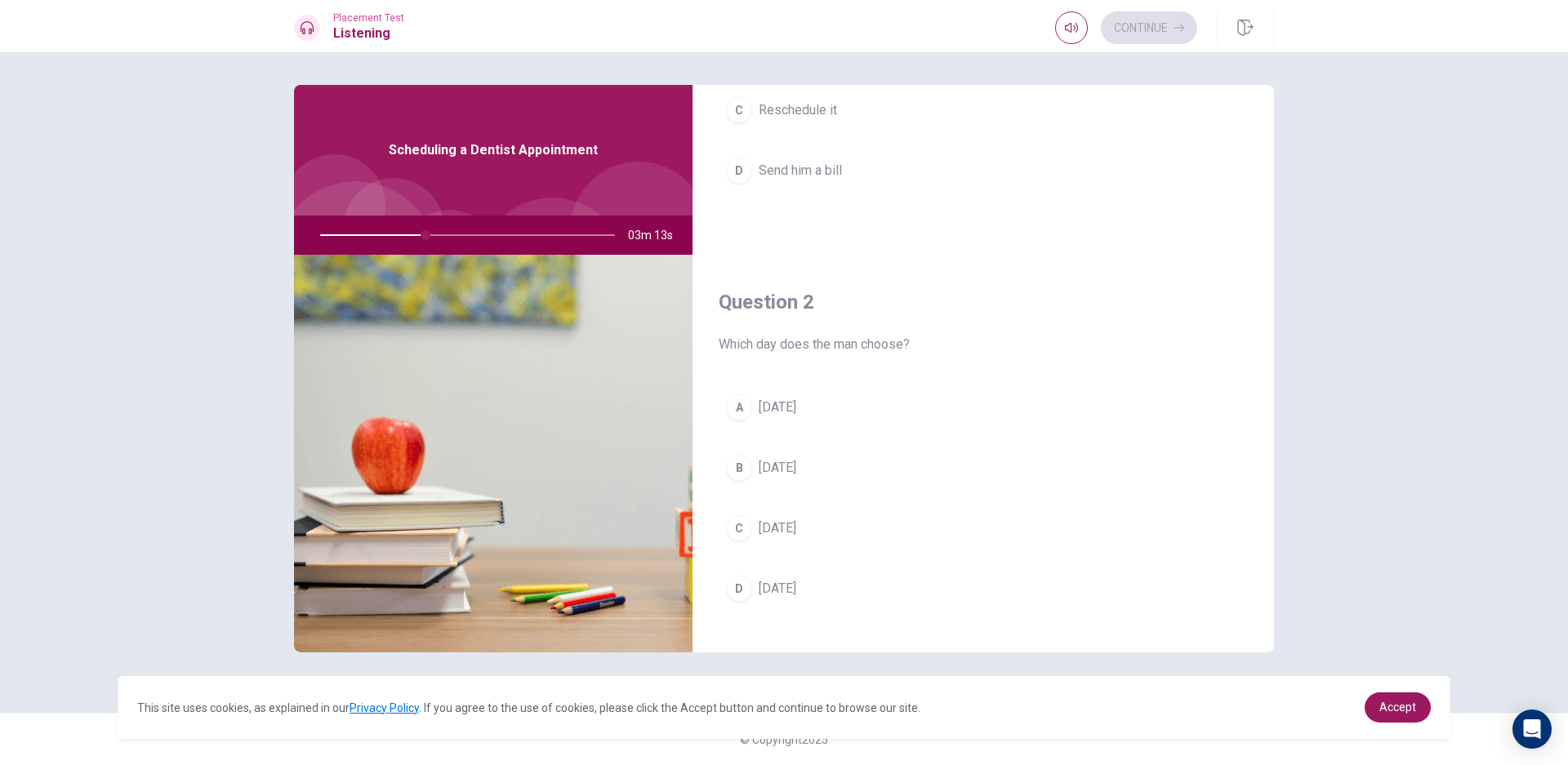
scroll to position [245, 0]
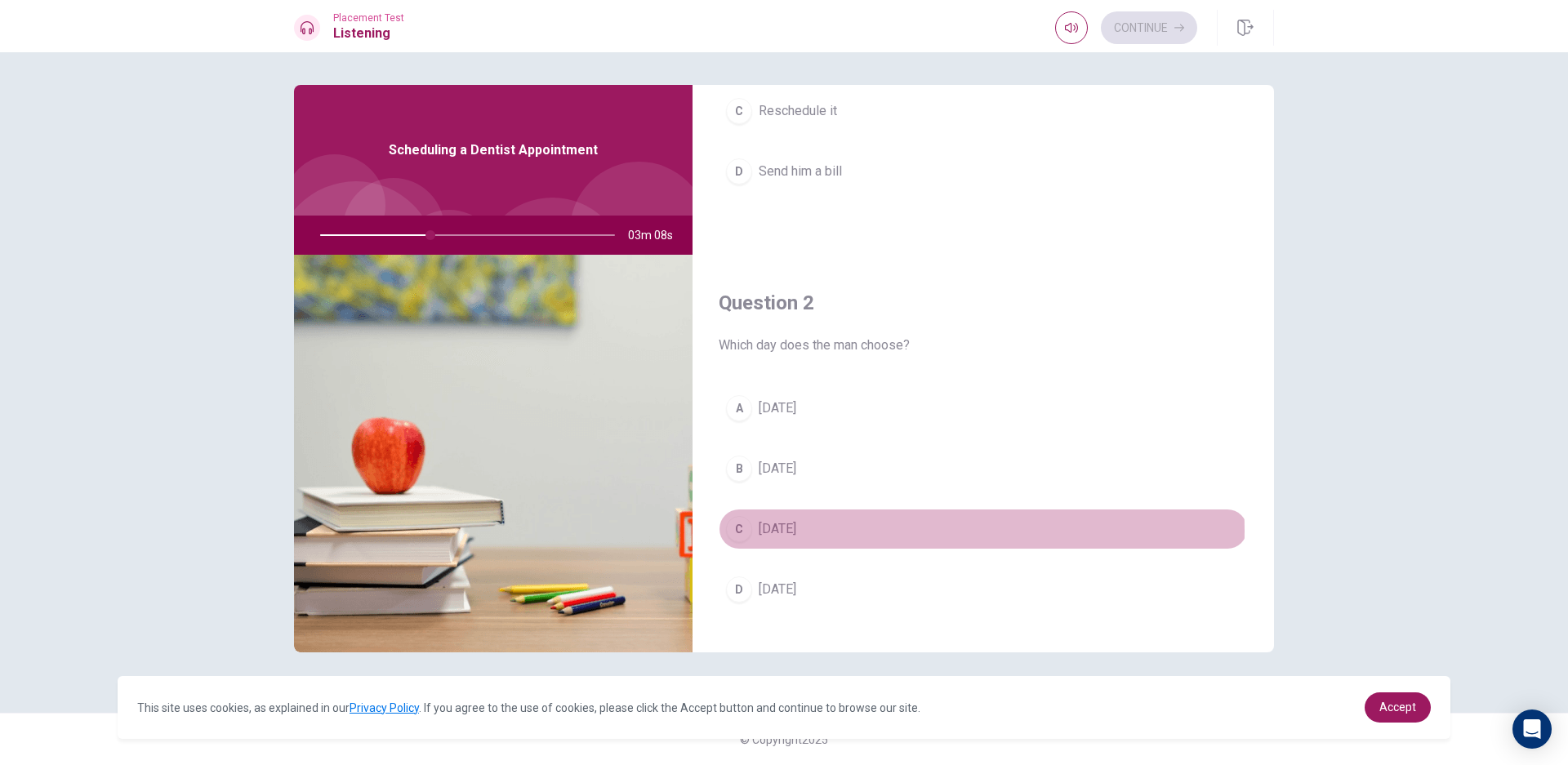
click at [855, 531] on button "C [DATE]" at bounding box center [982, 528] width 529 height 41
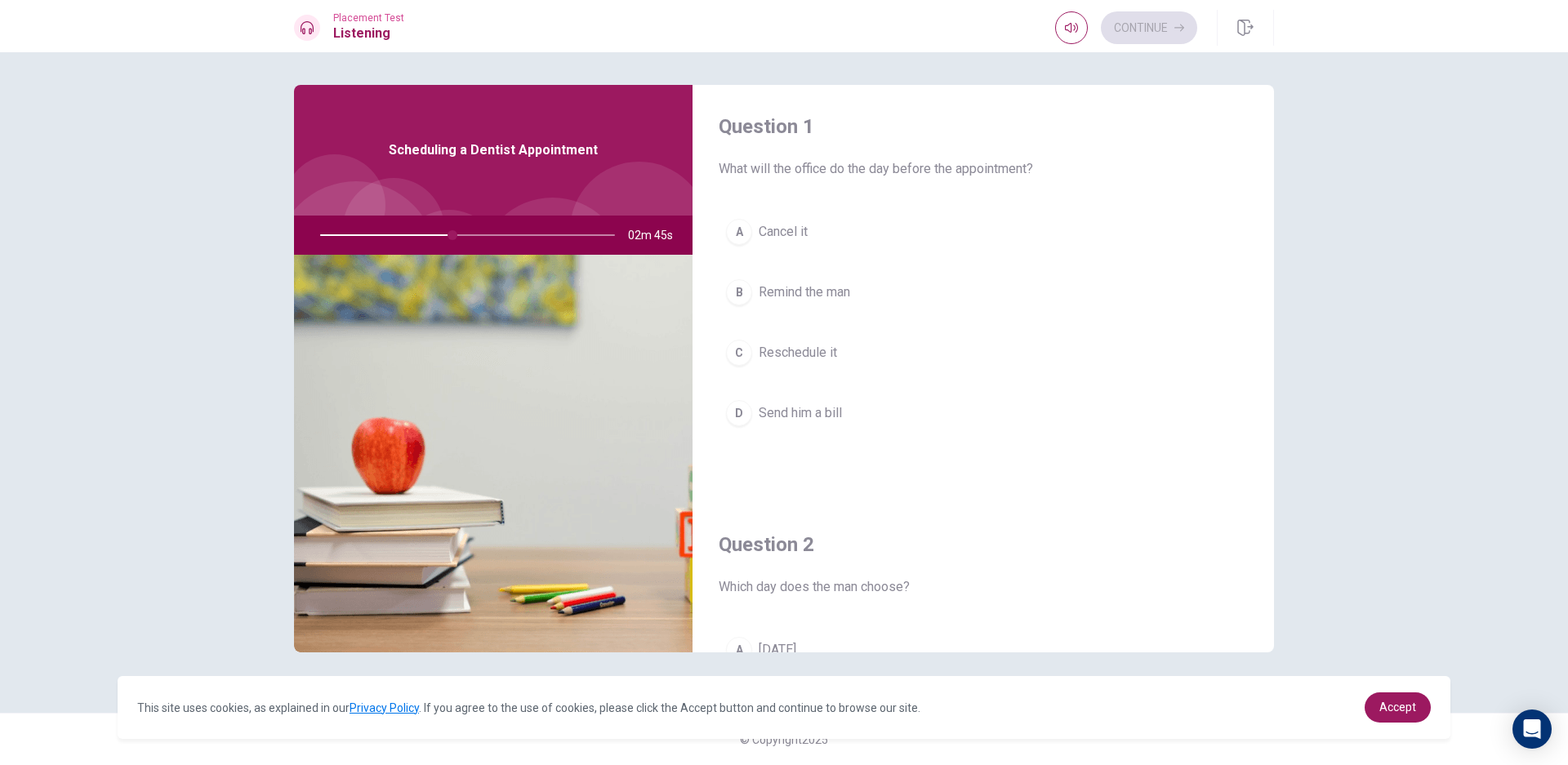
scroll to position [0, 0]
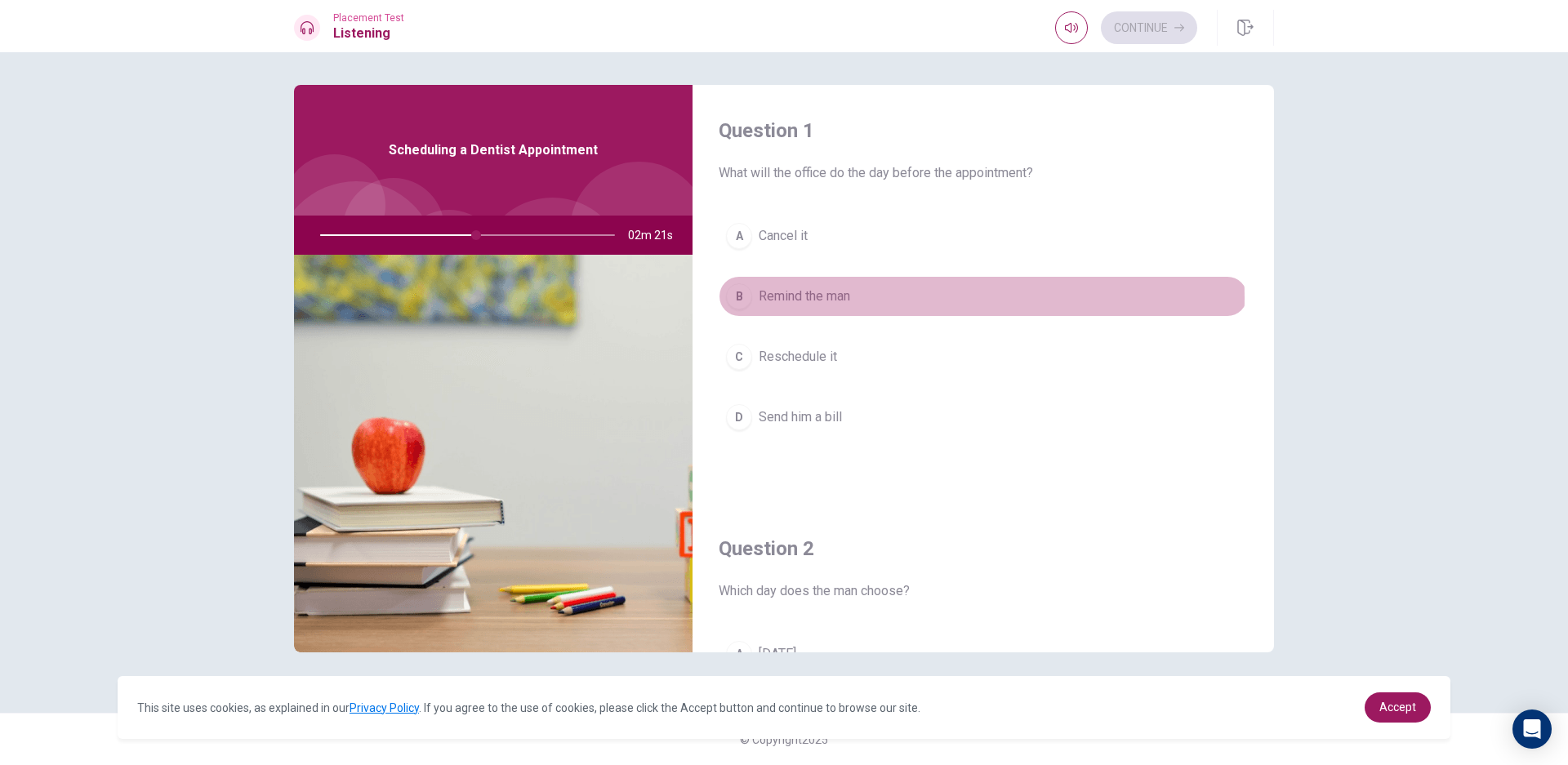
click at [874, 298] on button "B Remind the man" at bounding box center [982, 296] width 529 height 41
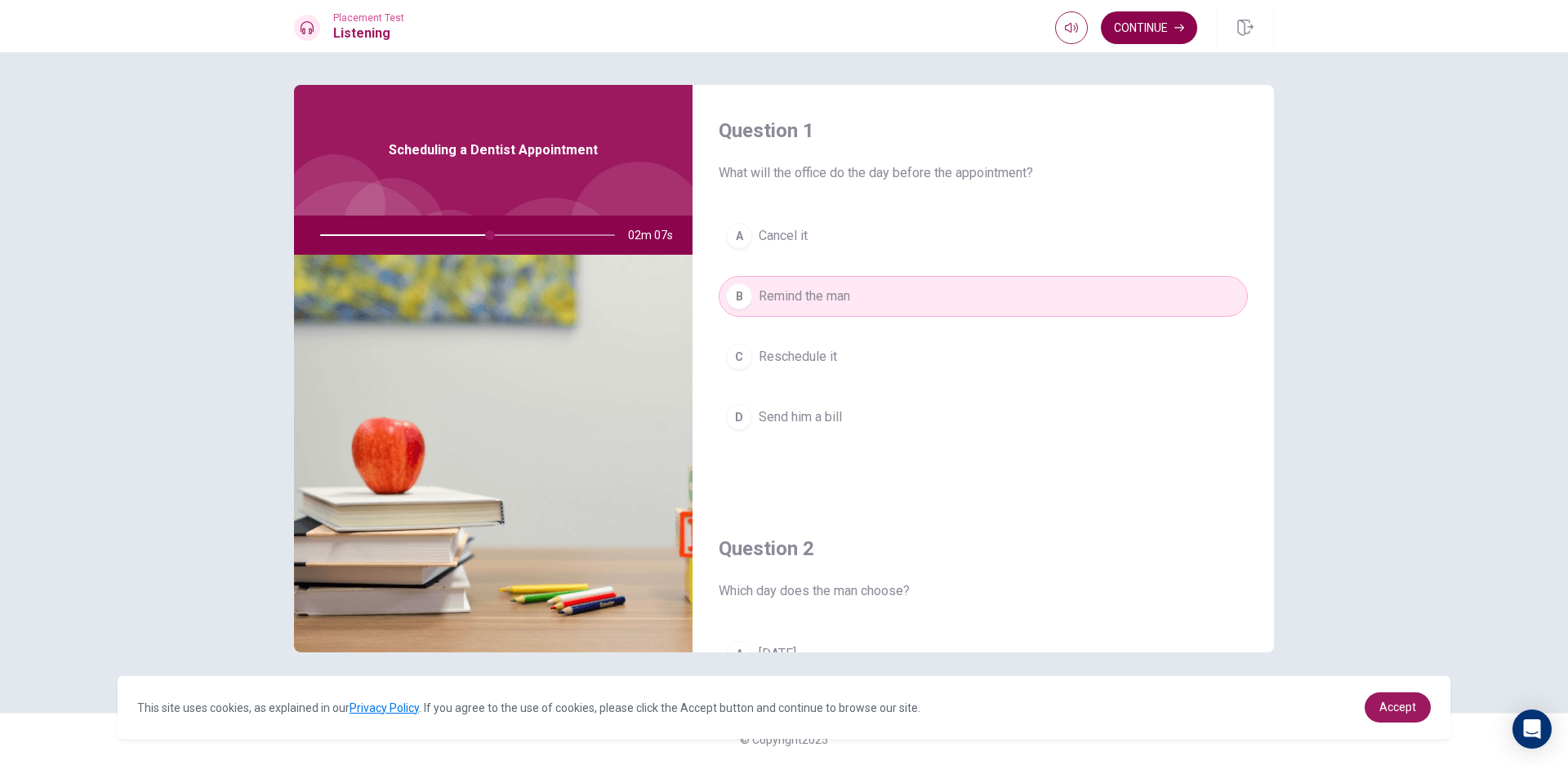
click at [1168, 27] on button "Continue" at bounding box center [1149, 28] width 96 height 33
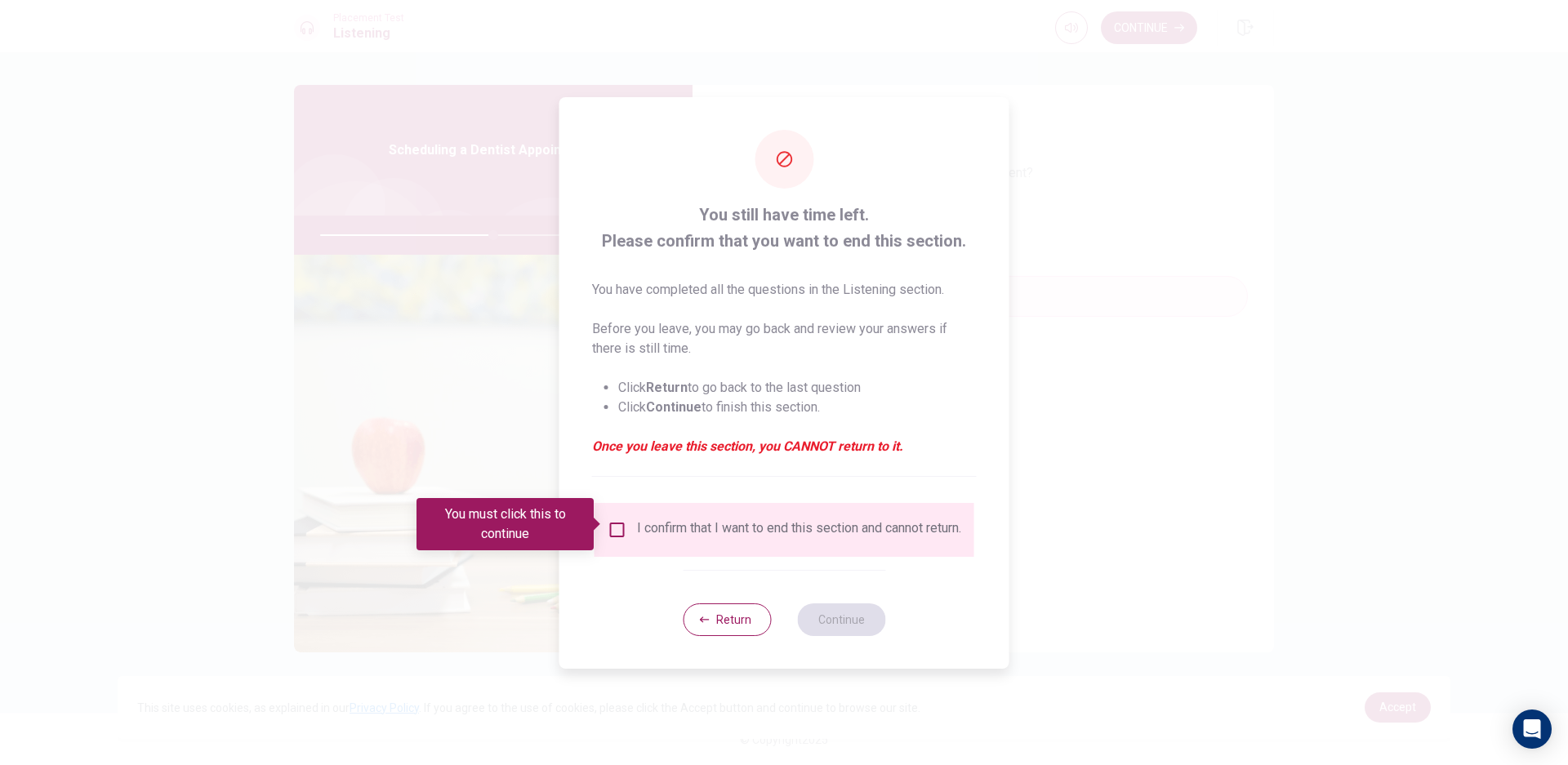
click at [740, 630] on button "Return" at bounding box center [726, 620] width 88 height 33
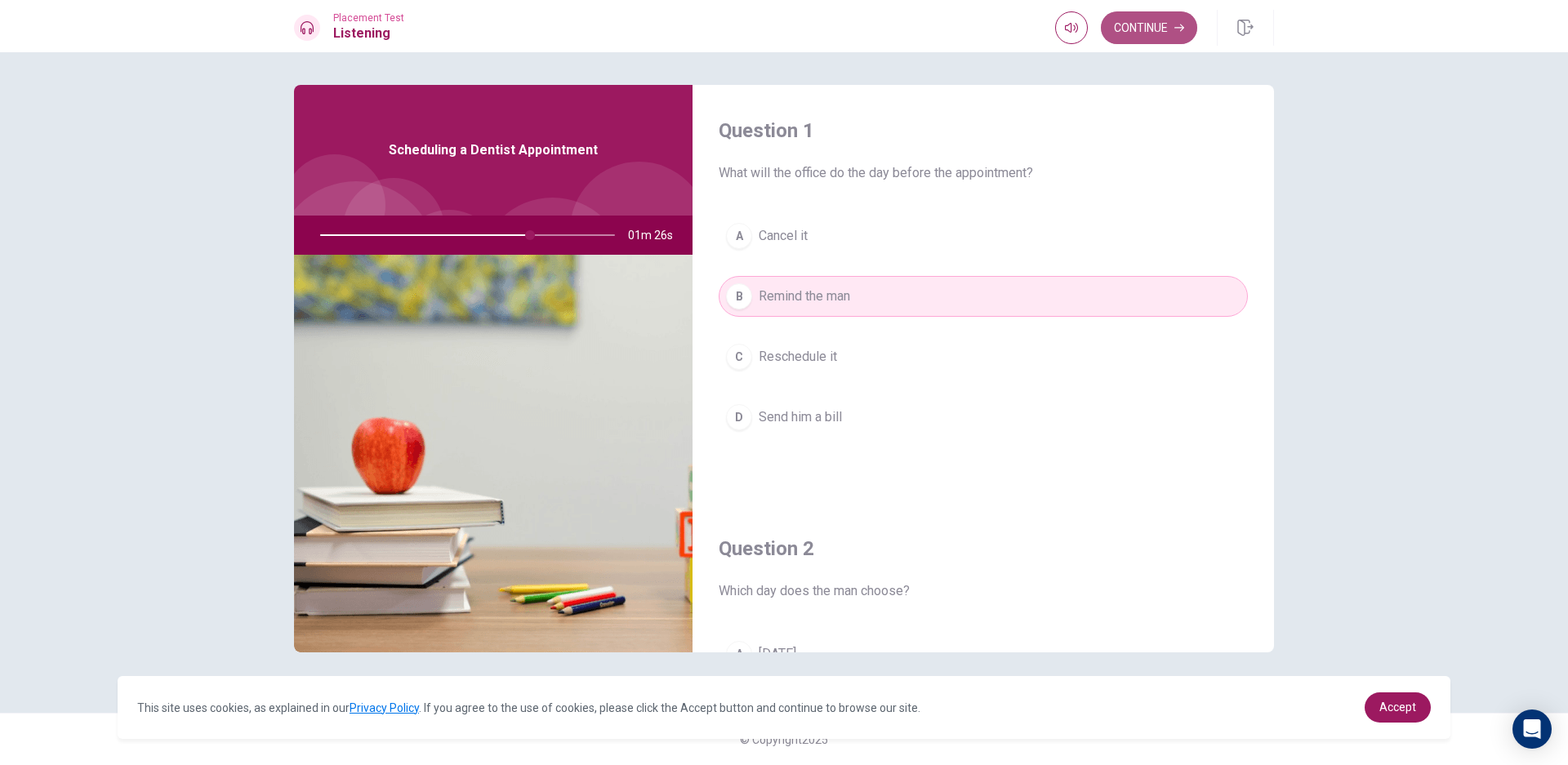
click at [1116, 28] on button "Continue" at bounding box center [1149, 28] width 96 height 33
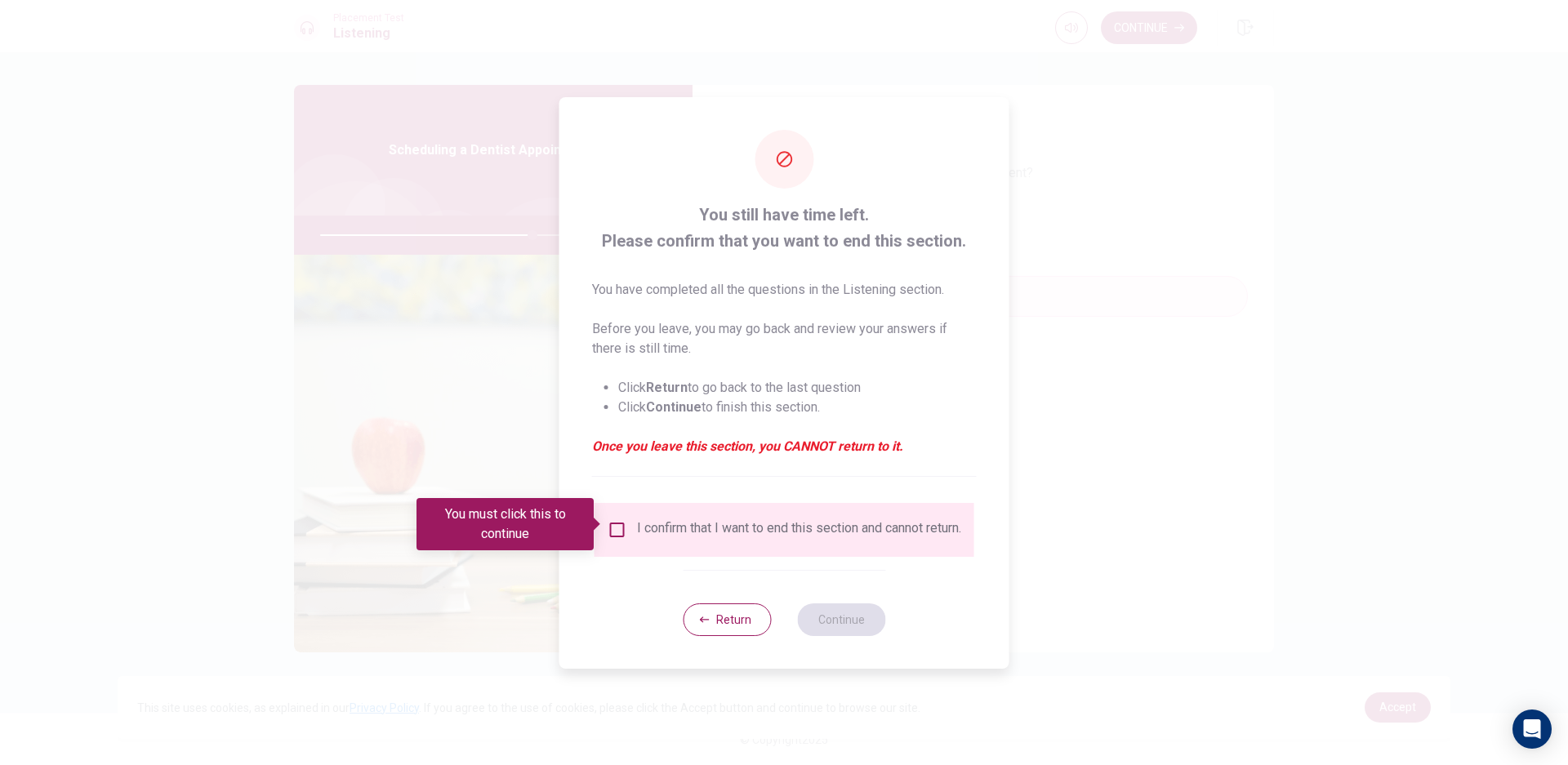
click at [618, 526] on input "You must click this to continue" at bounding box center [617, 530] width 20 height 20
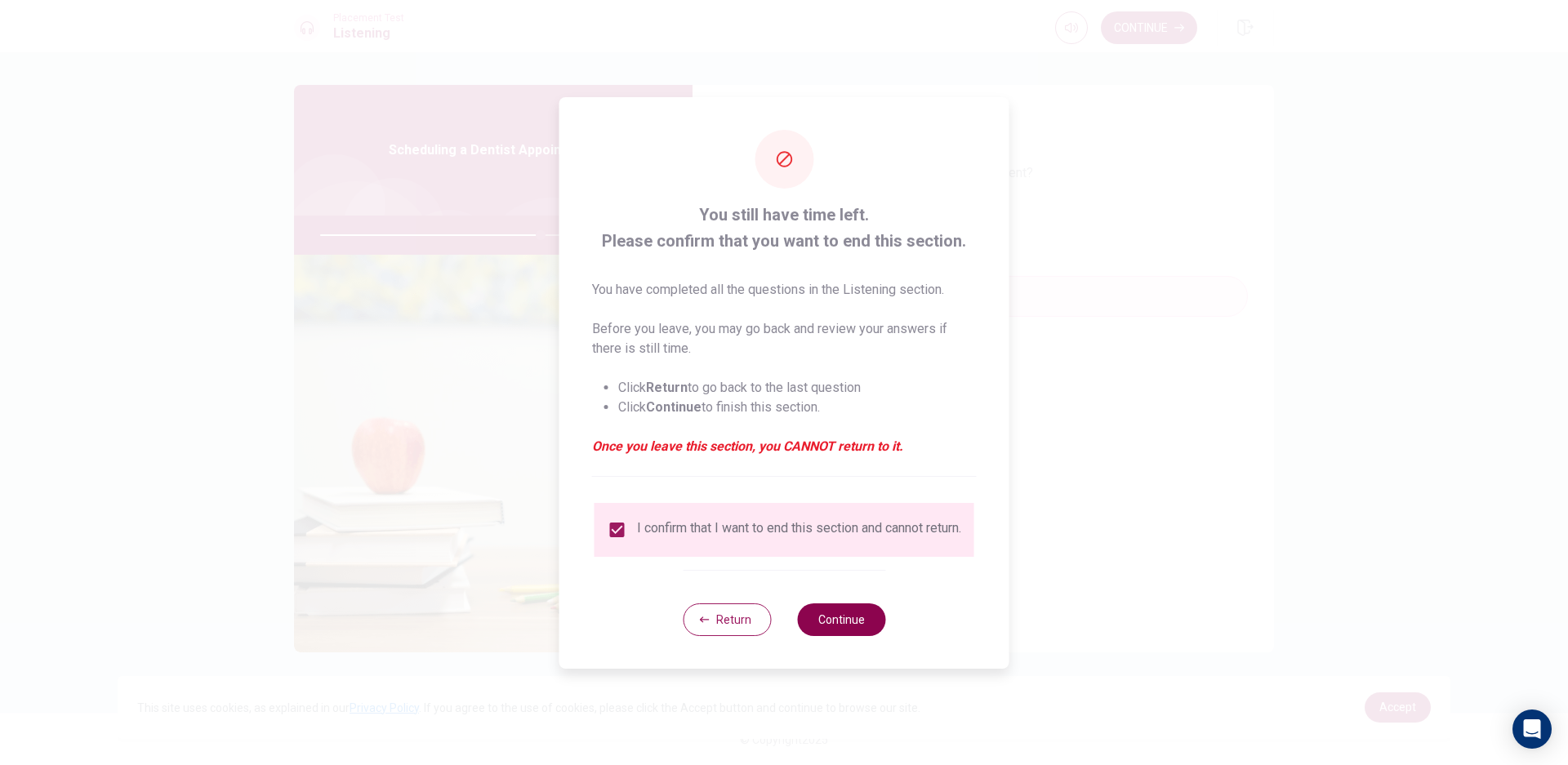
click at [847, 626] on button "Continue" at bounding box center [841, 620] width 88 height 33
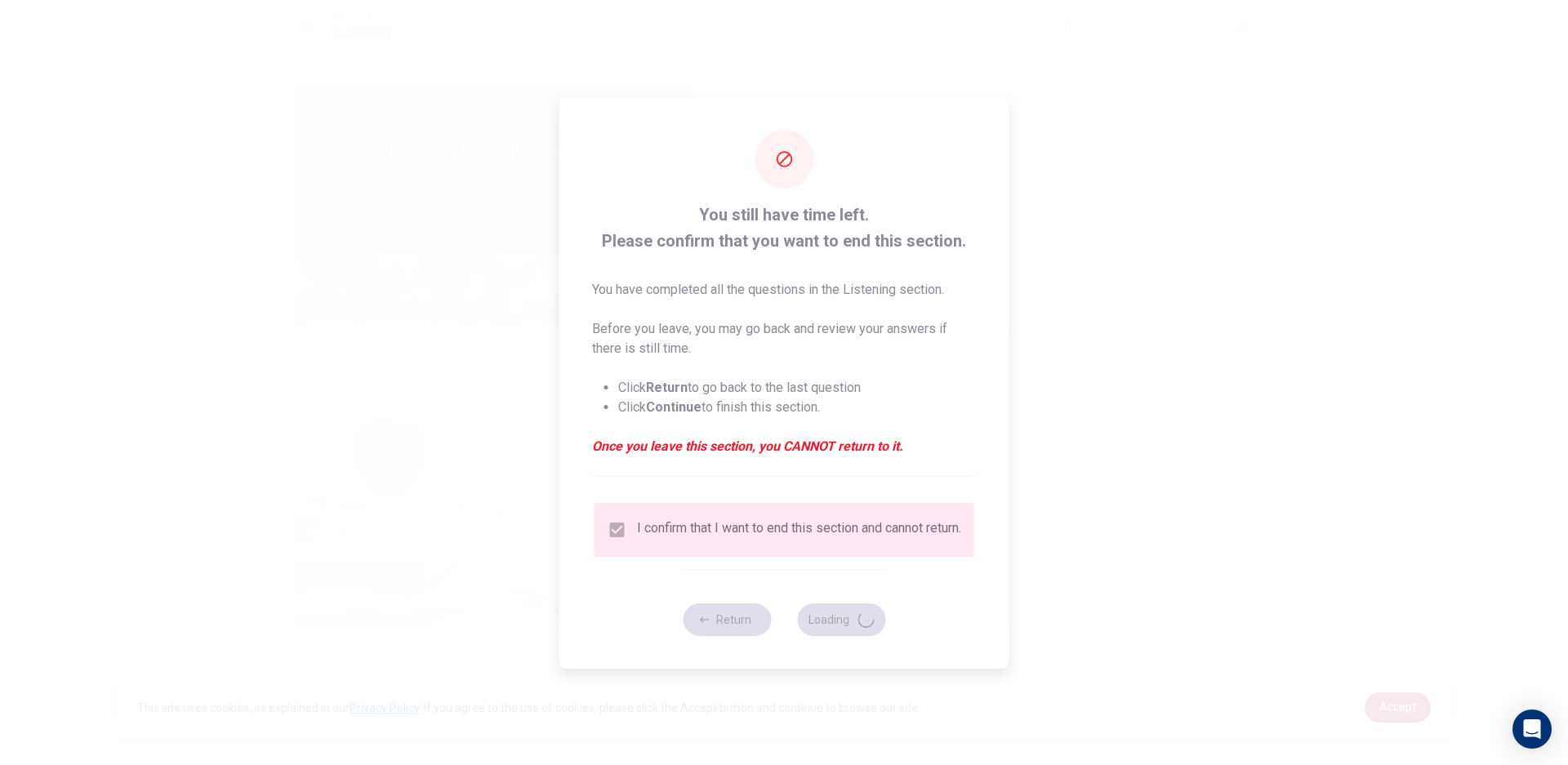
type input "76"
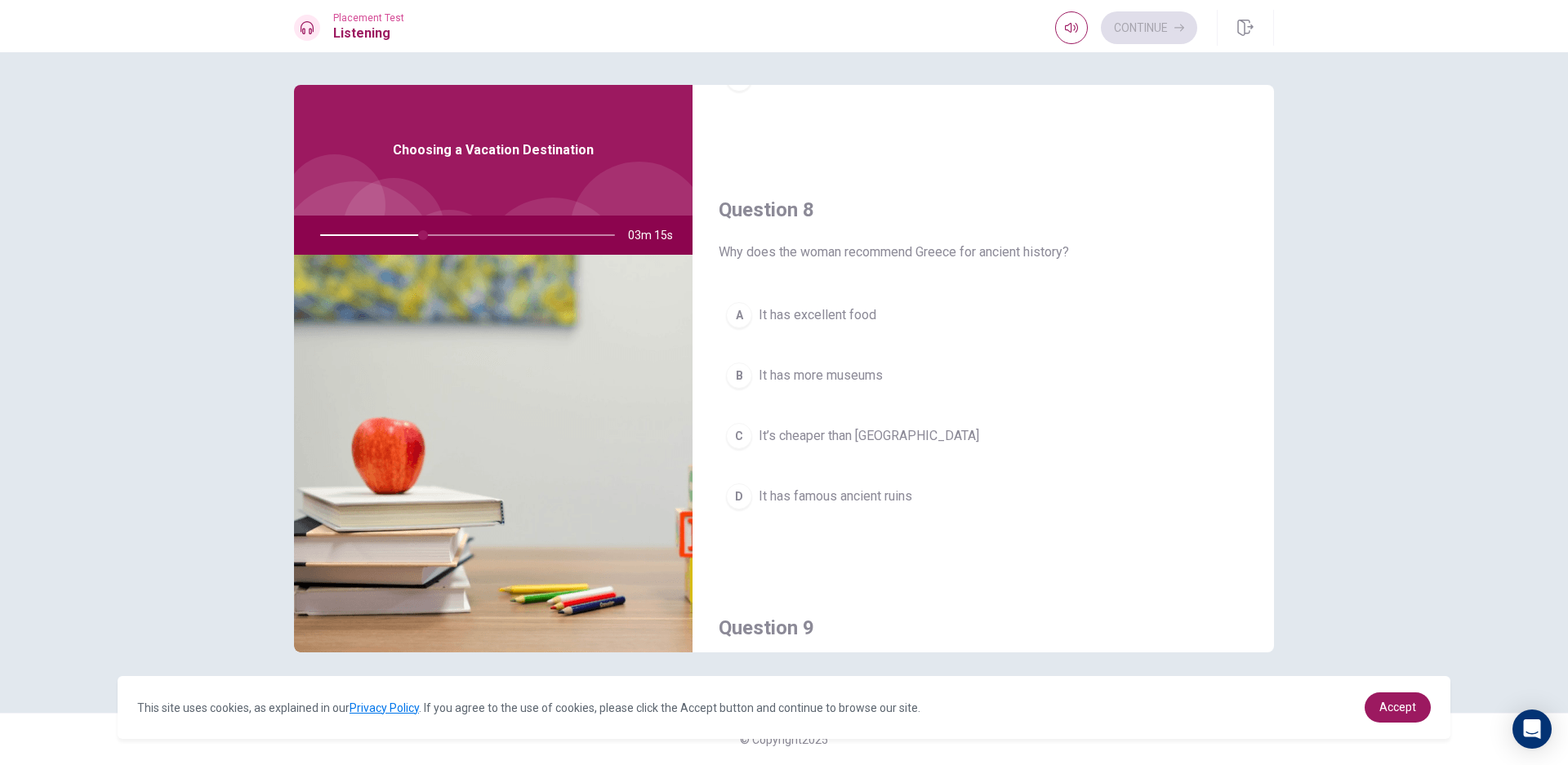
scroll to position [756, 0]
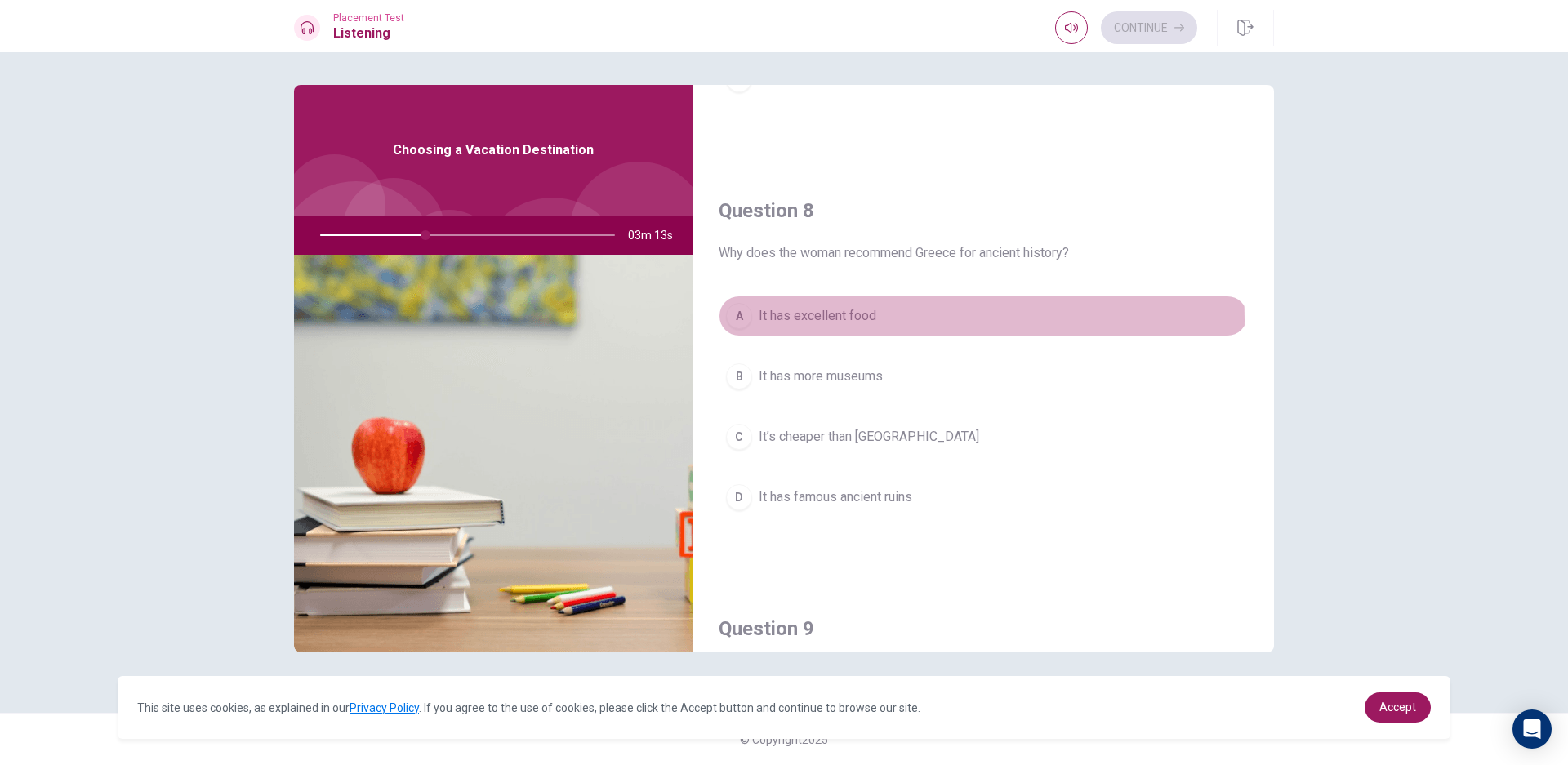
click at [858, 321] on span "It has excellent food" at bounding box center [817, 317] width 118 height 20
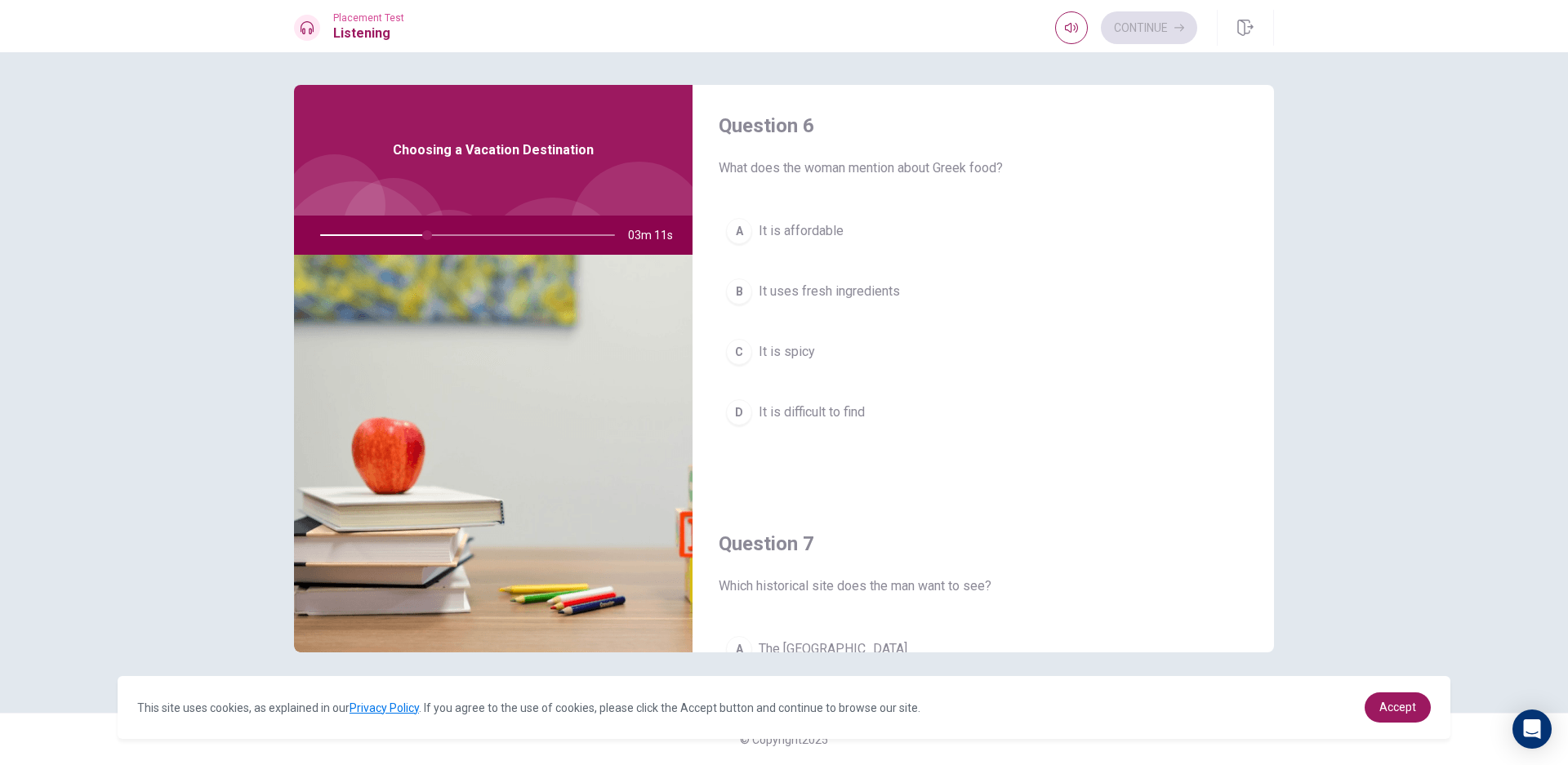
scroll to position [0, 0]
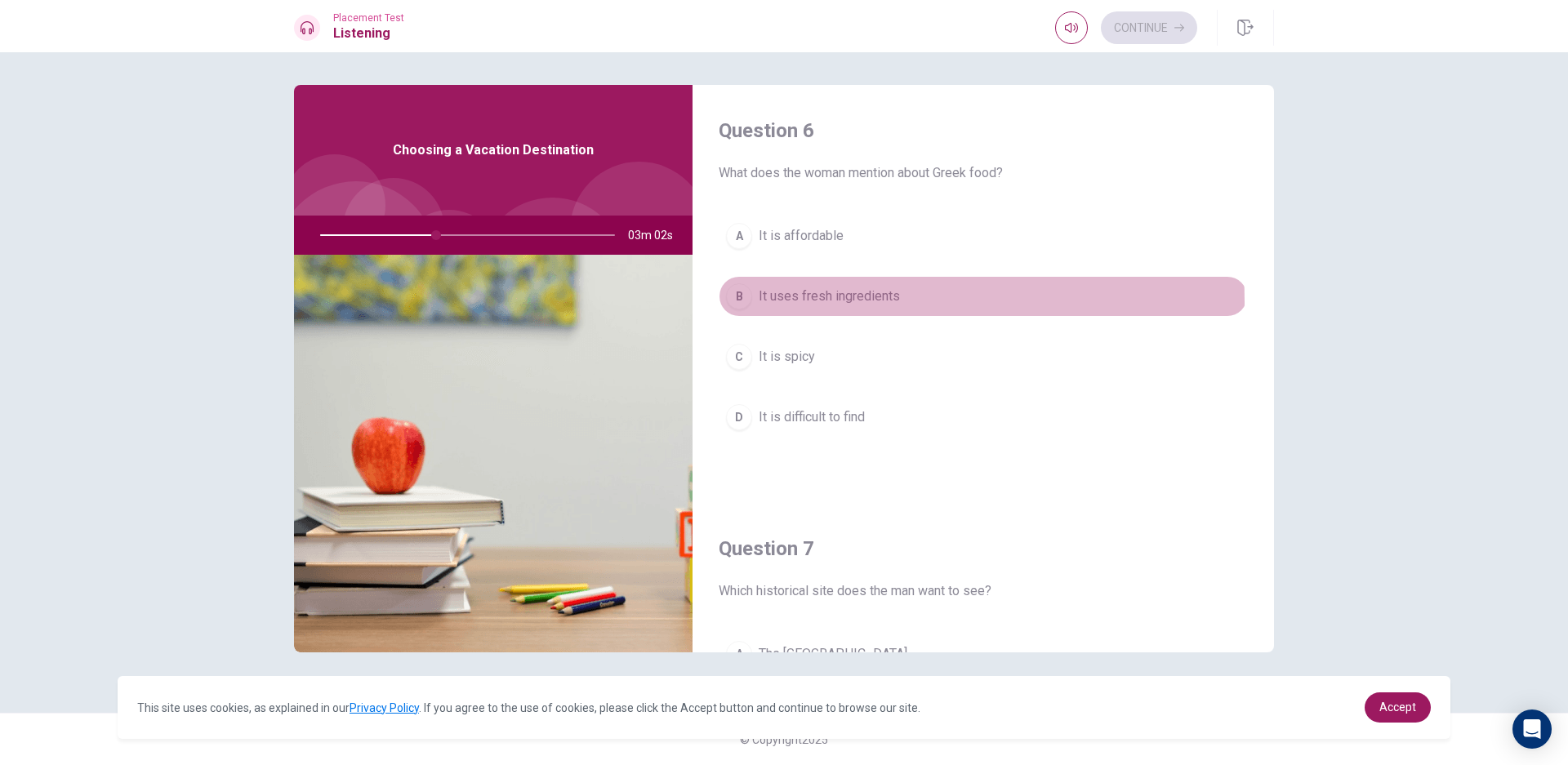
click at [786, 302] on span "It uses fresh ingredients" at bounding box center [829, 297] width 141 height 20
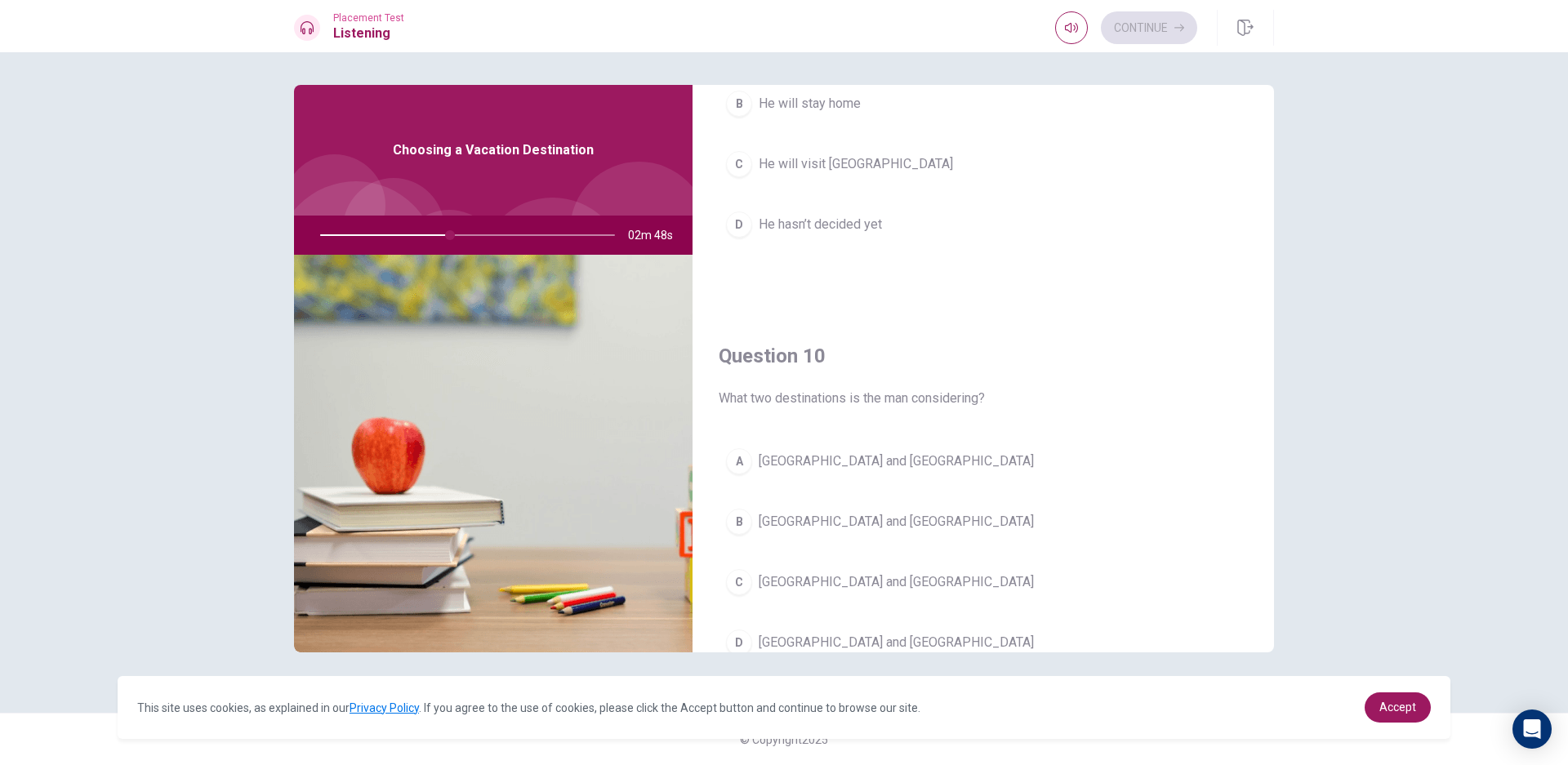
scroll to position [1524, 0]
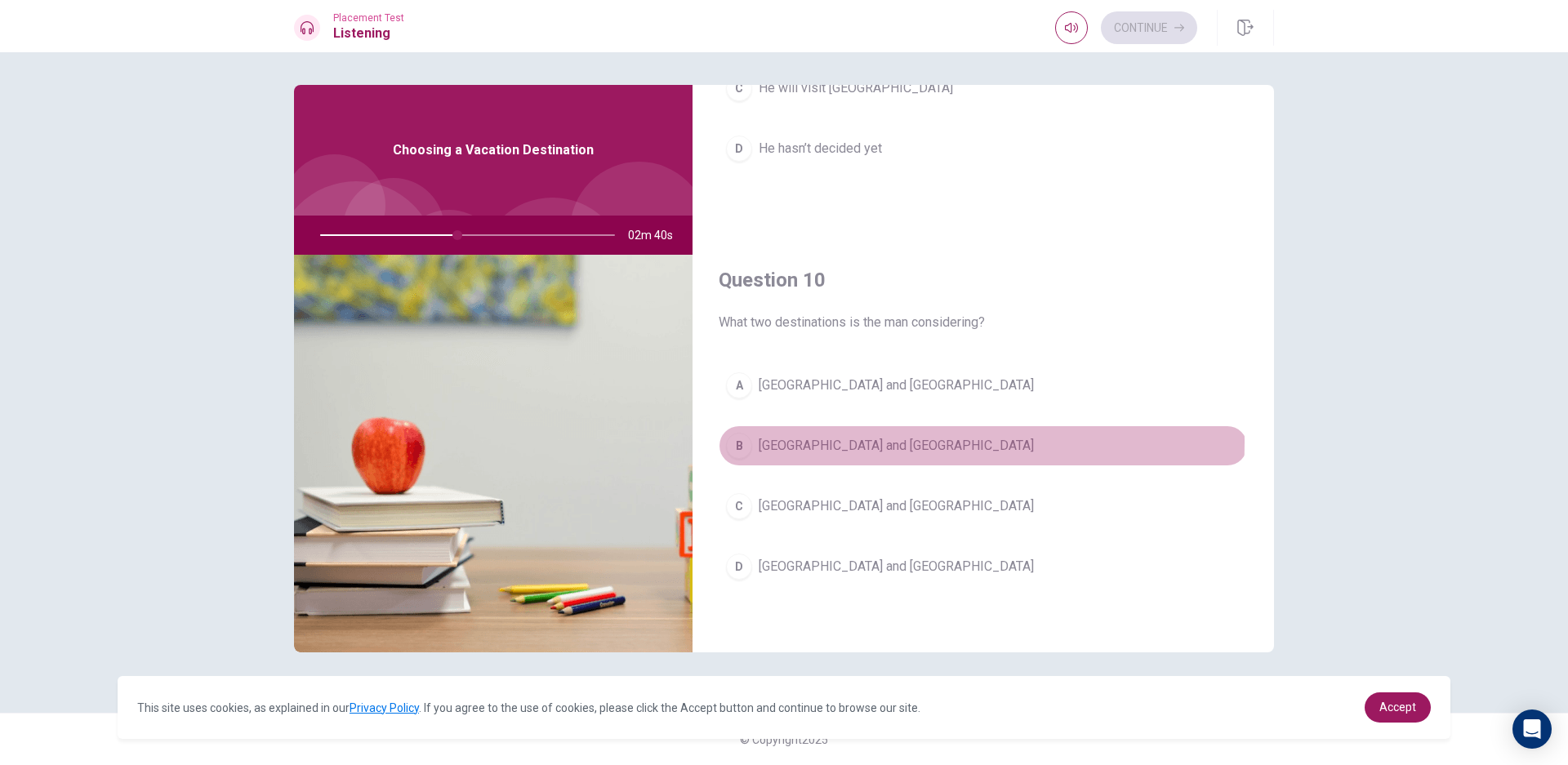
click at [808, 442] on span "[GEOGRAPHIC_DATA] and [GEOGRAPHIC_DATA]" at bounding box center [896, 446] width 275 height 20
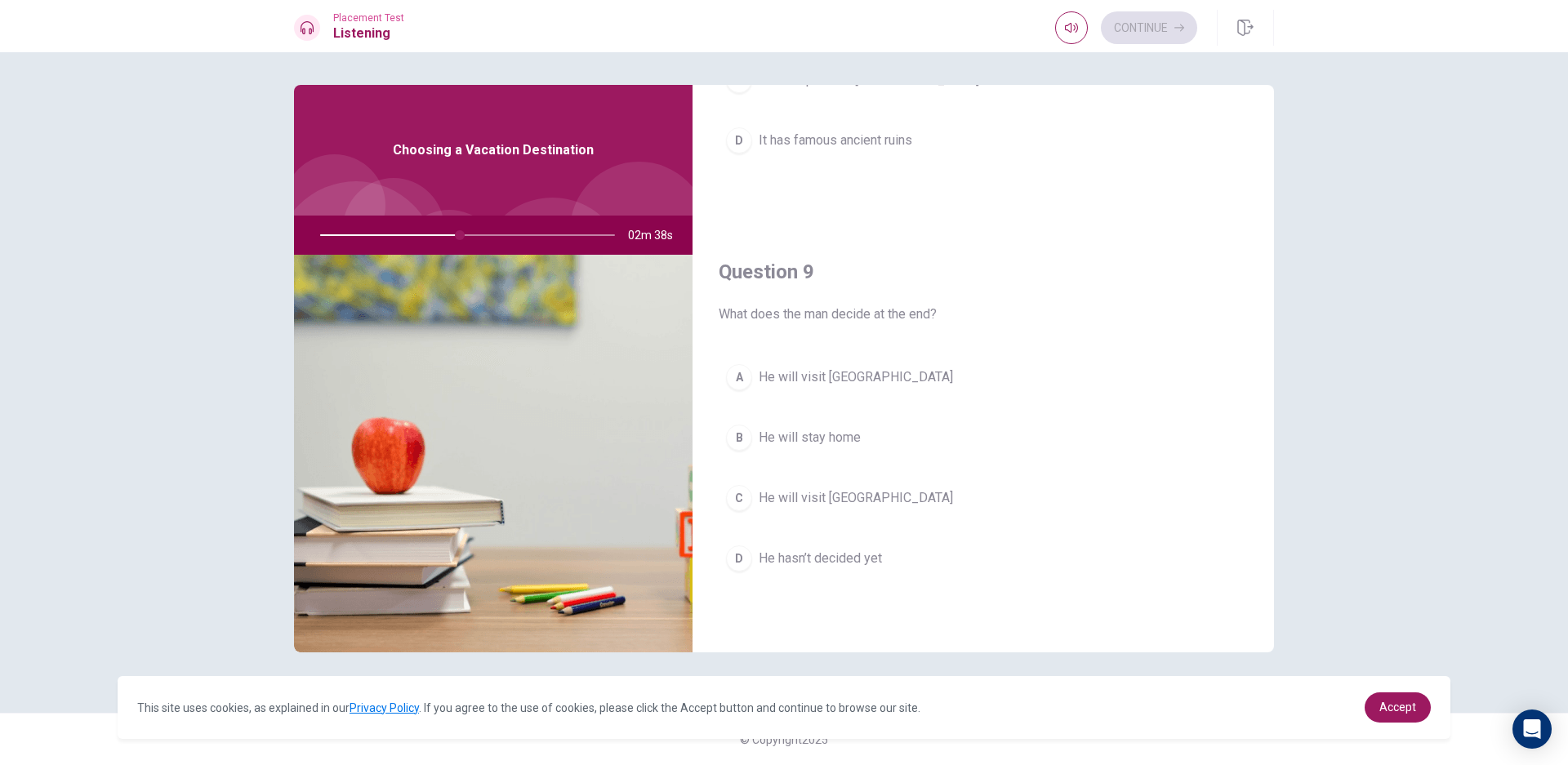
scroll to position [1098, 0]
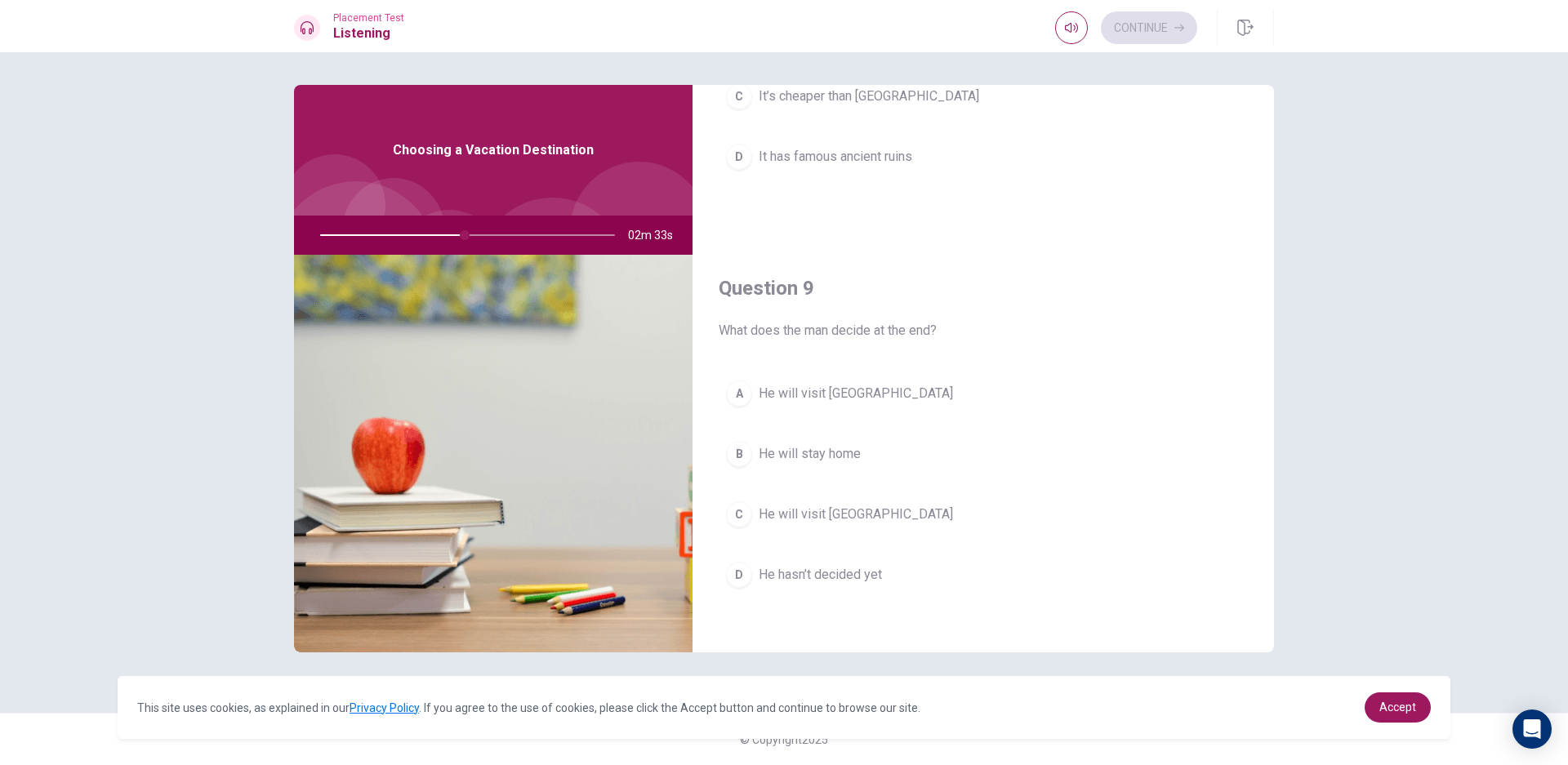
click at [900, 506] on button "C He will visit [GEOGRAPHIC_DATA]" at bounding box center [982, 514] width 529 height 41
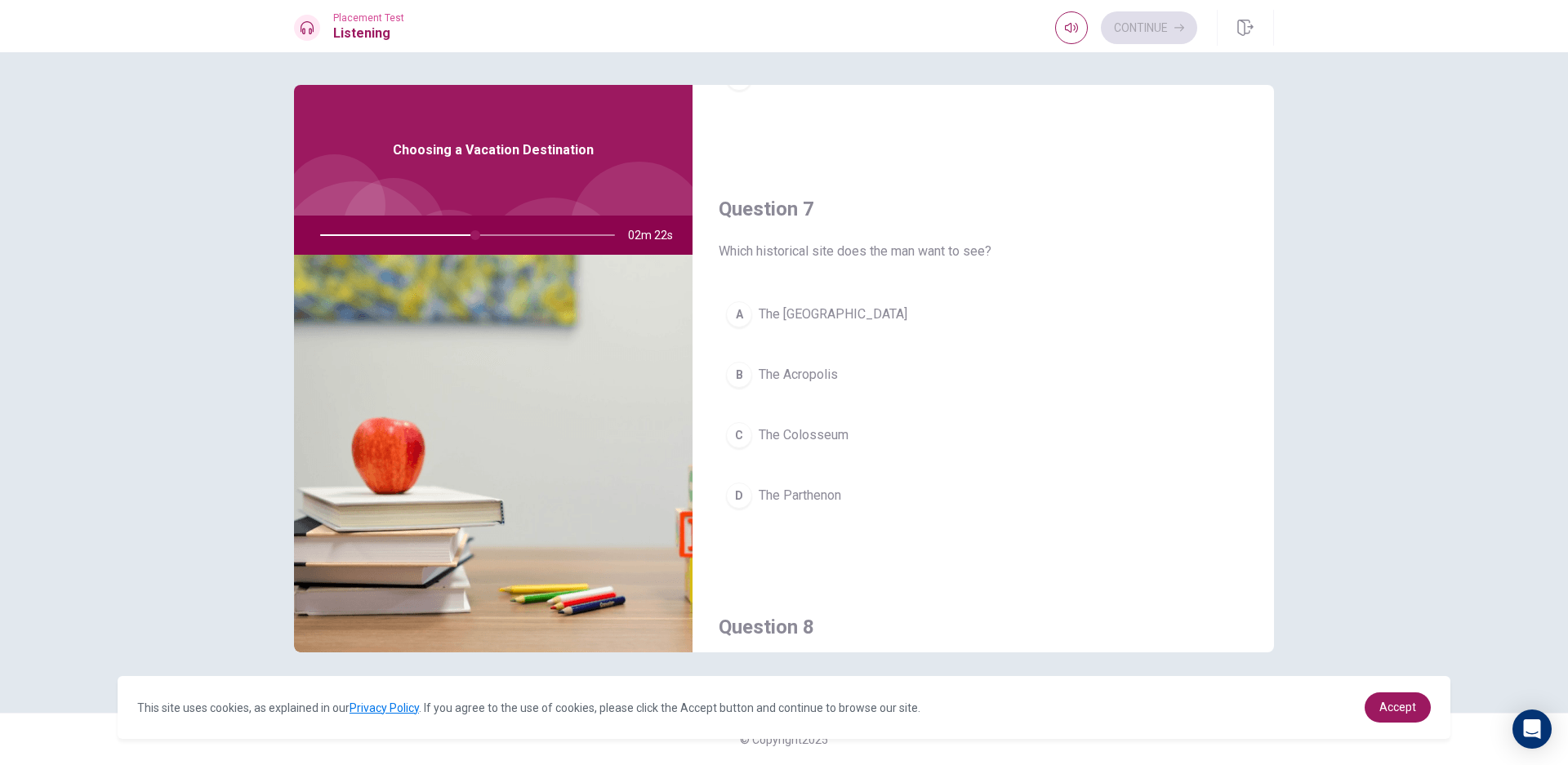
scroll to position [340, 0]
drag, startPoint x: 499, startPoint y: 235, endPoint x: 452, endPoint y: 240, distance: 47.3
click at [453, 240] on div at bounding box center [464, 236] width 327 height 40
click at [434, 227] on div at bounding box center [464, 236] width 327 height 40
drag, startPoint x: 501, startPoint y: 235, endPoint x: 415, endPoint y: 220, distance: 87.3
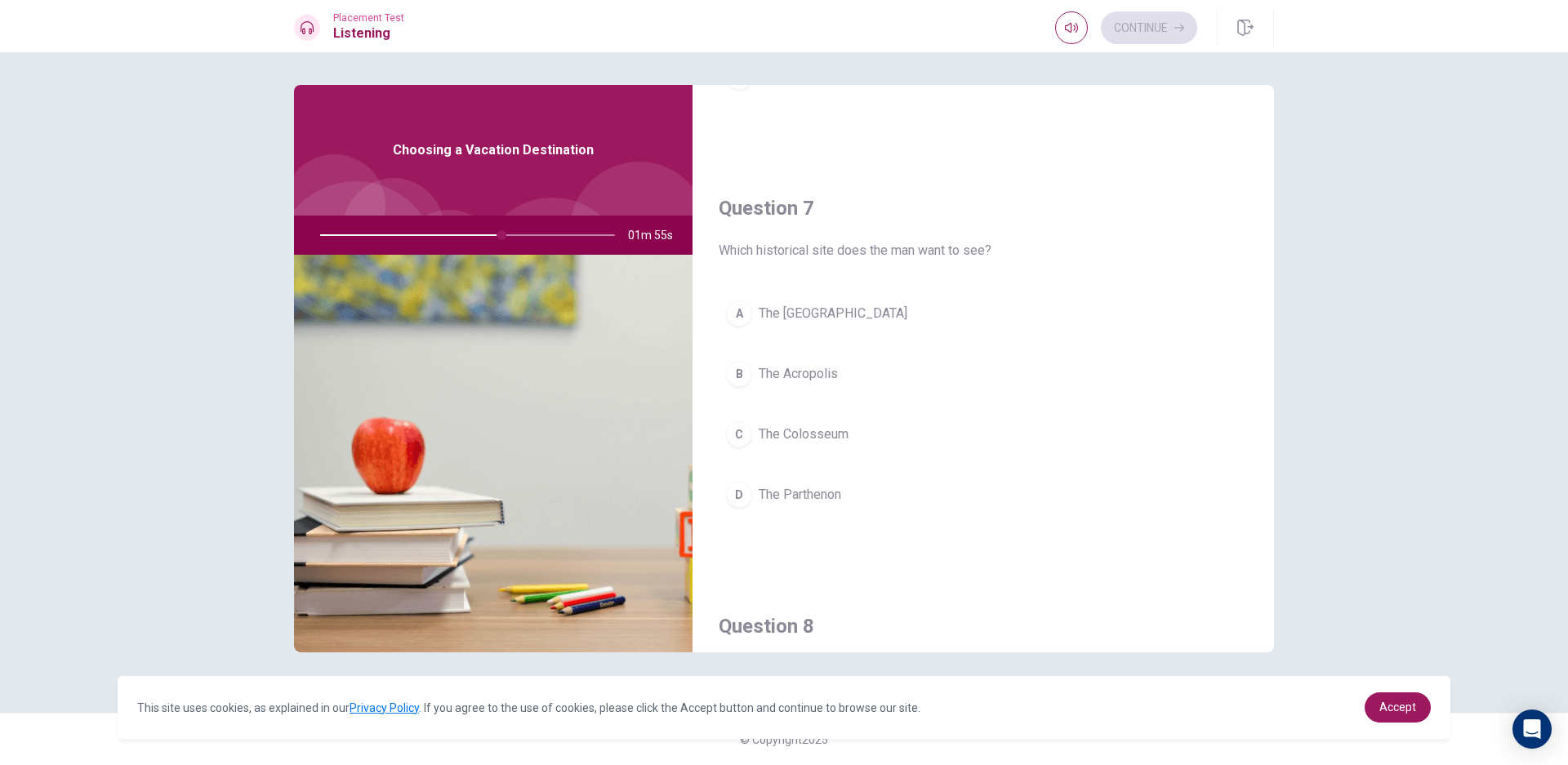
click at [355, 216] on div at bounding box center [464, 236] width 327 height 40
click at [783, 387] on button "B The Acropolis" at bounding box center [982, 373] width 529 height 41
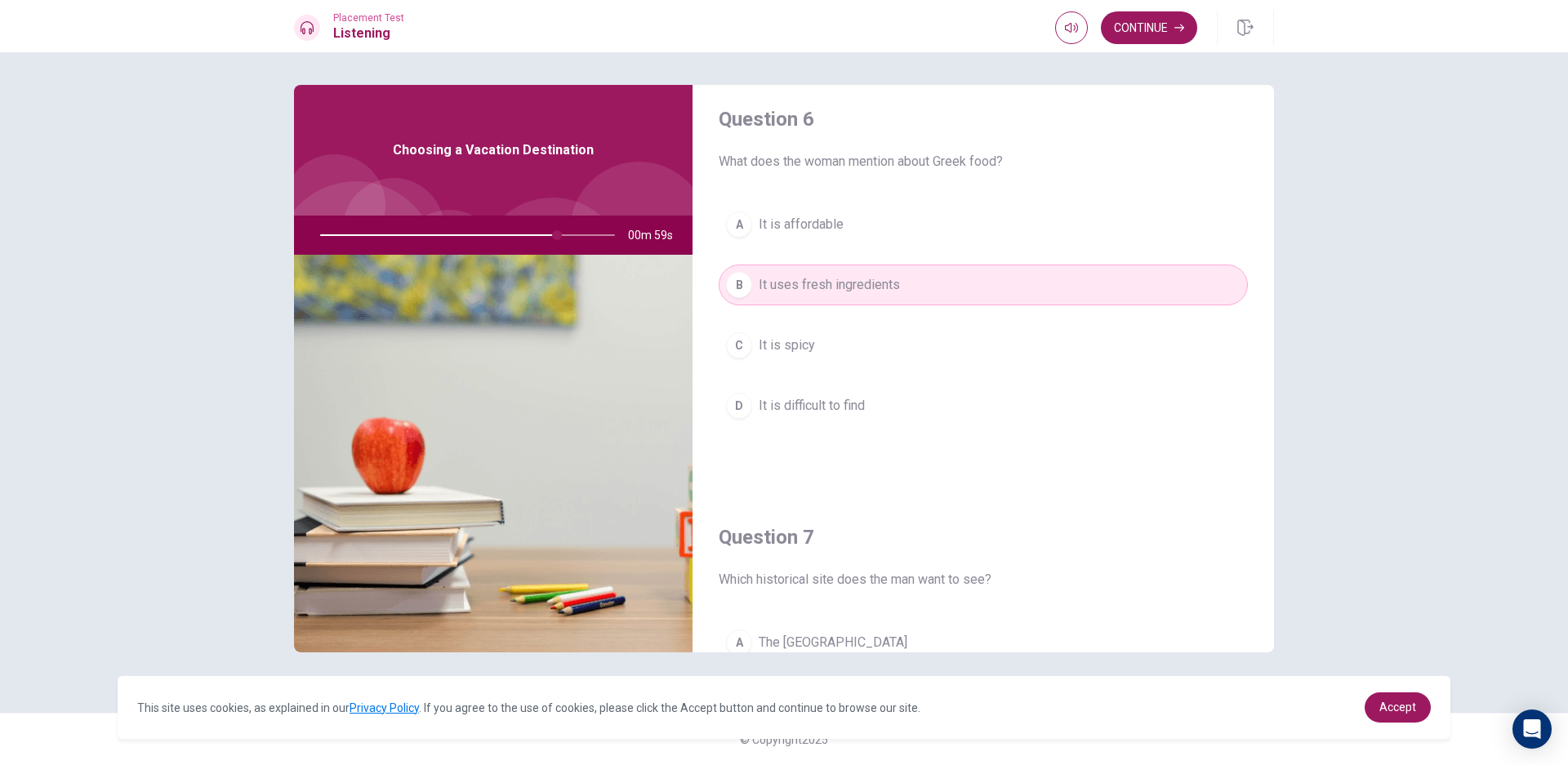
scroll to position [0, 0]
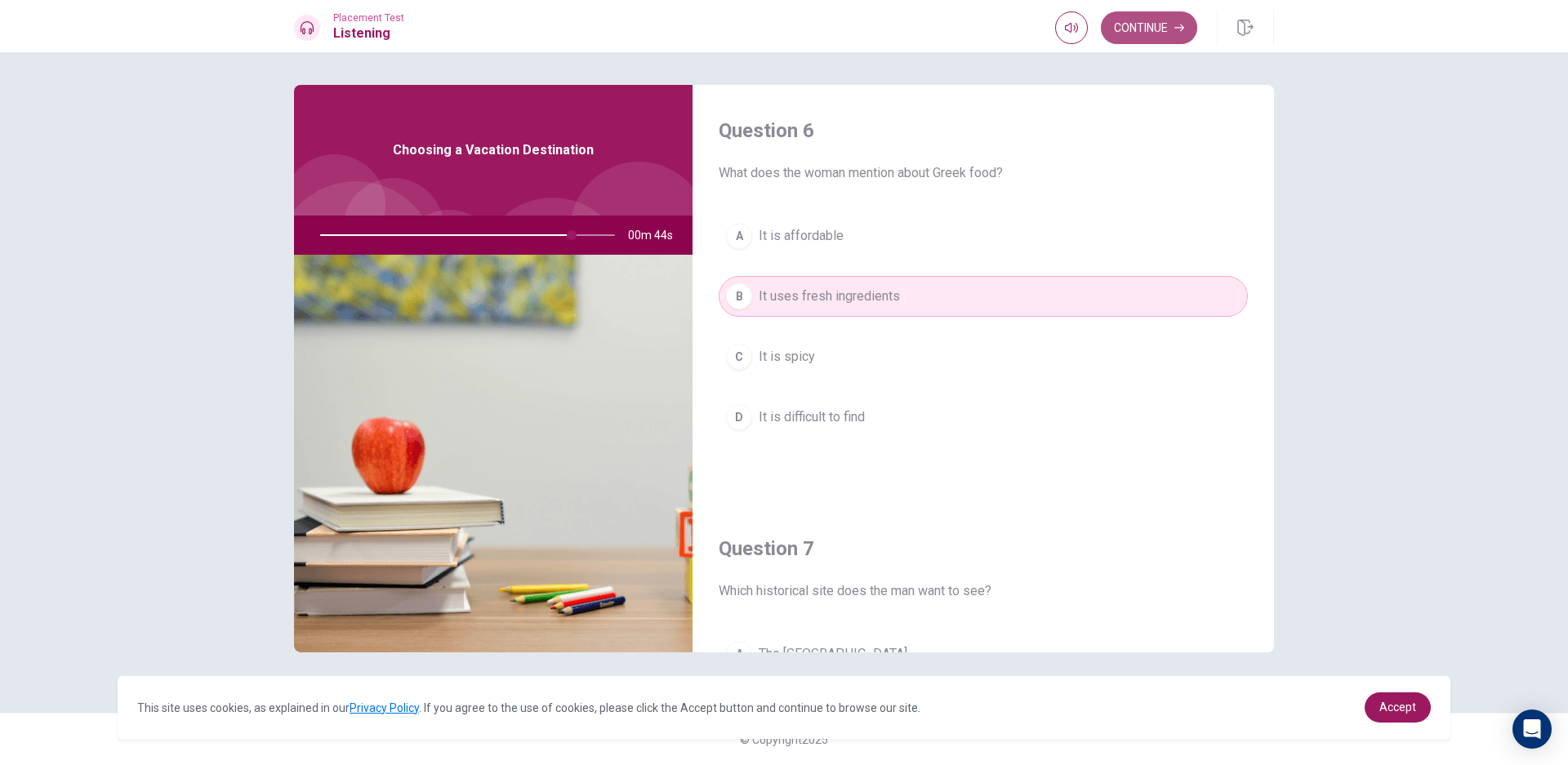
click at [1153, 26] on button "Continue" at bounding box center [1149, 28] width 96 height 33
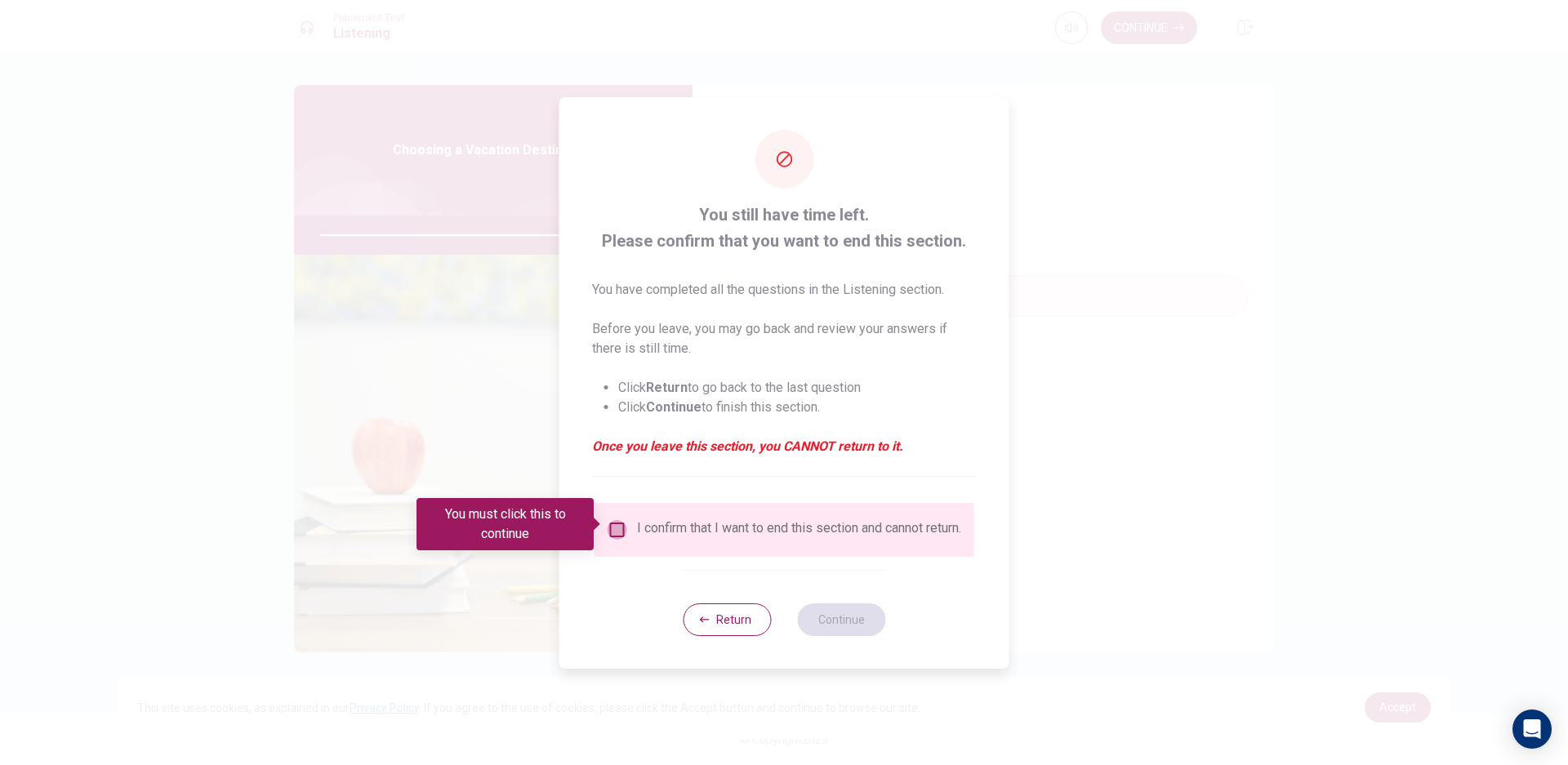
click at [614, 522] on input "You must click this to continue" at bounding box center [617, 530] width 20 height 20
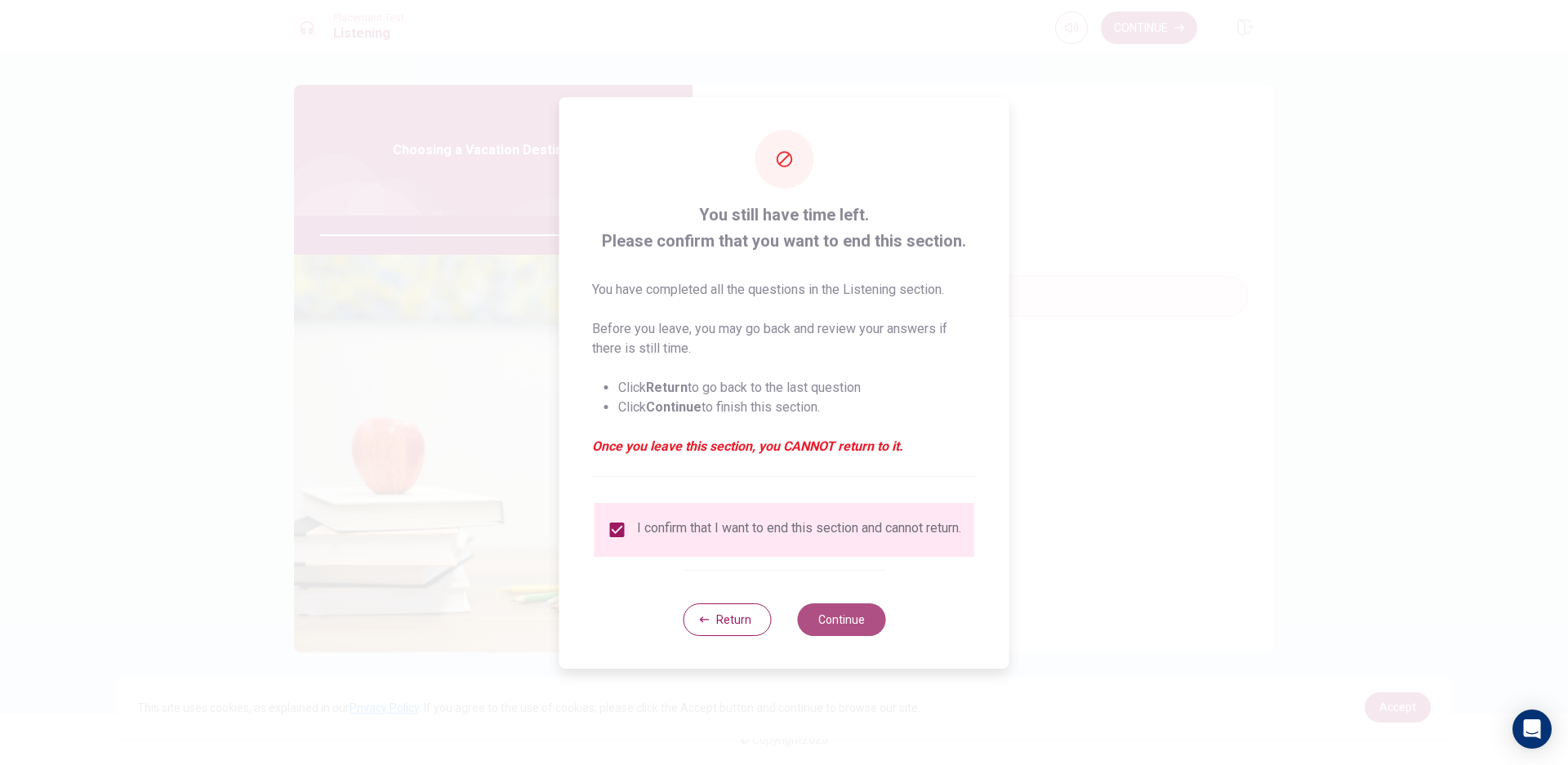
click at [850, 629] on button "Continue" at bounding box center [841, 620] width 88 height 33
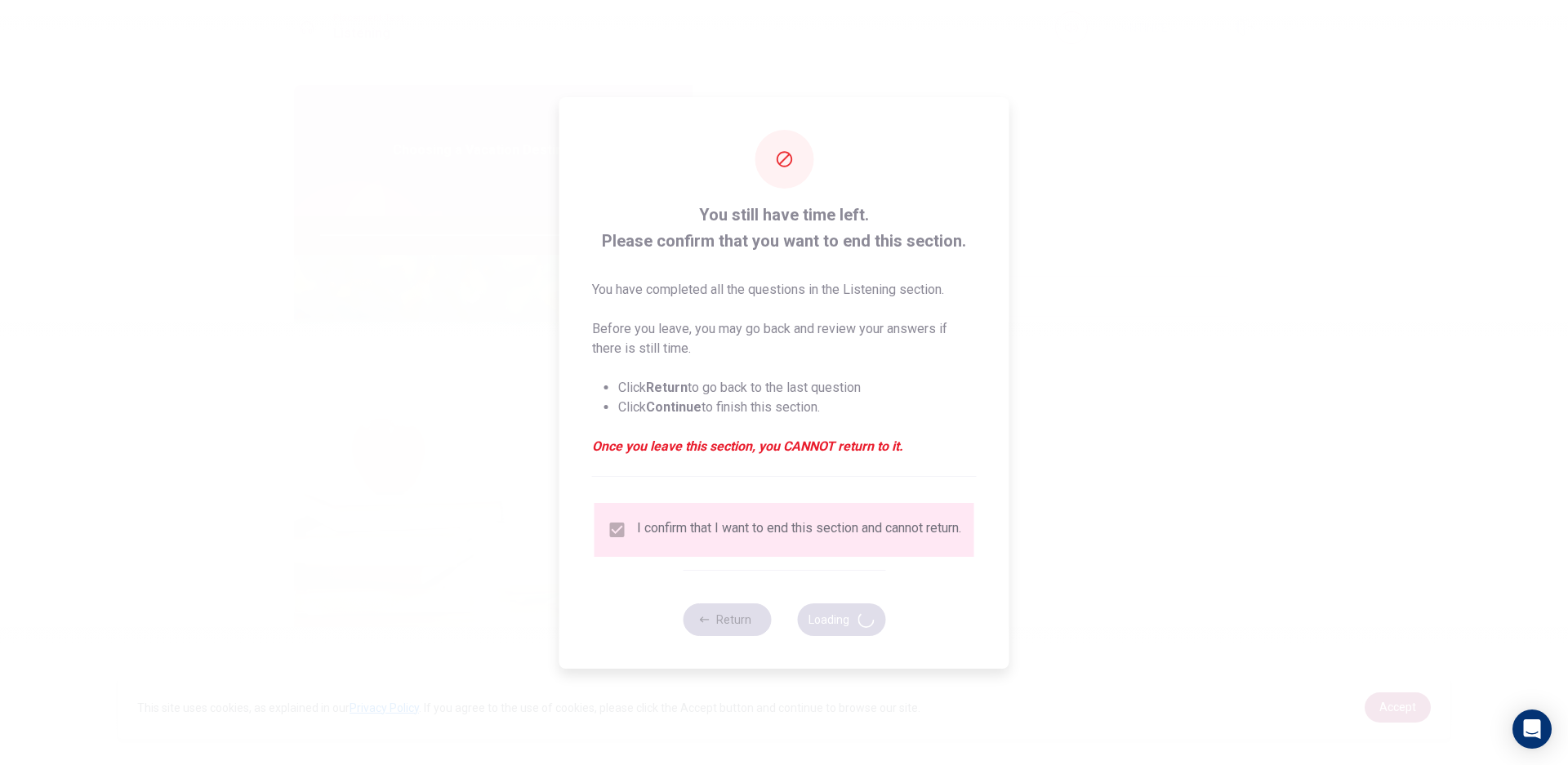
type input "87"
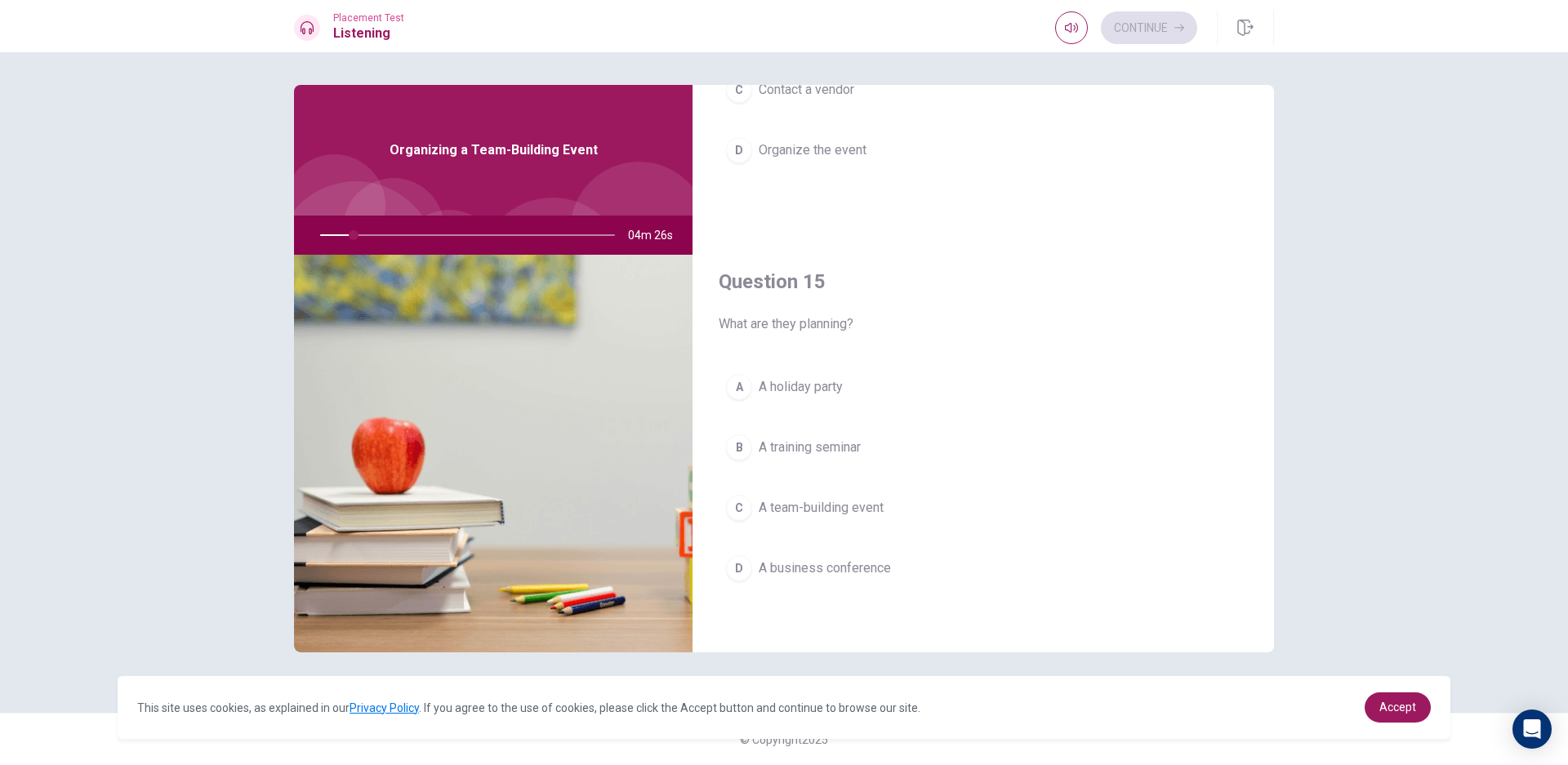
scroll to position [1524, 0]
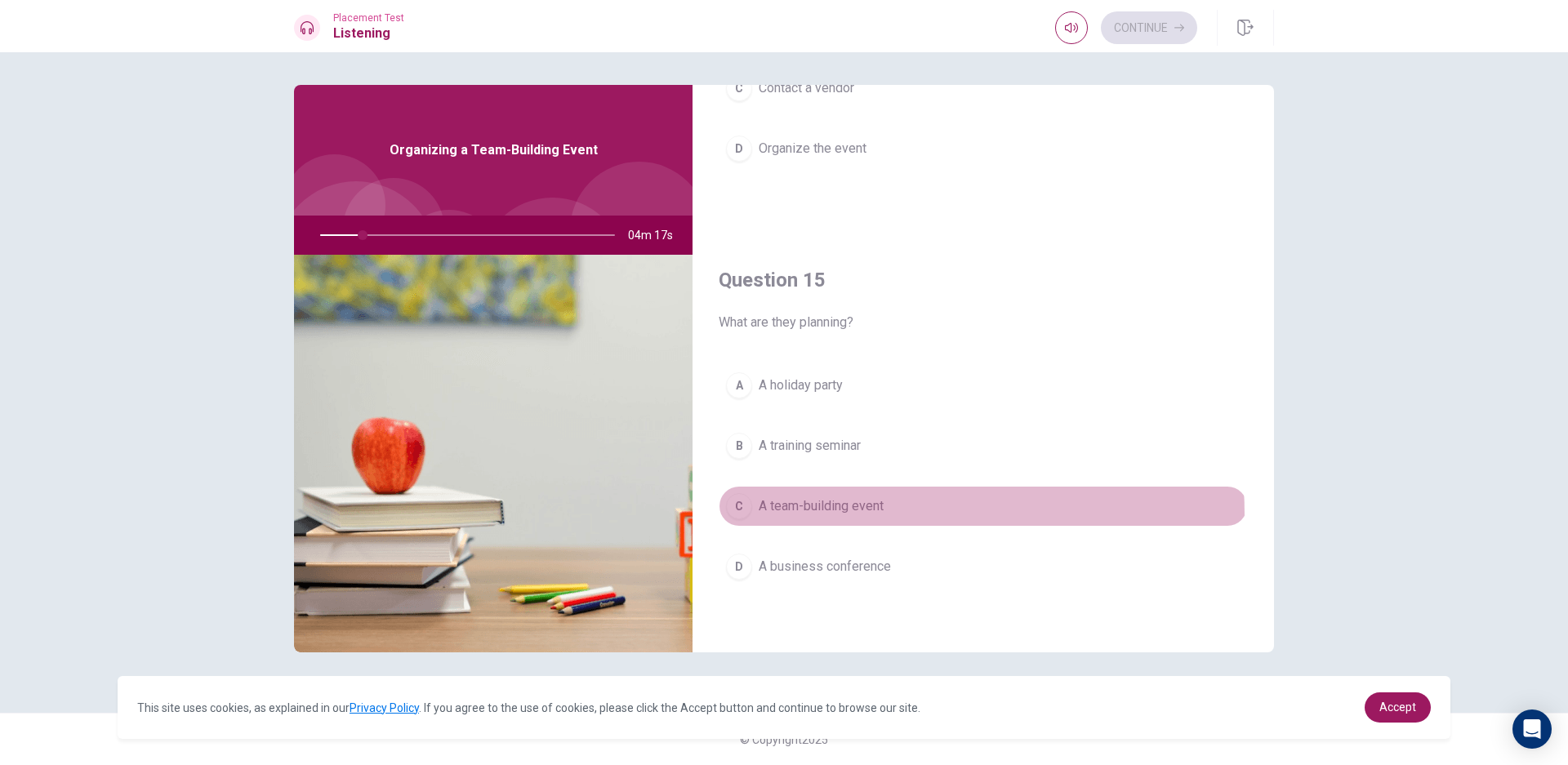
click at [782, 517] on button "C A team-building event" at bounding box center [982, 506] width 529 height 41
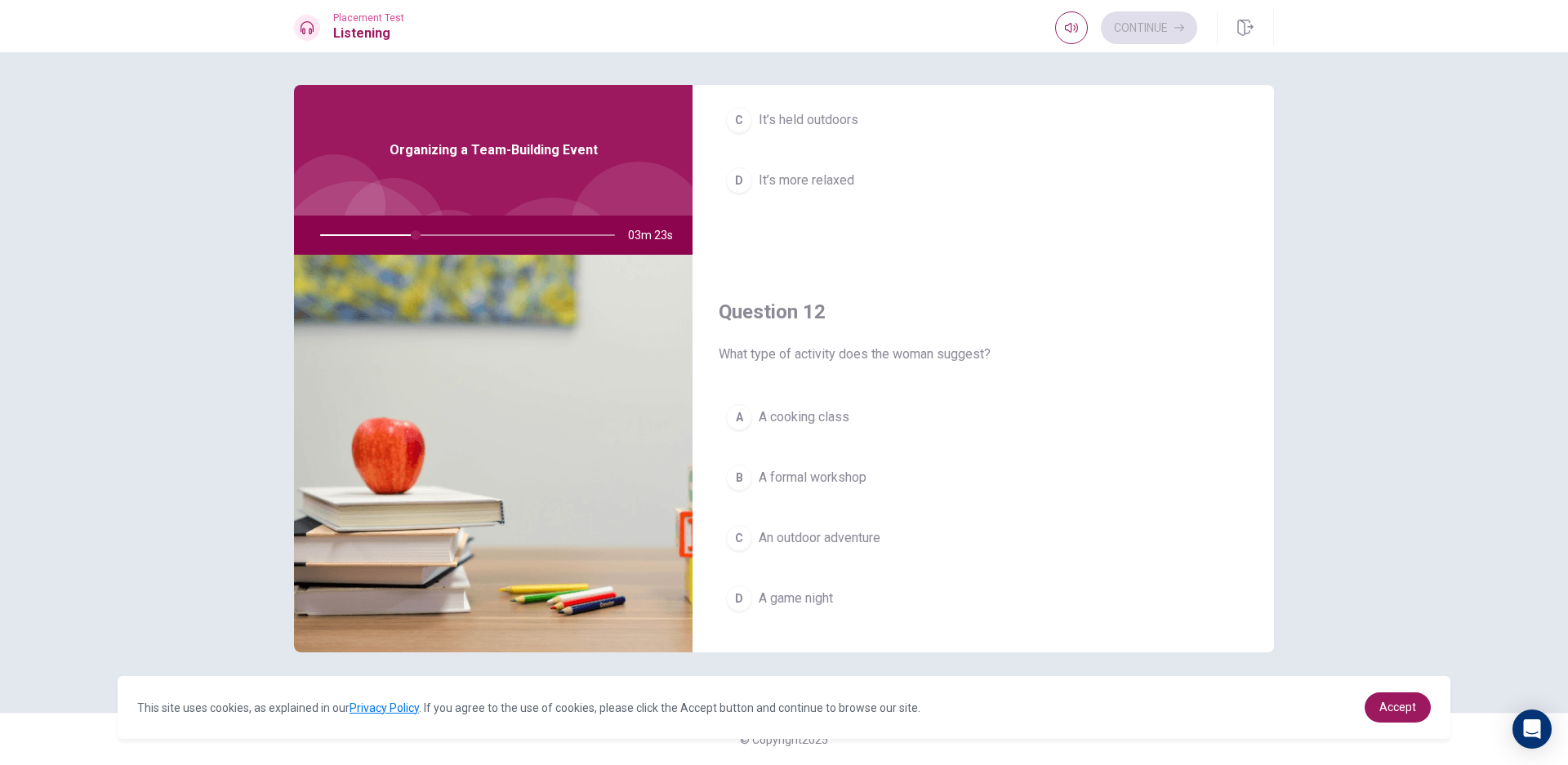
scroll to position [255, 0]
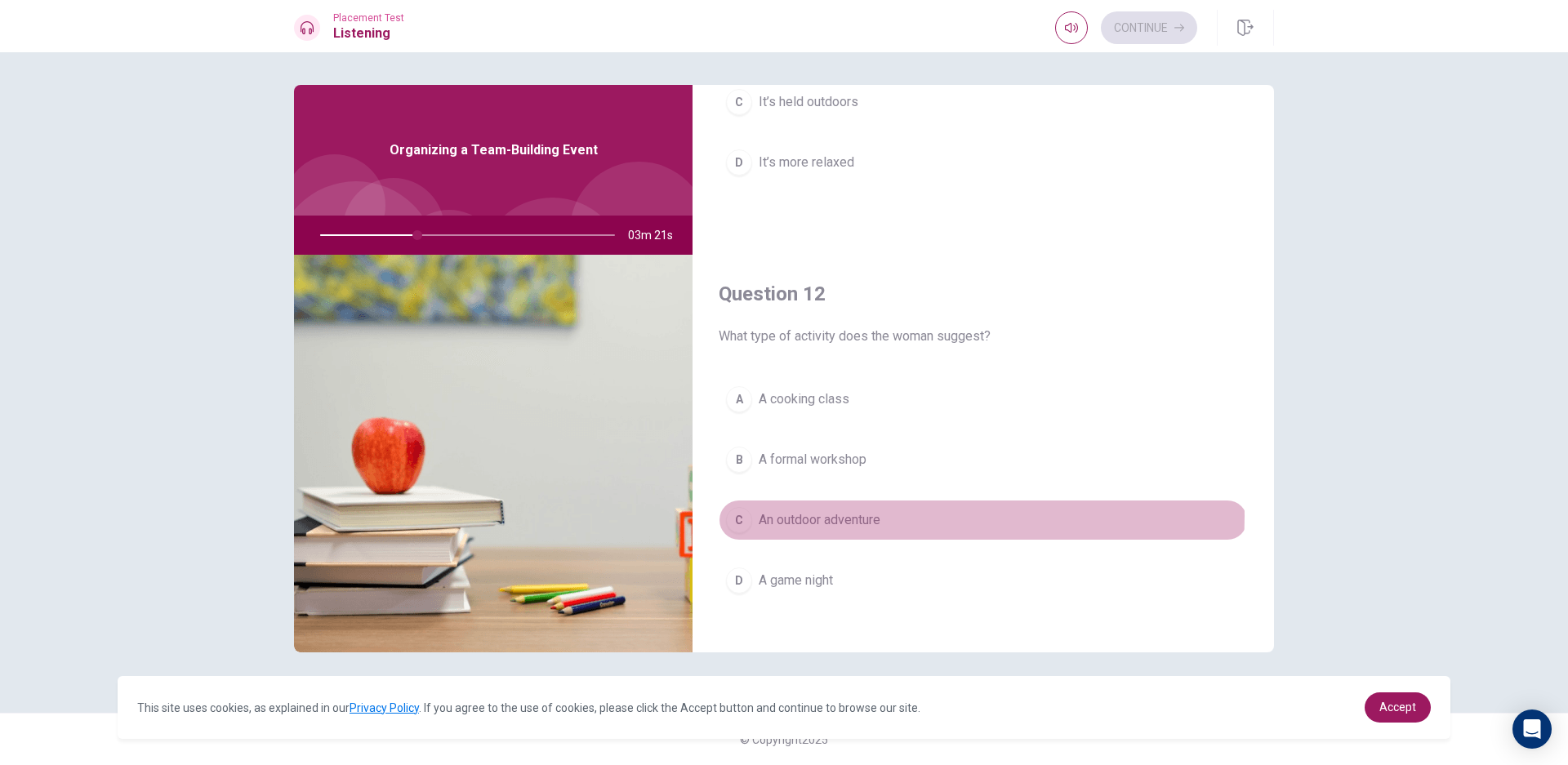
click at [927, 517] on button "C An outdoor adventure" at bounding box center [982, 520] width 529 height 41
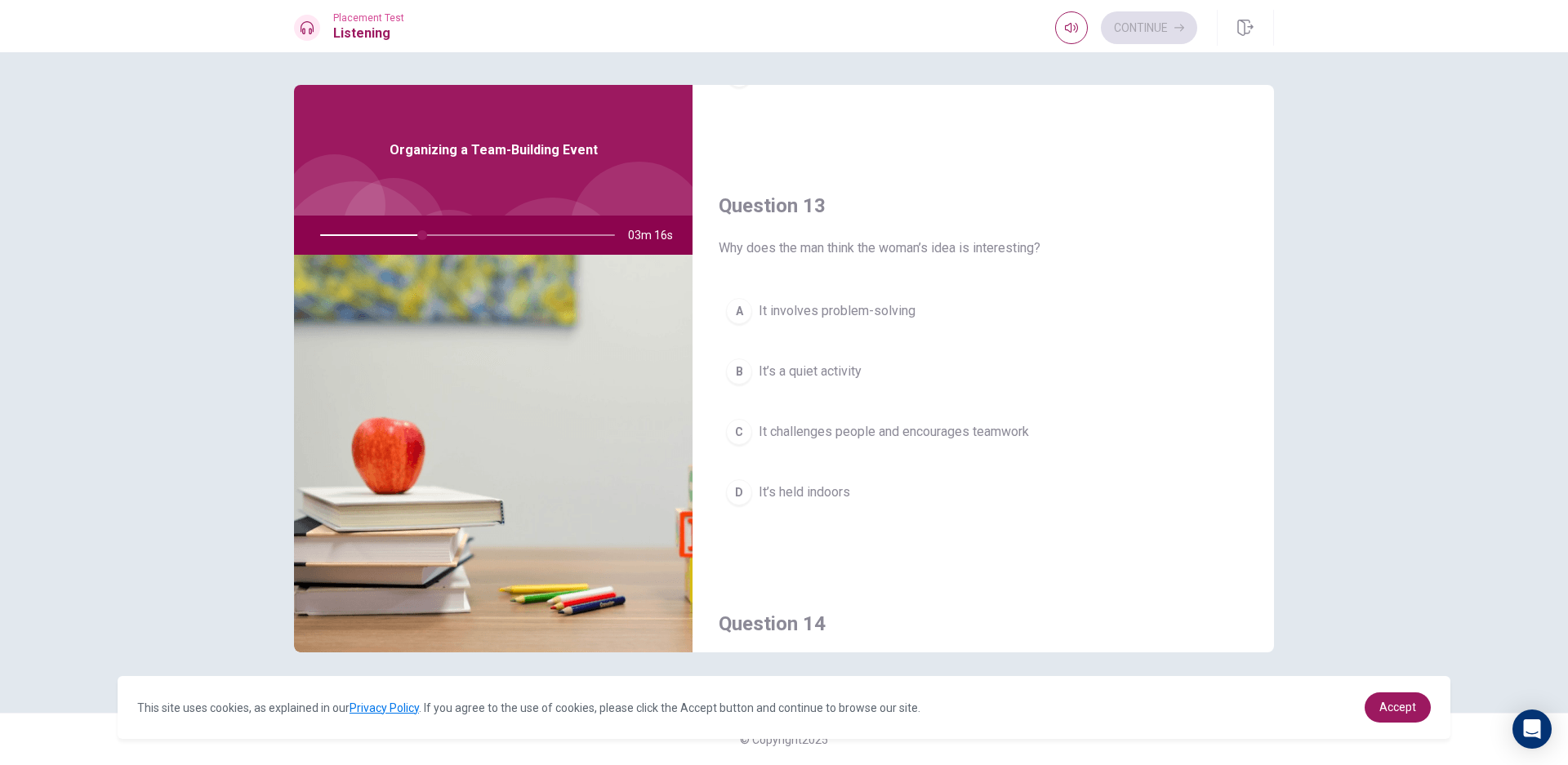
scroll to position [766, 0]
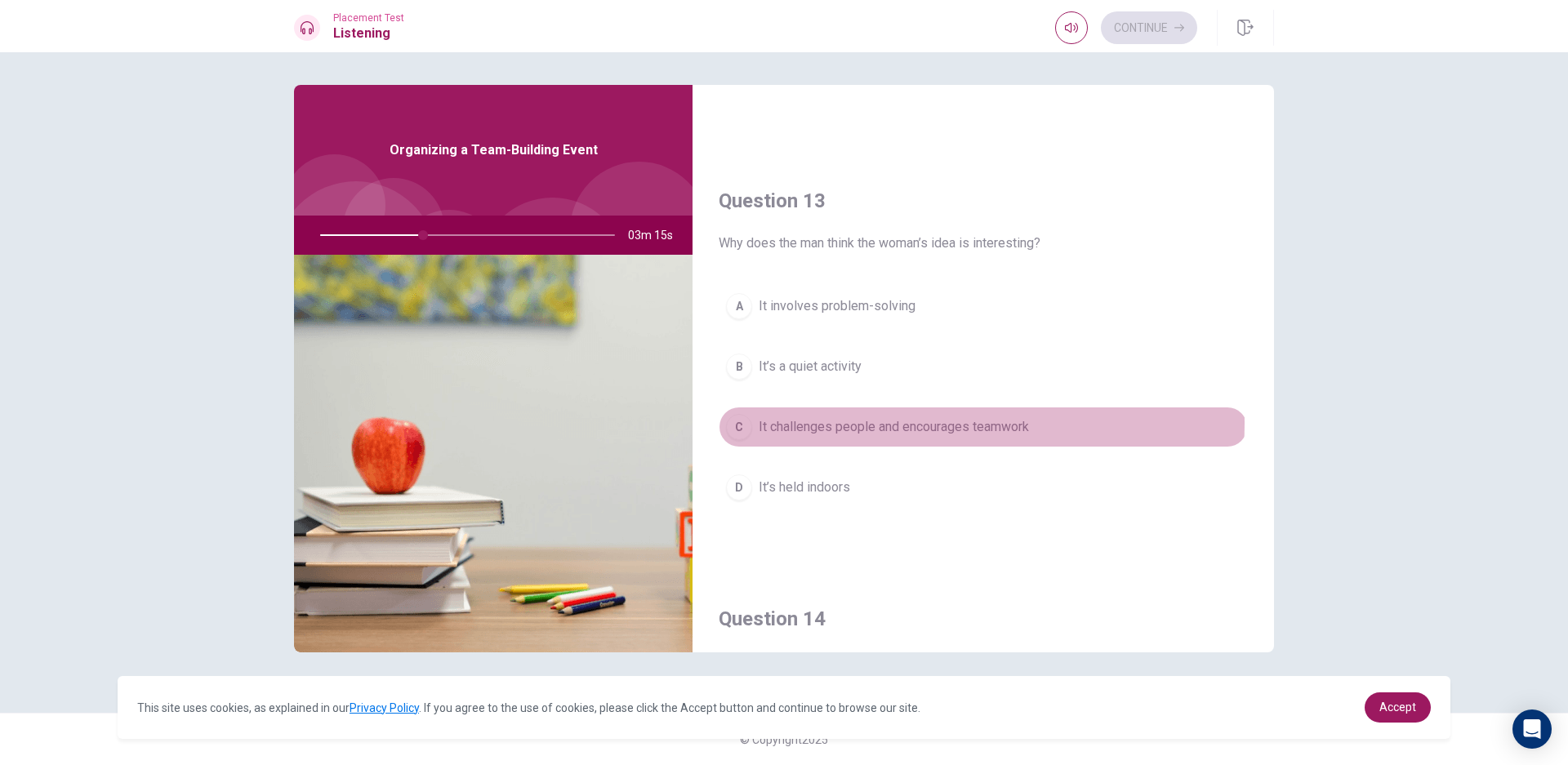
click at [905, 424] on span "It challenges people and encourages teamwork" at bounding box center [893, 428] width 270 height 20
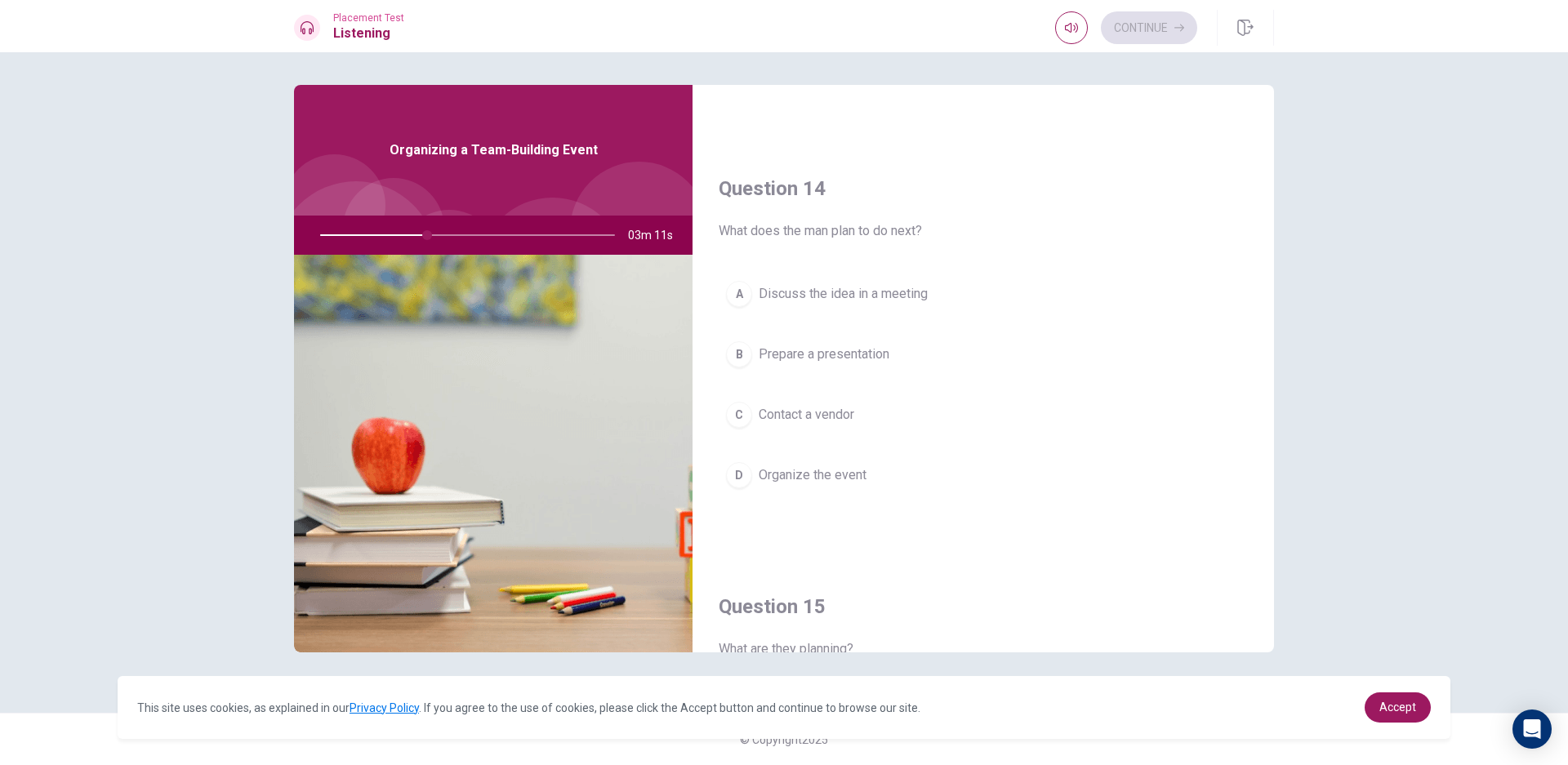
scroll to position [1192, 0]
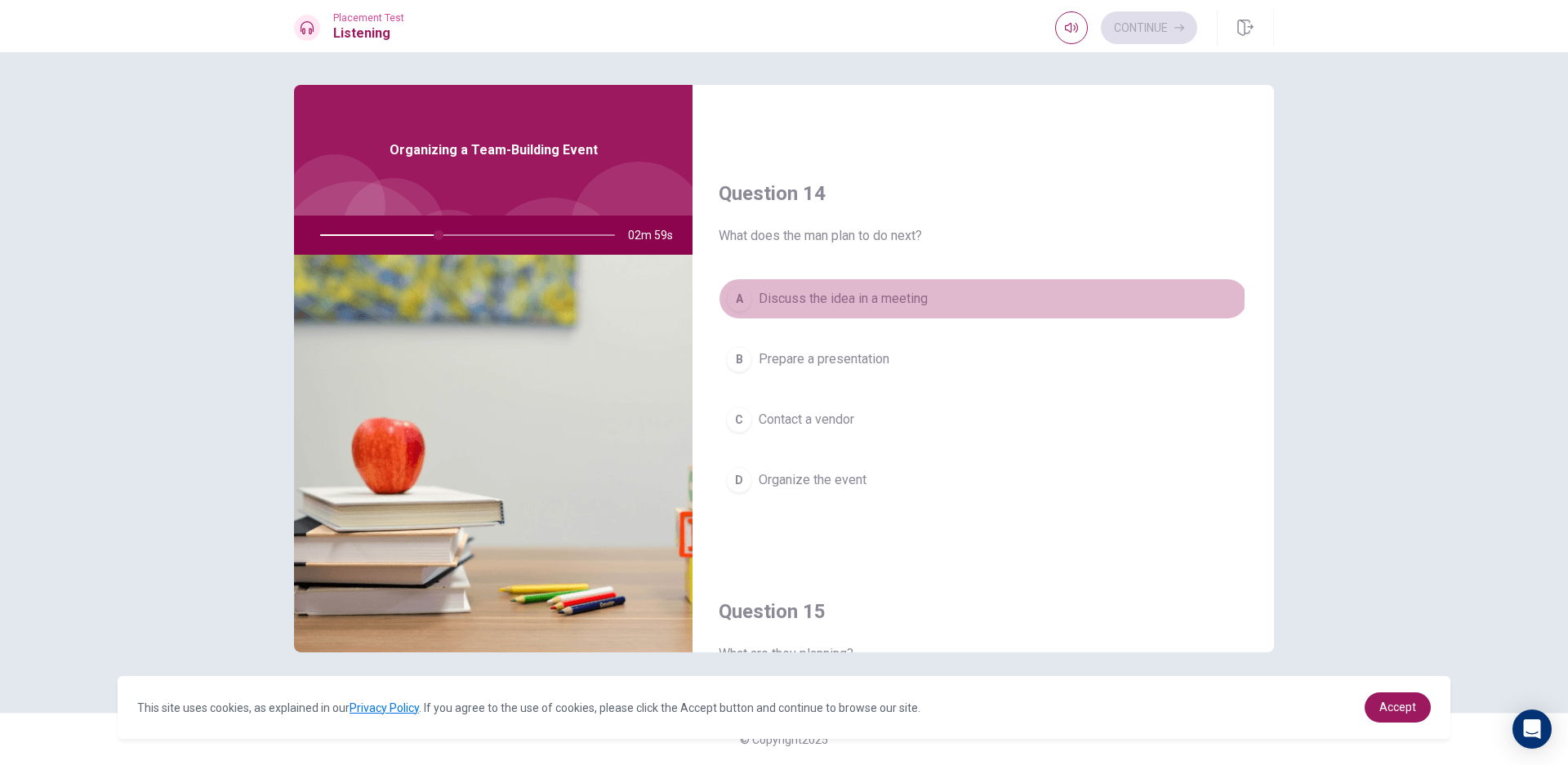
click at [812, 297] on span "Discuss the idea in a meeting" at bounding box center [843, 299] width 169 height 20
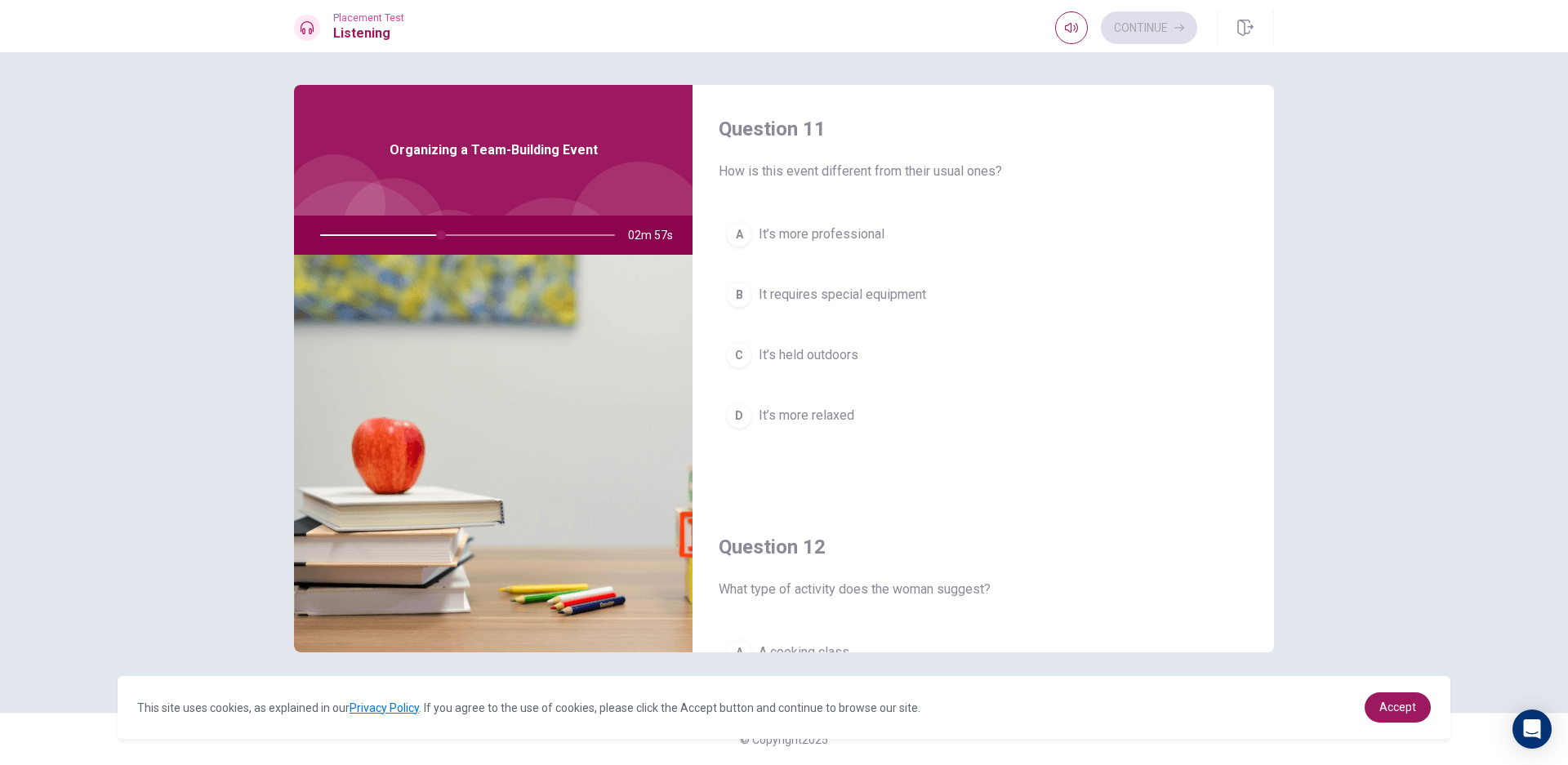
scroll to position [0, 0]
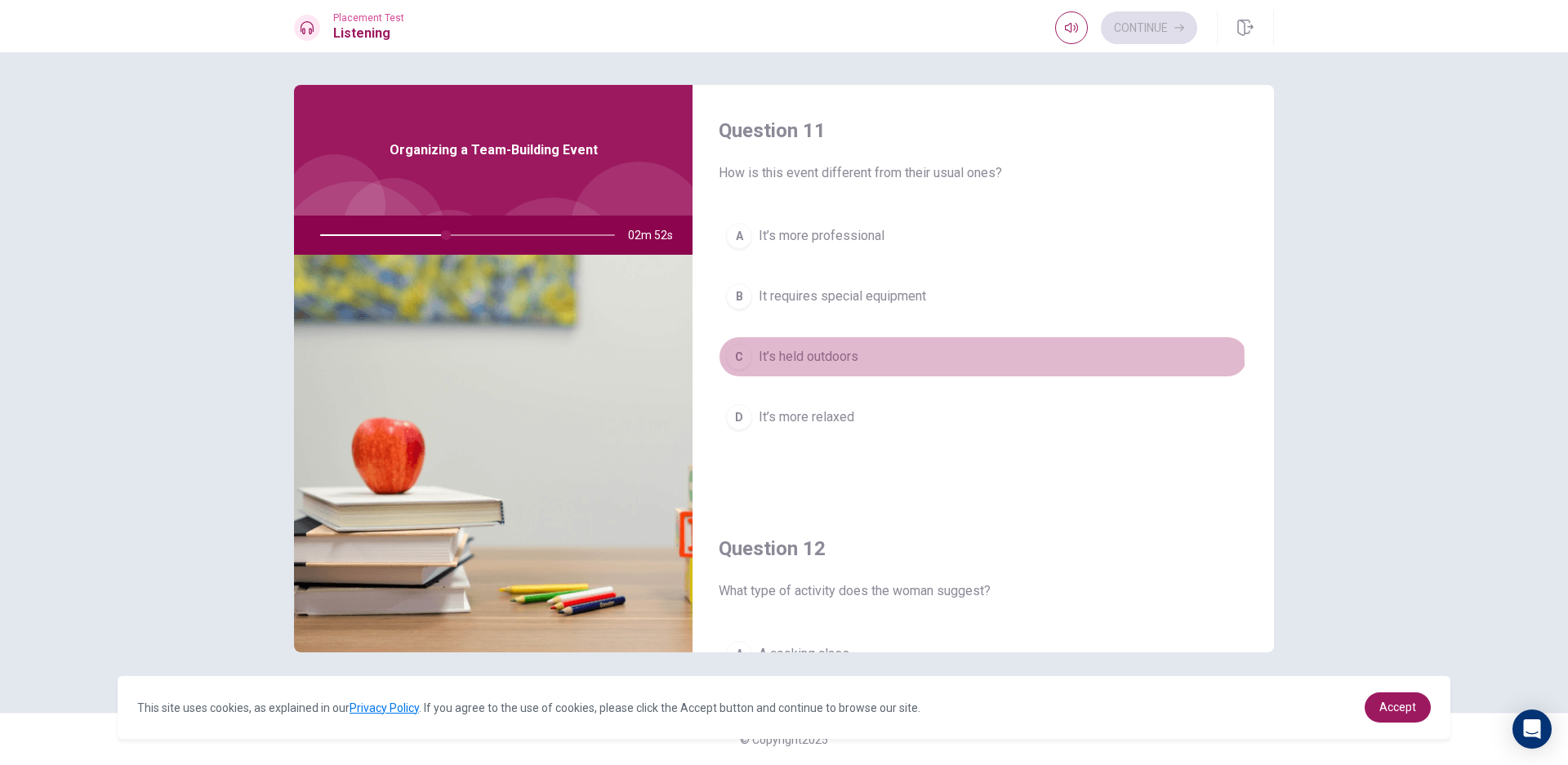
click at [903, 363] on button "C It’s held outdoors" at bounding box center [982, 356] width 529 height 41
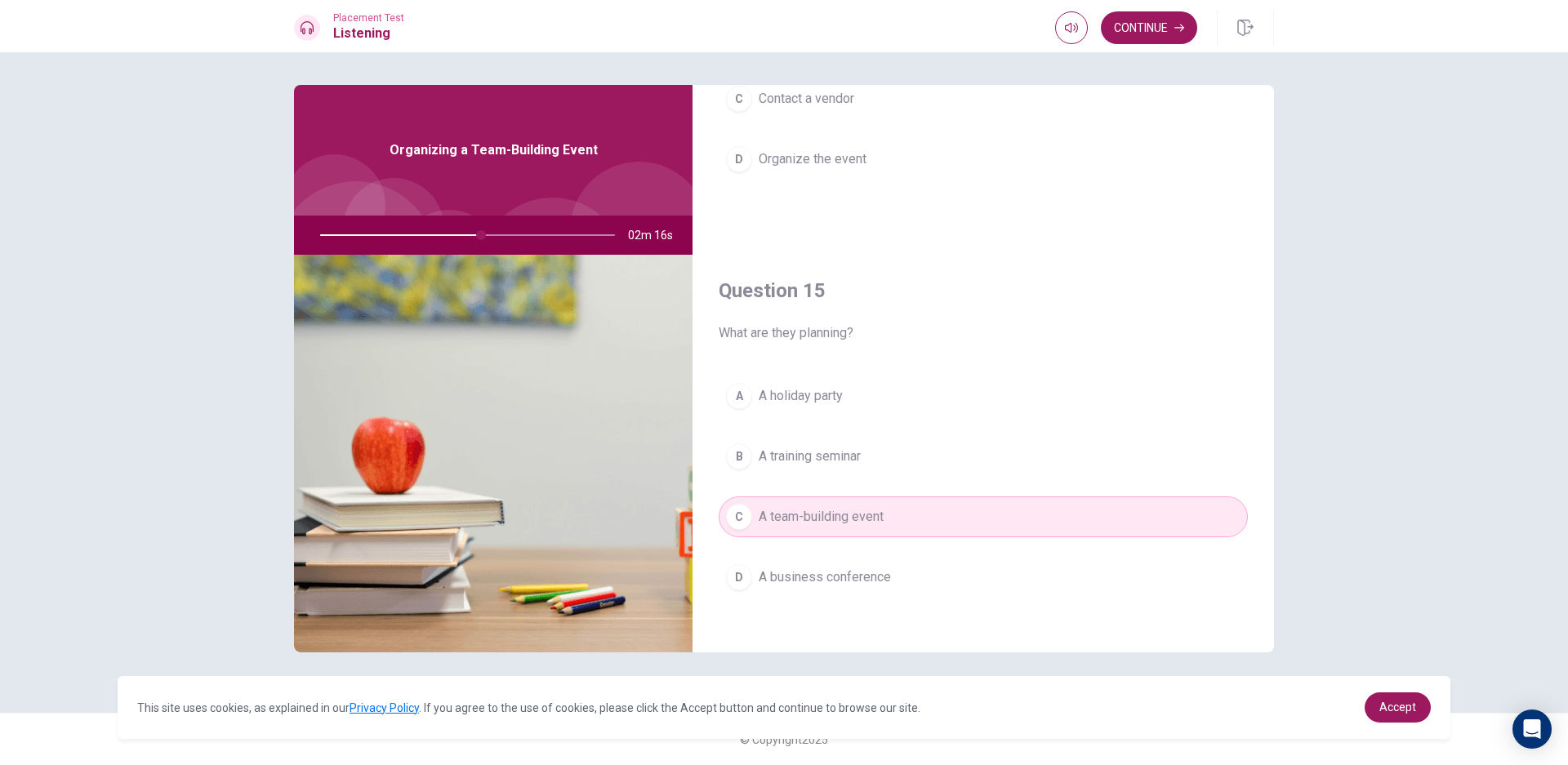
scroll to position [1524, 0]
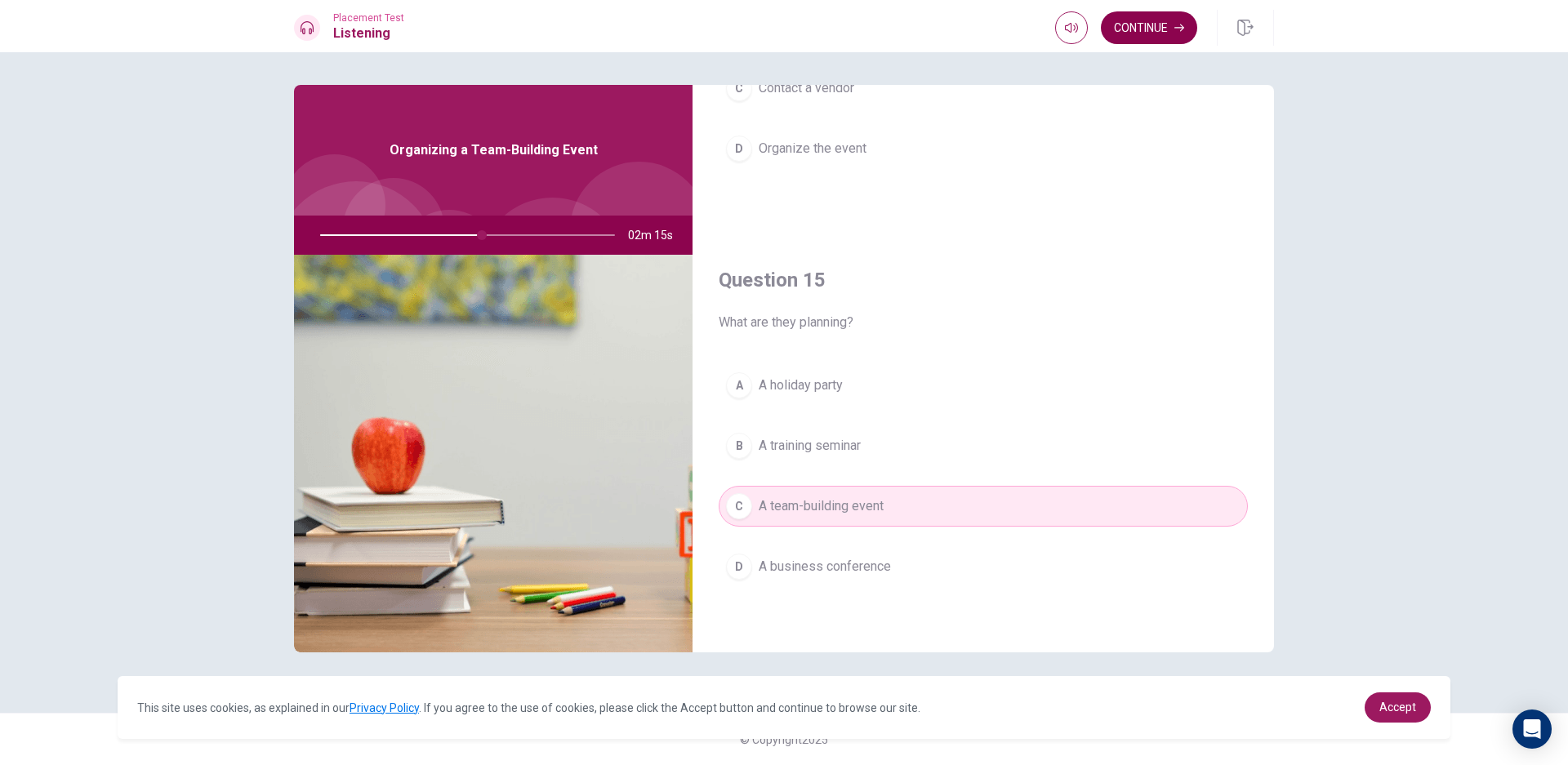
click at [1143, 19] on button "Continue" at bounding box center [1149, 28] width 96 height 33
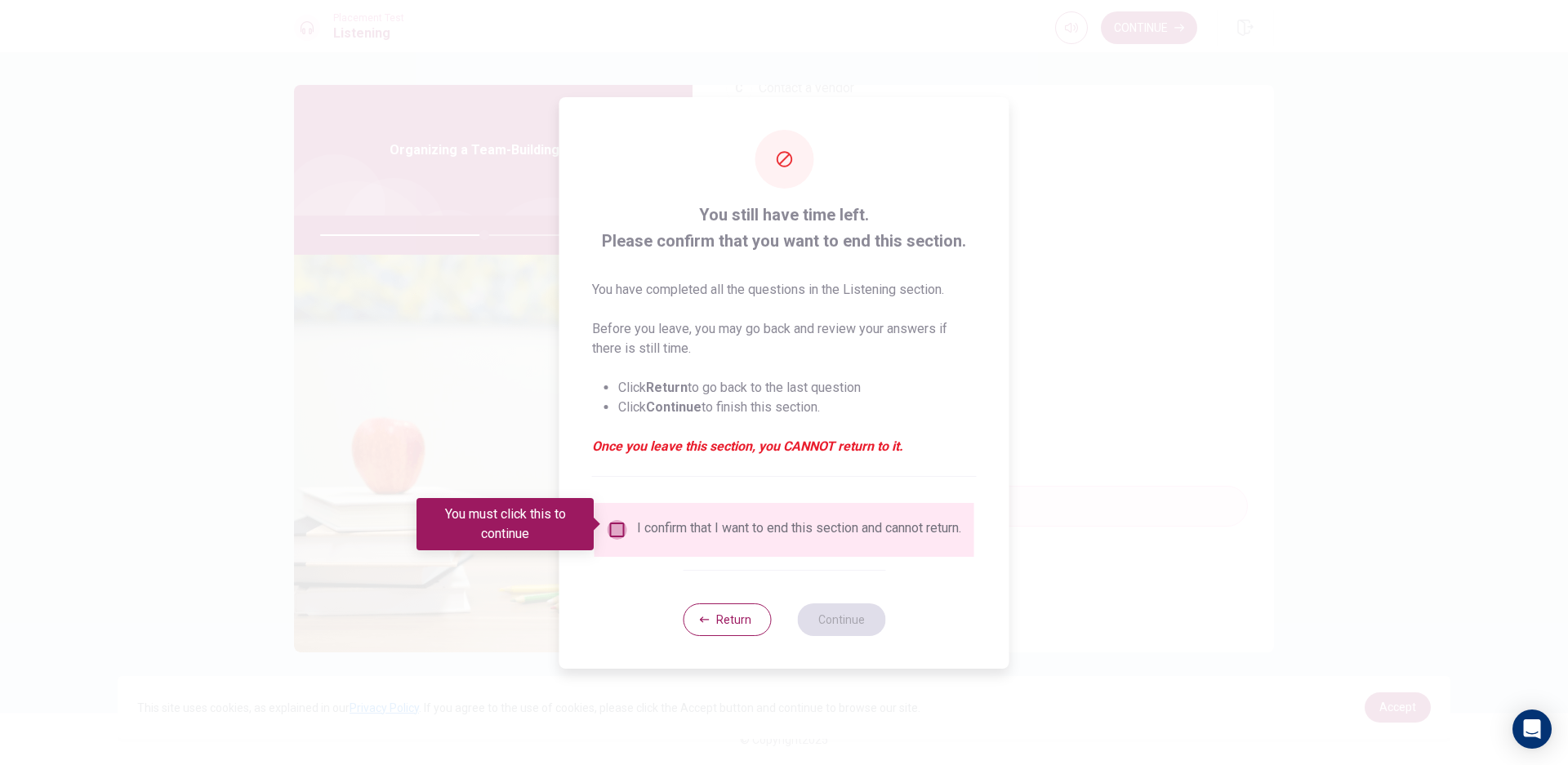
click at [613, 521] on input "You must click this to continue" at bounding box center [617, 530] width 20 height 20
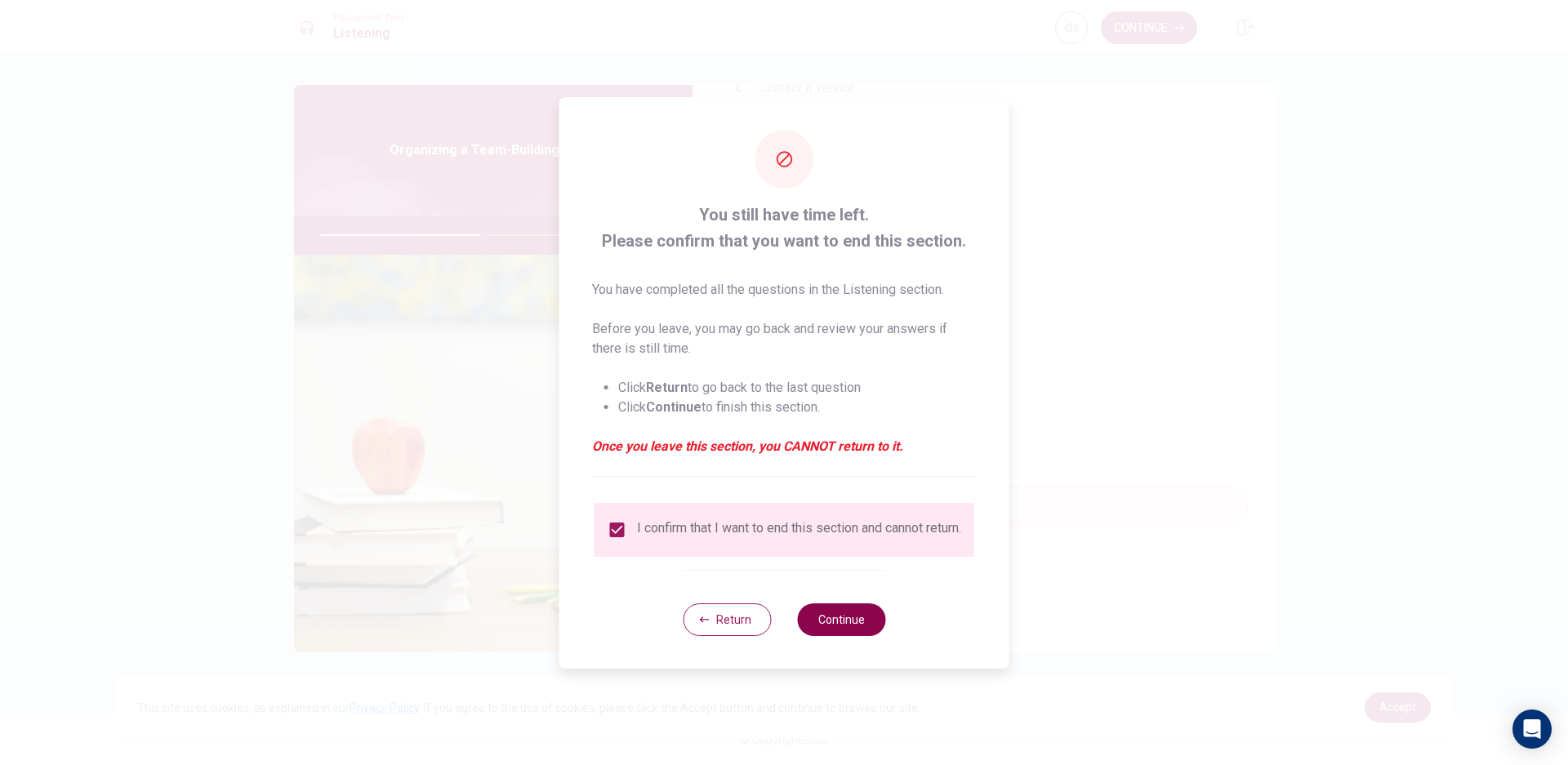
click at [833, 627] on button "Continue" at bounding box center [841, 620] width 88 height 33
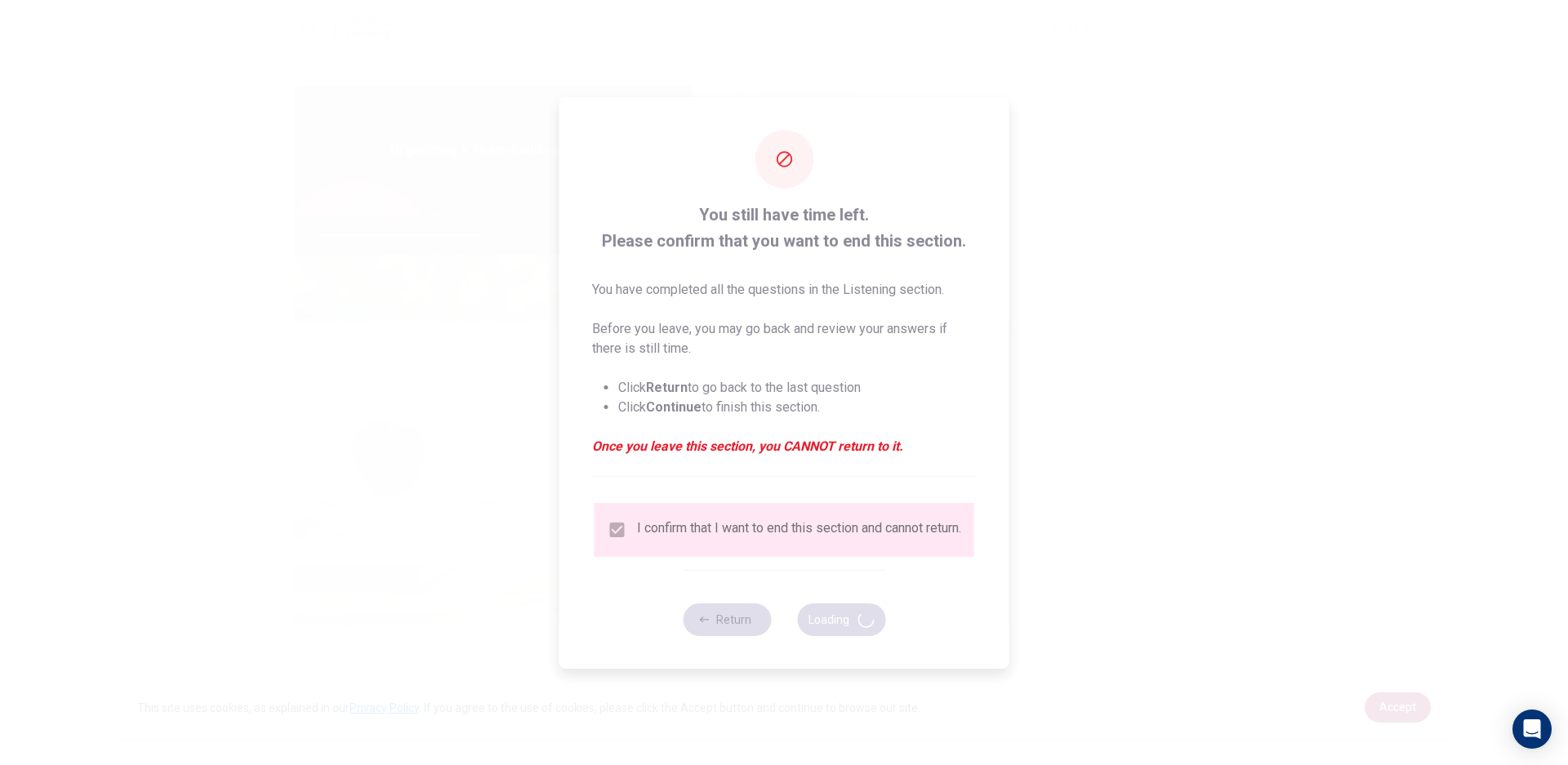
type input "57"
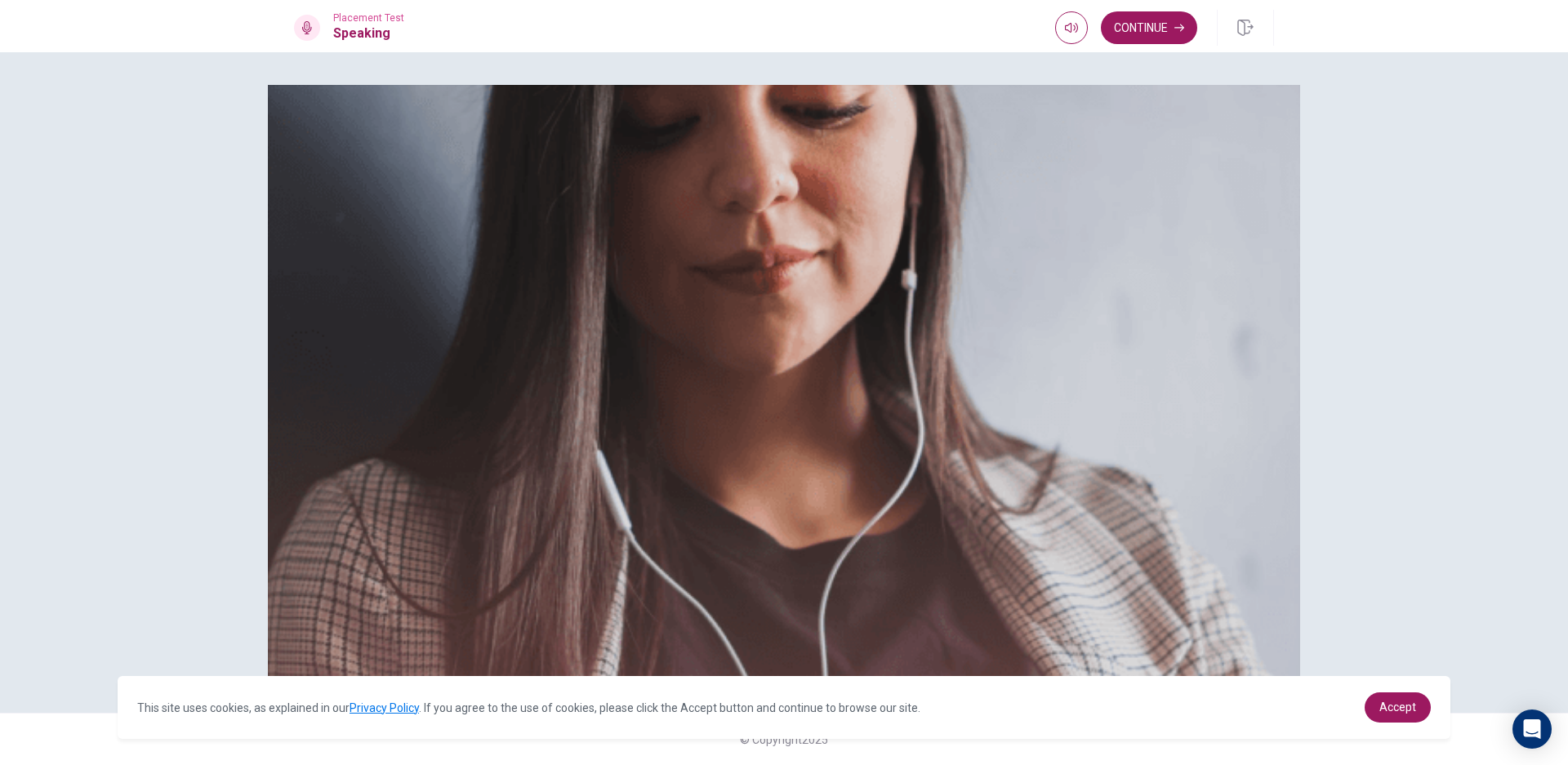
scroll to position [117, 0]
click at [1162, 23] on button "Continue" at bounding box center [1149, 28] width 96 height 33
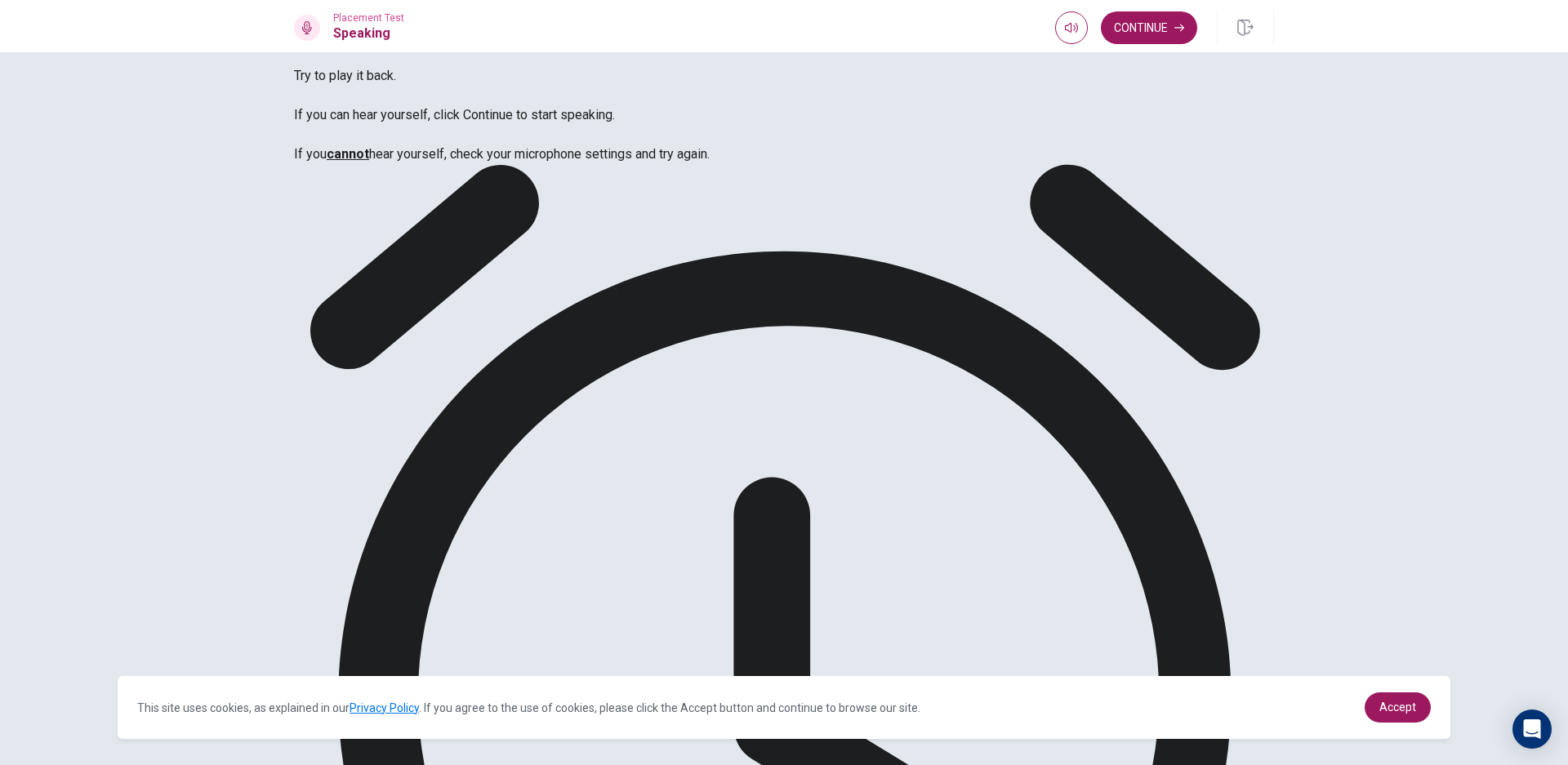
click at [1142, 20] on button "Continue" at bounding box center [1149, 28] width 96 height 33
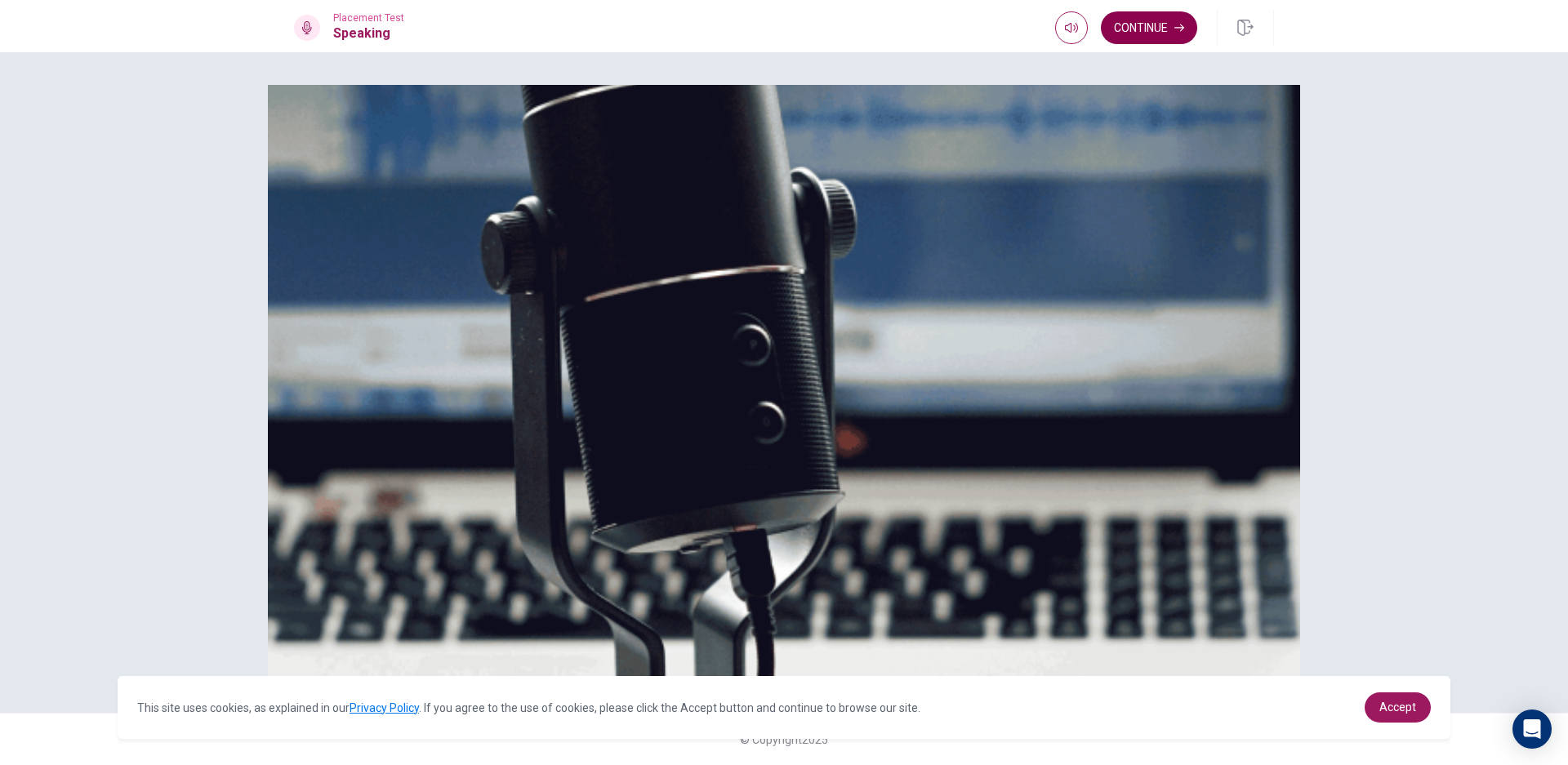
click at [1152, 20] on button "Continue" at bounding box center [1149, 28] width 96 height 33
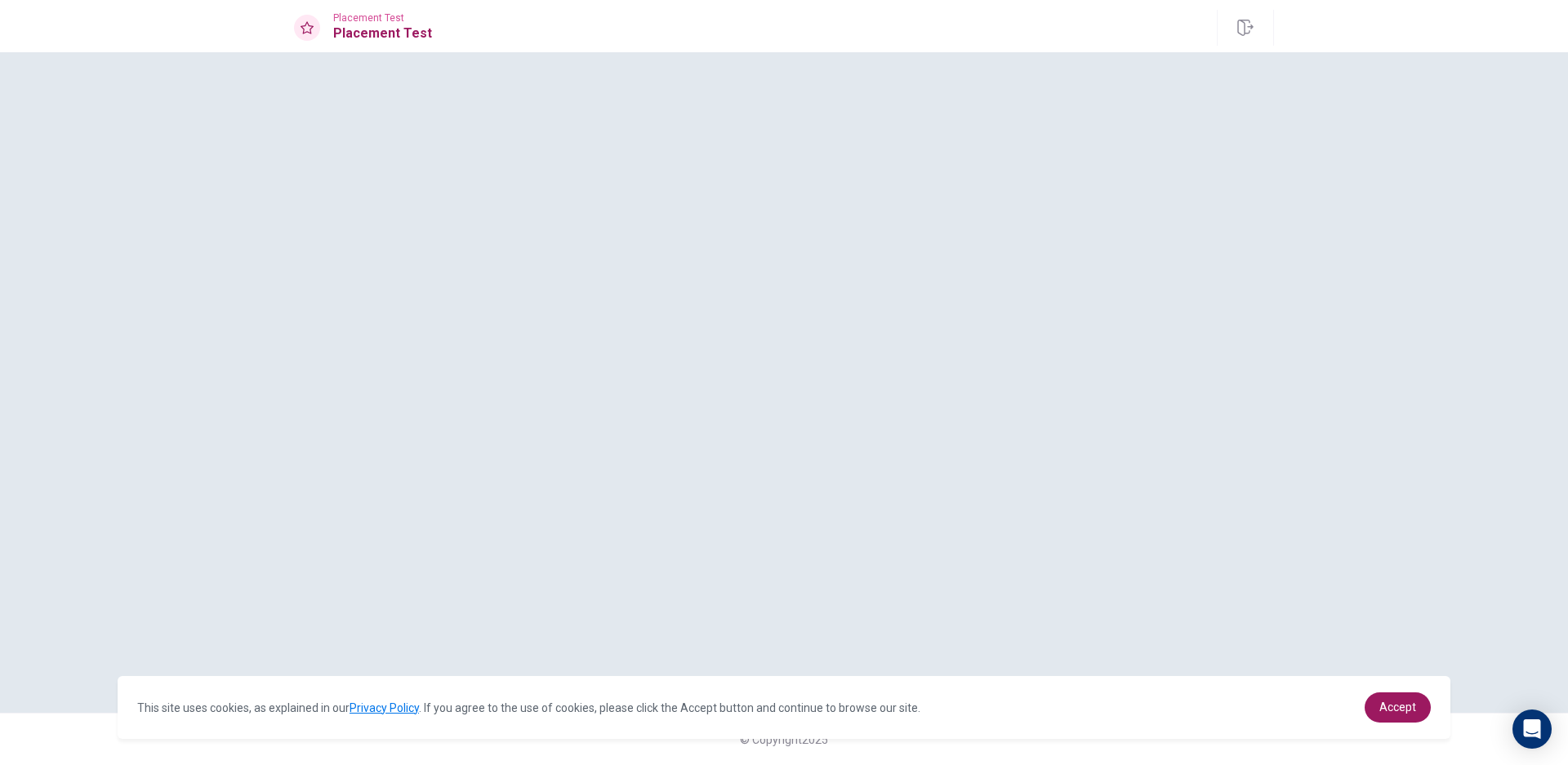
scroll to position [0, 0]
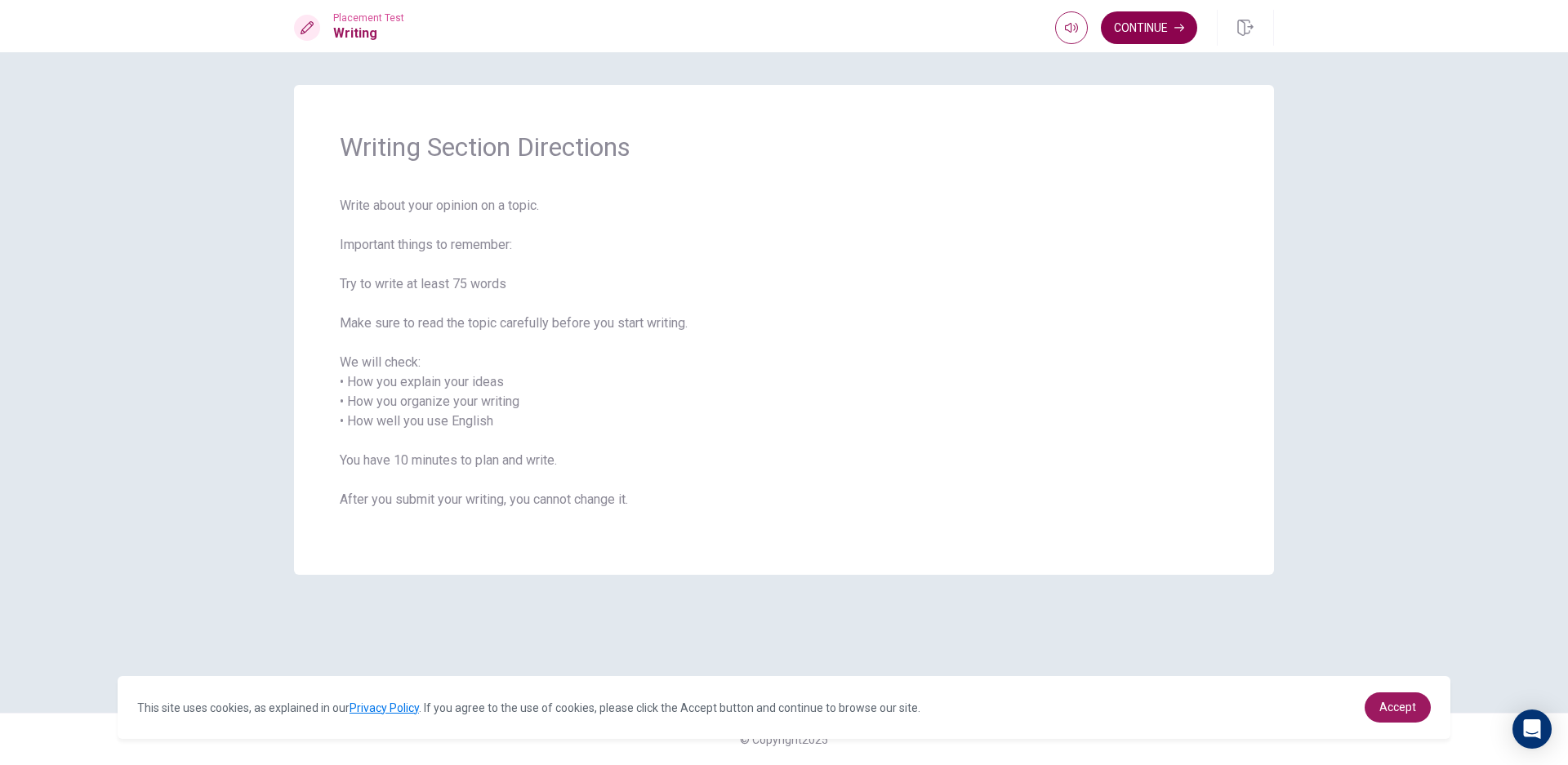
click at [1158, 21] on button "Continue" at bounding box center [1149, 28] width 96 height 33
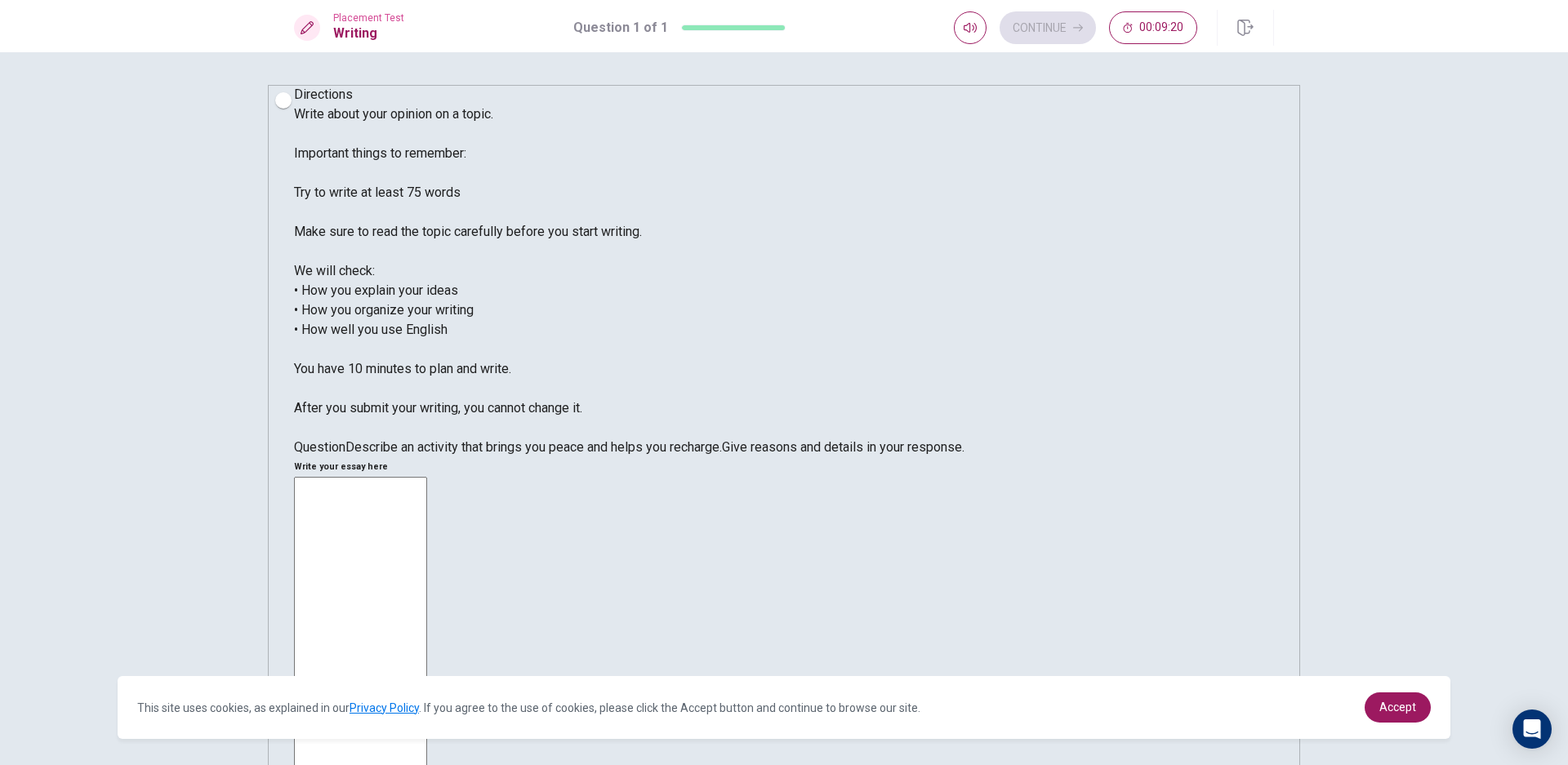
drag, startPoint x: 849, startPoint y: 95, endPoint x: 835, endPoint y: 138, distance: 45.2
click at [800, 457] on div "Write your essay here x ​ Word count : 0" at bounding box center [784, 719] width 980 height 525
click at [427, 477] on textarea at bounding box center [360, 717] width 134 height 480
type textarea "A"
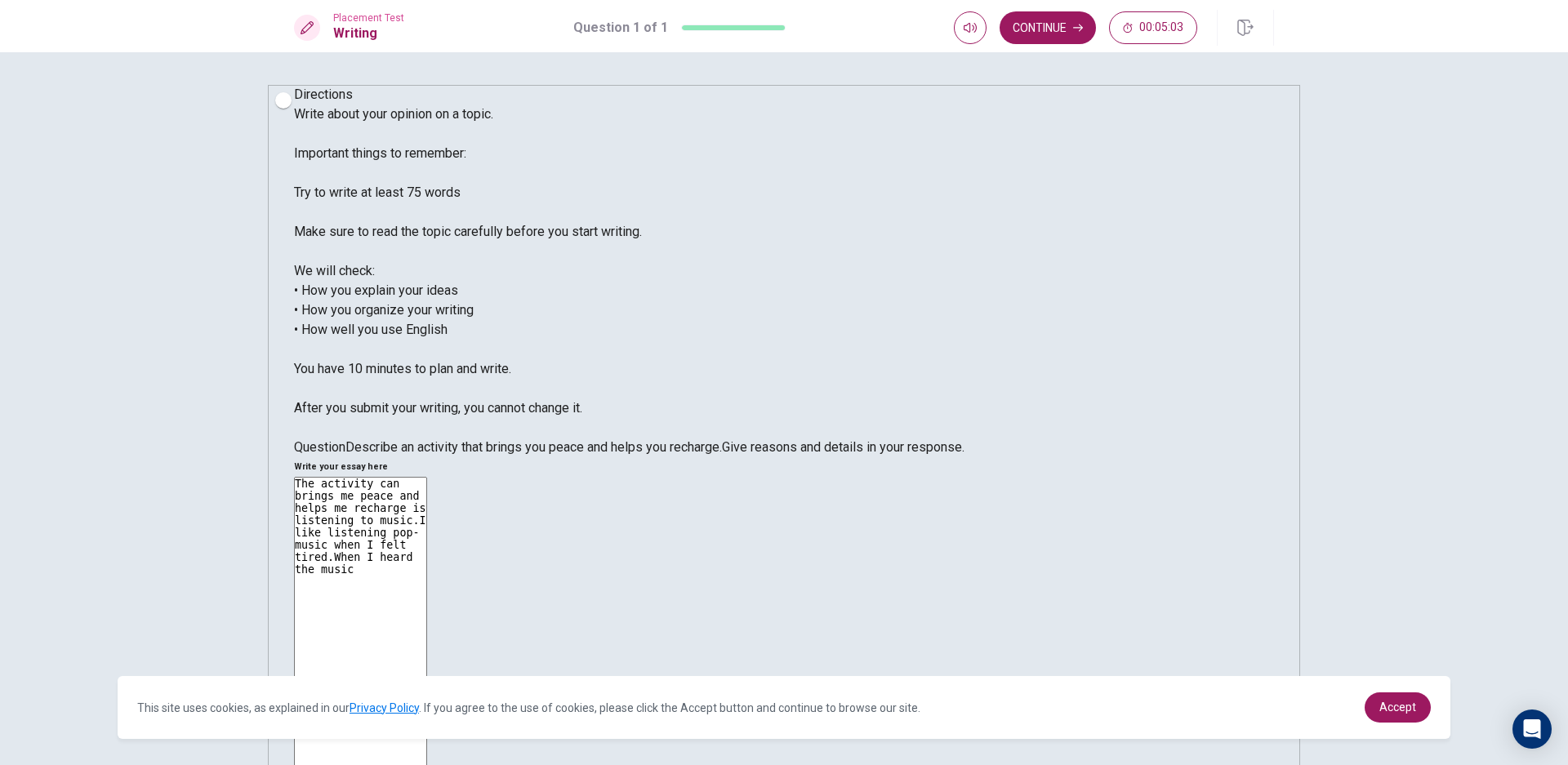
click at [427, 477] on textarea "The activity can brings me peace and helps me recharge is listening to music.I …" at bounding box center [360, 717] width 134 height 480
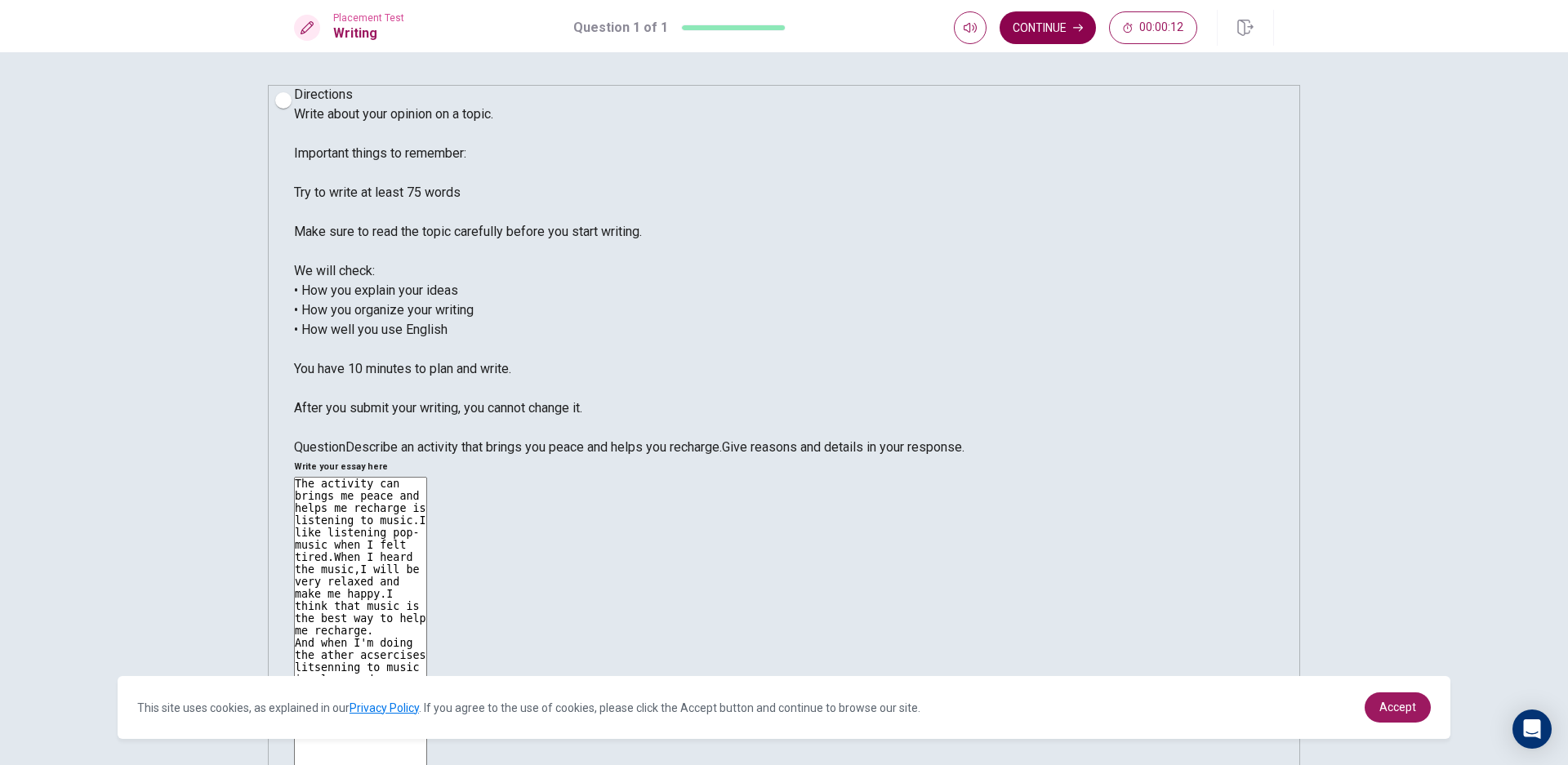
type textarea "The activity can brings me peace and helps me recharge is listening to music.I …"
click at [1056, 24] on button "Continue" at bounding box center [1047, 28] width 96 height 33
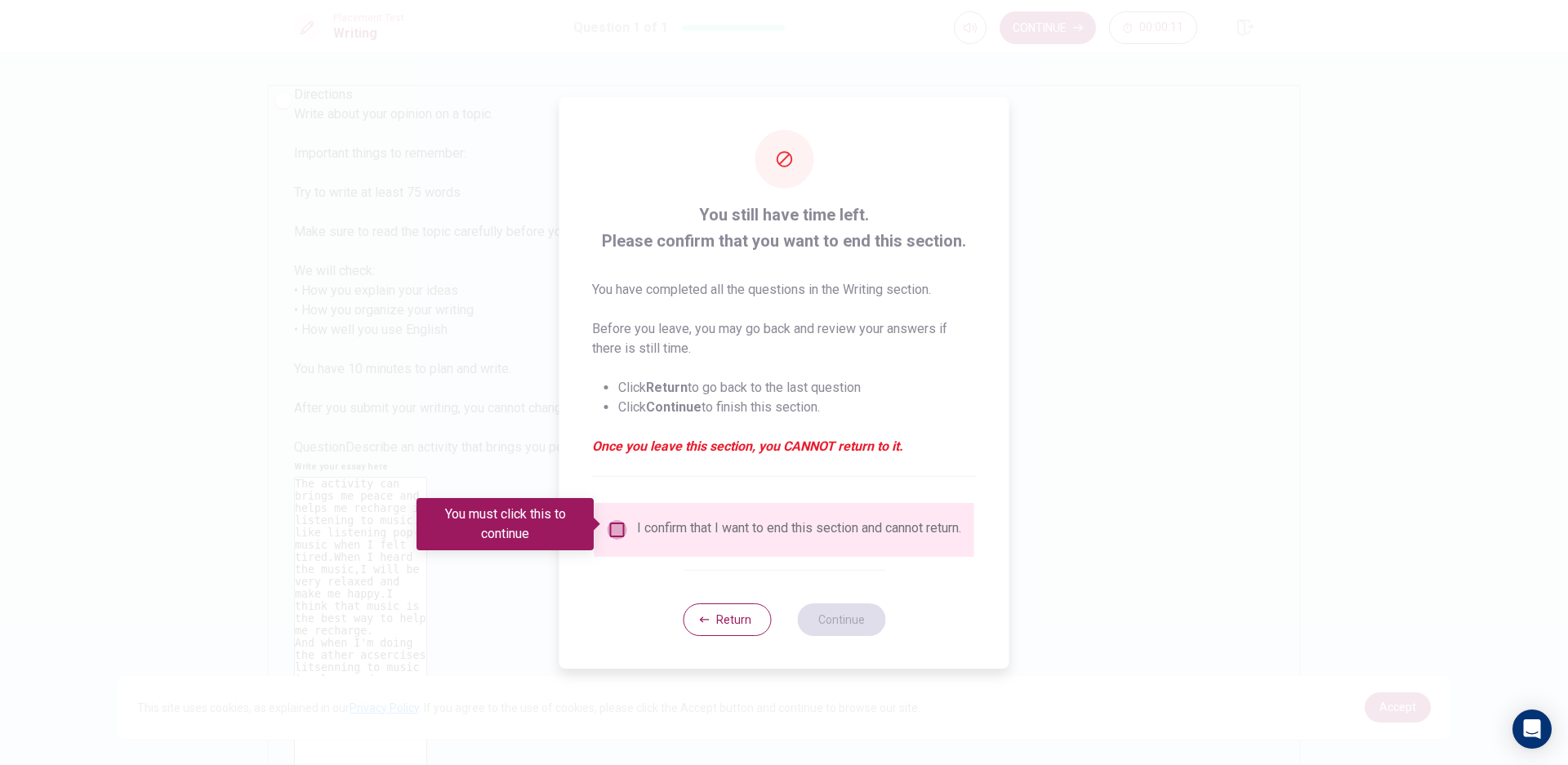
click at [615, 525] on input "You must click this to continue" at bounding box center [617, 530] width 20 height 20
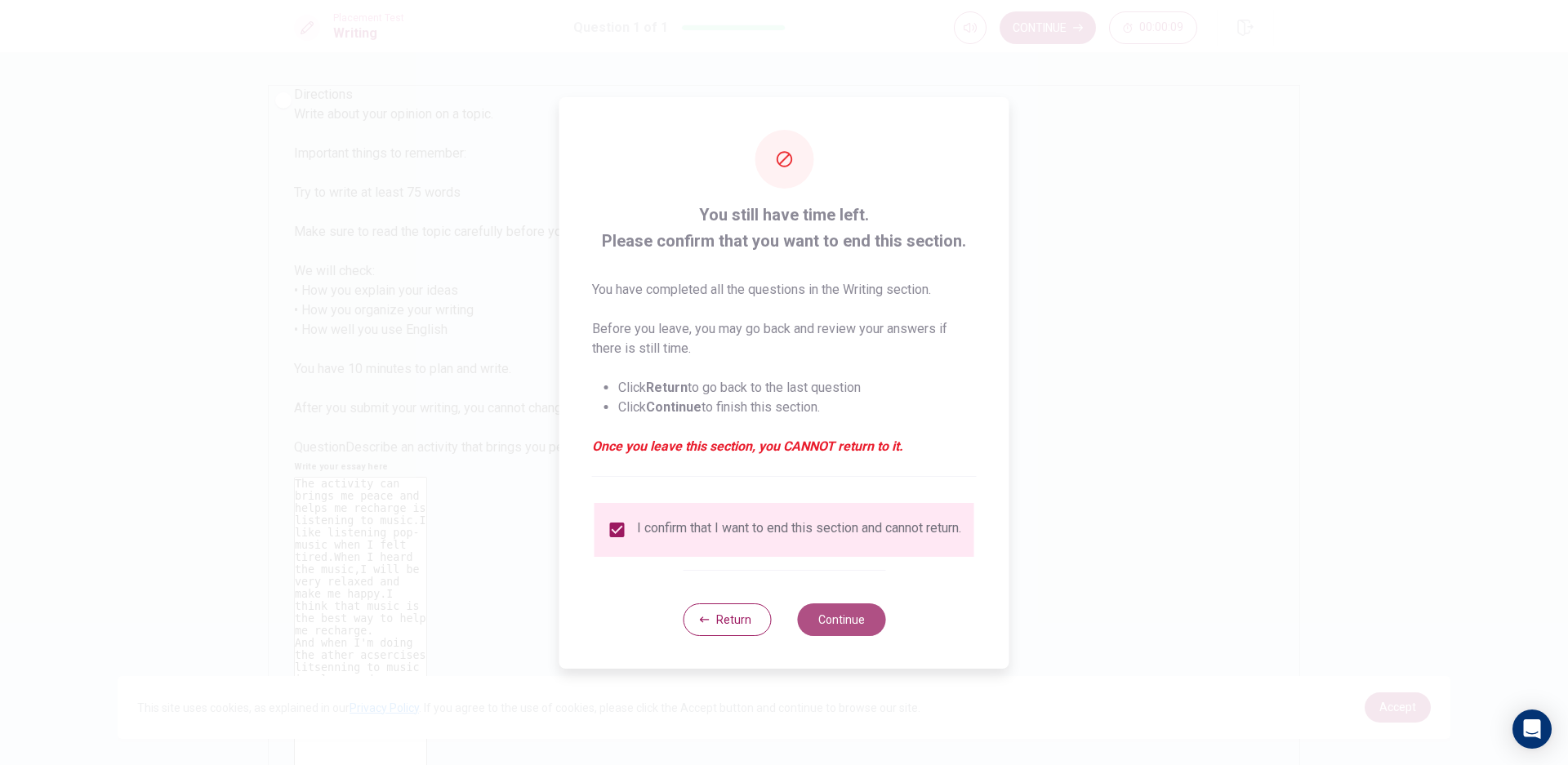
click at [849, 631] on button "Continue" at bounding box center [841, 620] width 88 height 33
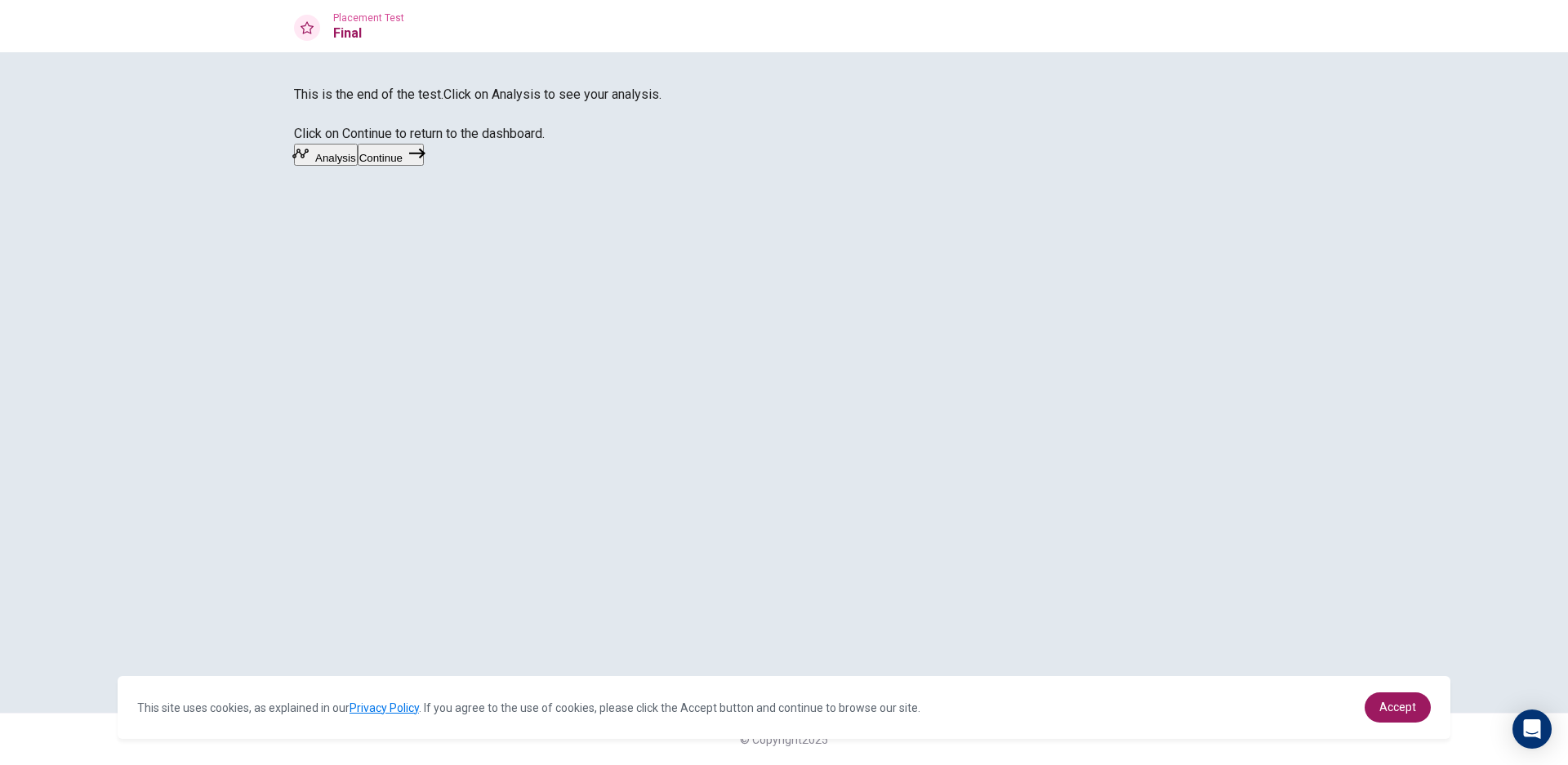
click at [425, 158] on icon "button" at bounding box center [417, 153] width 17 height 10
